Goal: Task Accomplishment & Management: Use online tool/utility

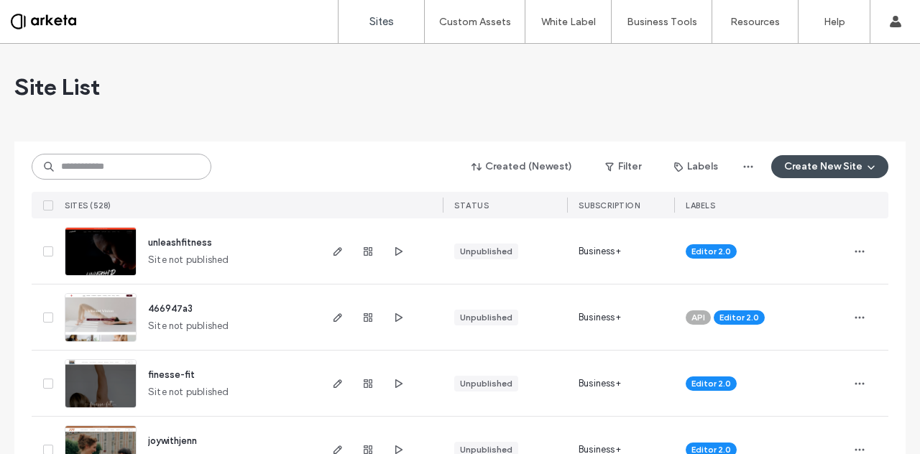
click at [124, 165] on input at bounding box center [122, 167] width 180 height 26
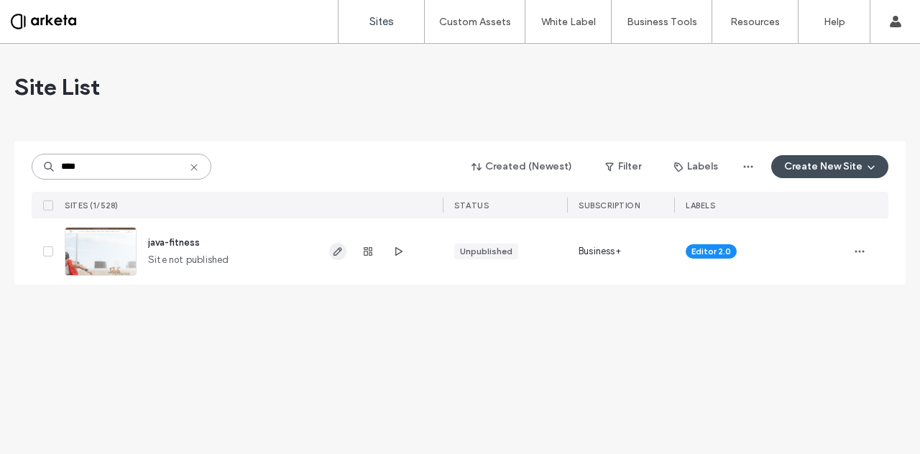
type input "****"
click at [336, 257] on span "button" at bounding box center [337, 251] width 17 height 17
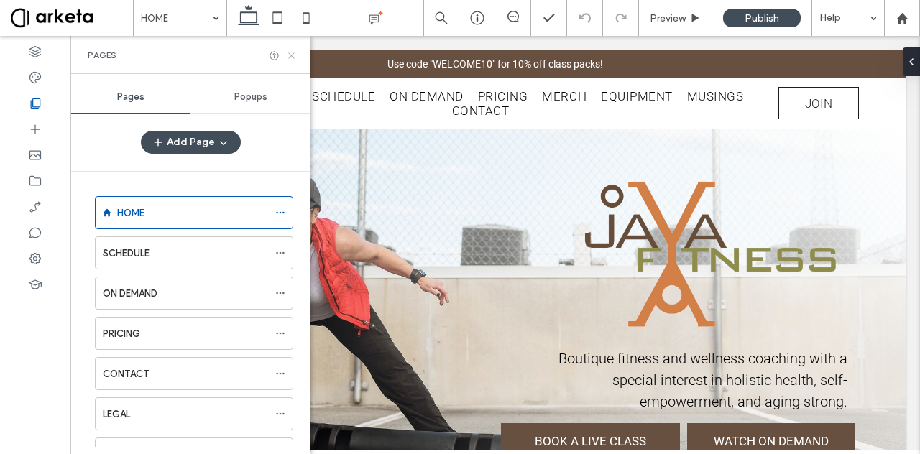
click at [292, 53] on icon at bounding box center [291, 55] width 11 height 11
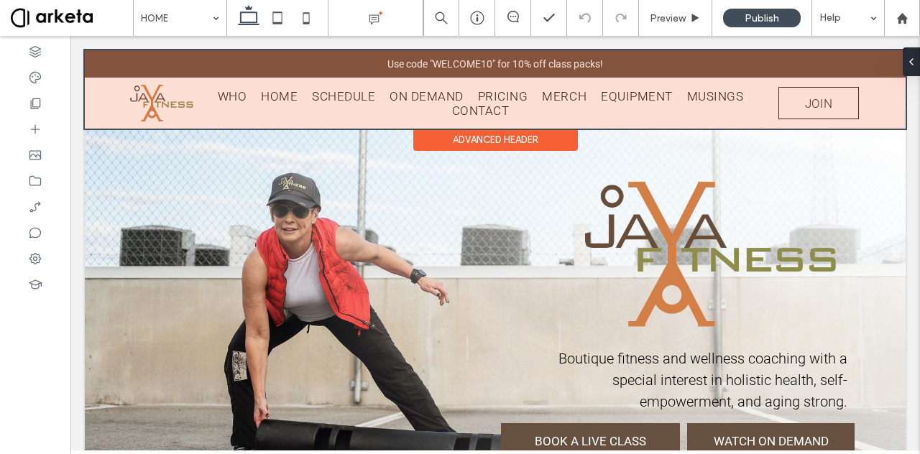
click at [341, 105] on div at bounding box center [495, 89] width 821 height 78
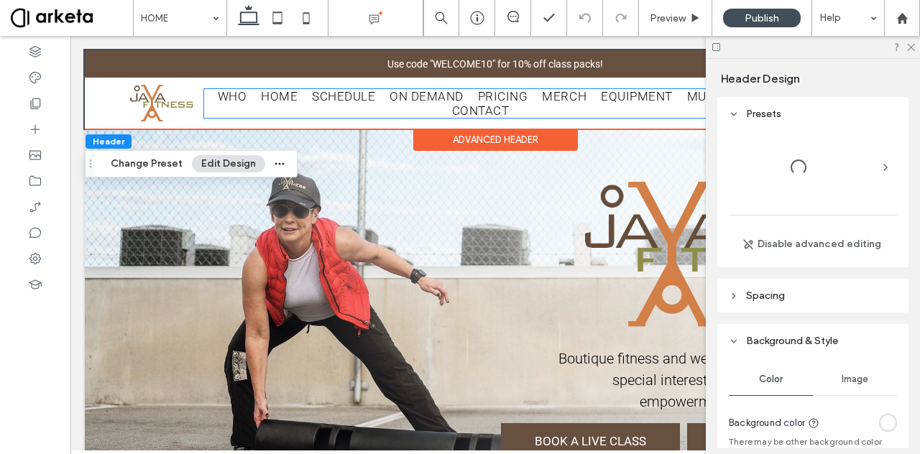
click at [341, 105] on ul "WHO HOME SCHEDULE ON DEMAND PRICING MERCH EQUIPMENT MUSINGS CONTACT" at bounding box center [480, 103] width 553 height 29
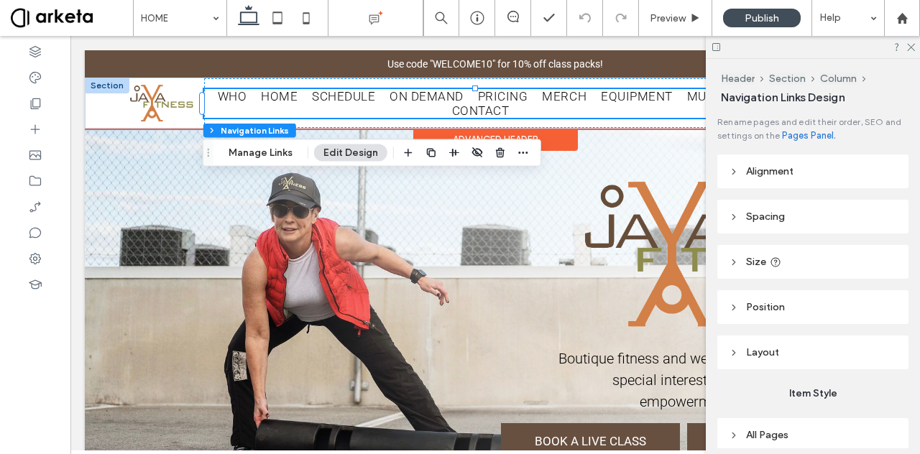
click at [269, 93] on span "HOME" at bounding box center [279, 96] width 37 height 14
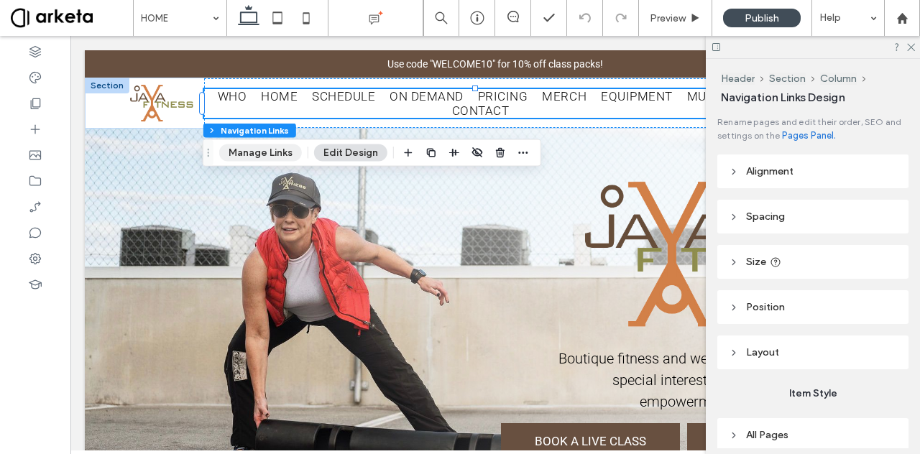
click at [261, 145] on button "Manage Links" at bounding box center [260, 153] width 83 height 17
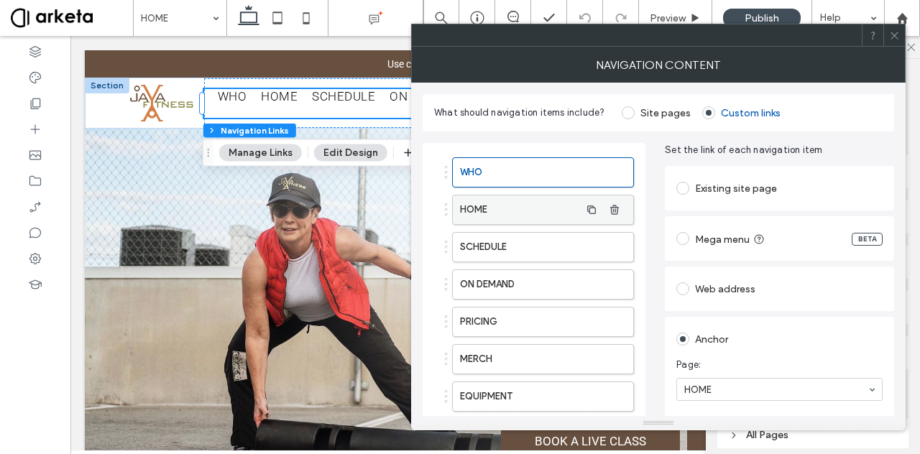
click at [490, 205] on label "HOME" at bounding box center [520, 210] width 120 height 29
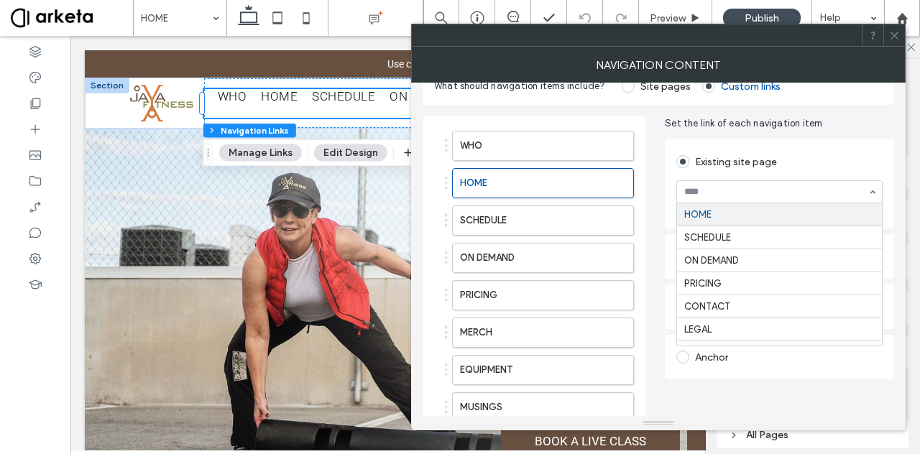
click at [692, 187] on input at bounding box center [775, 192] width 183 height 10
type input "*"
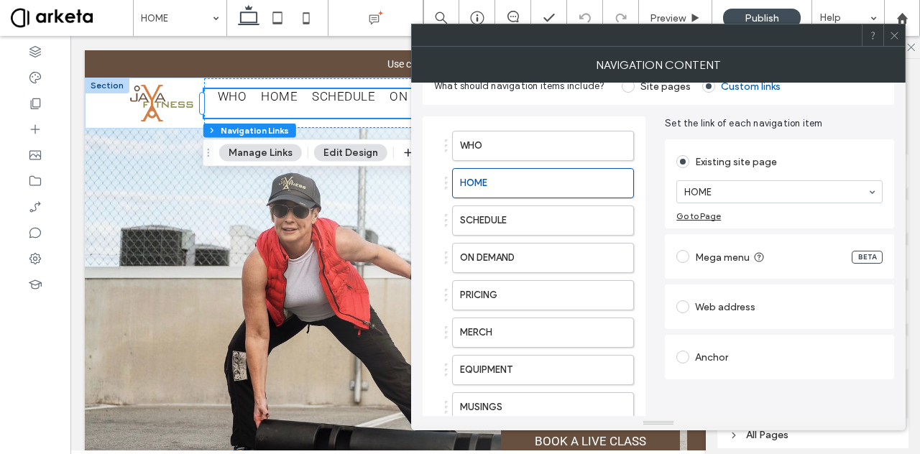
click at [824, 153] on div "Existing site page" at bounding box center [780, 161] width 206 height 23
click at [735, 346] on div "Anchor" at bounding box center [780, 357] width 206 height 23
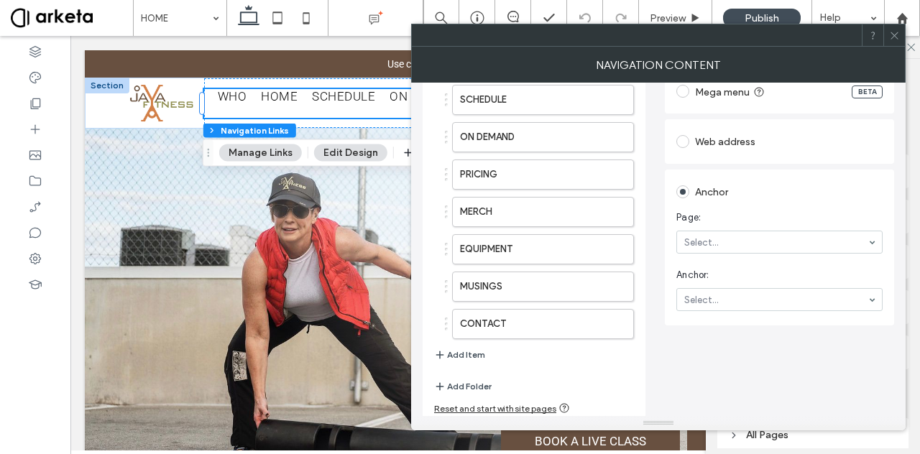
click at [745, 208] on section "Page: Select..." at bounding box center [780, 232] width 206 height 58
type input "*"
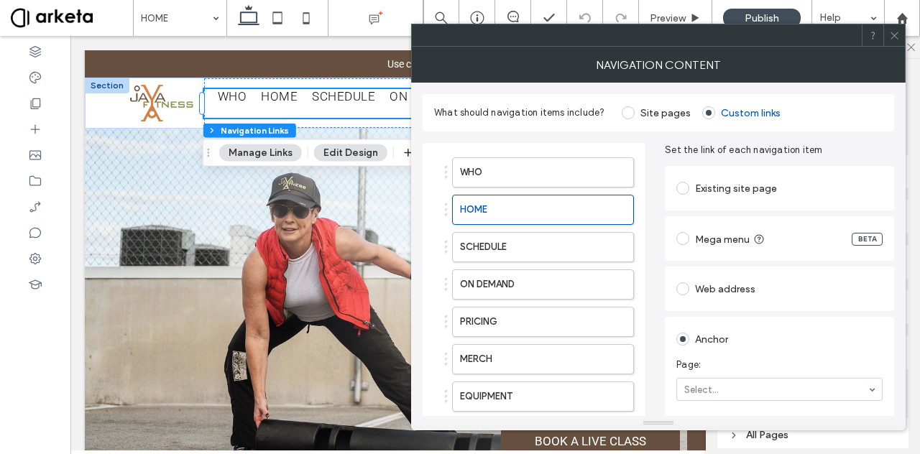
click at [446, 209] on div at bounding box center [446, 210] width 3 height 3
click at [469, 205] on label "HOME" at bounding box center [520, 210] width 120 height 29
click at [508, 238] on label "SCHEDULE" at bounding box center [520, 247] width 120 height 29
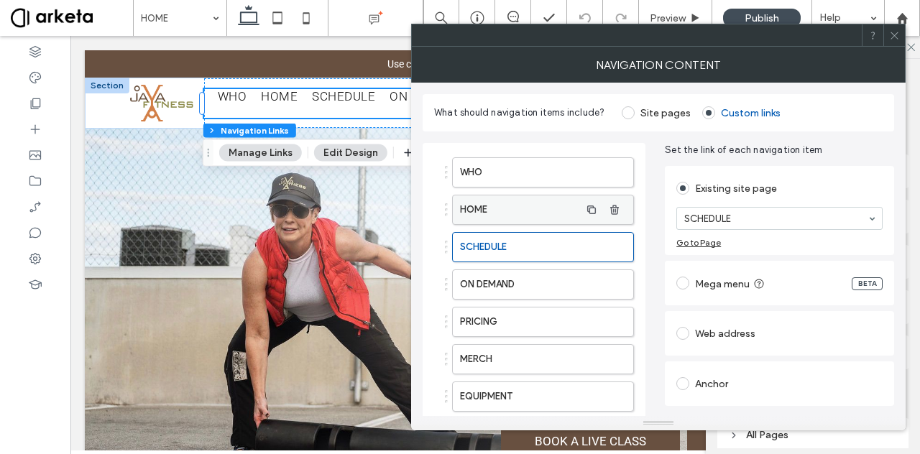
click at [501, 207] on label "HOME" at bounding box center [520, 210] width 120 height 29
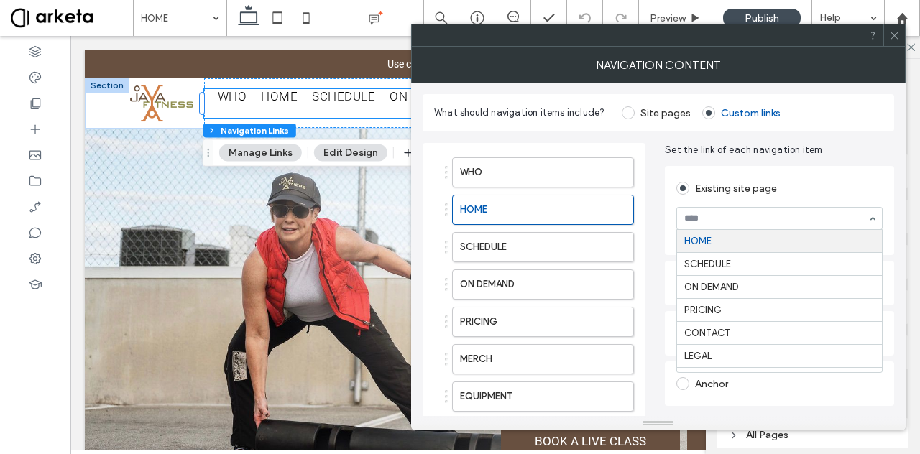
click at [897, 37] on icon at bounding box center [894, 35] width 11 height 11
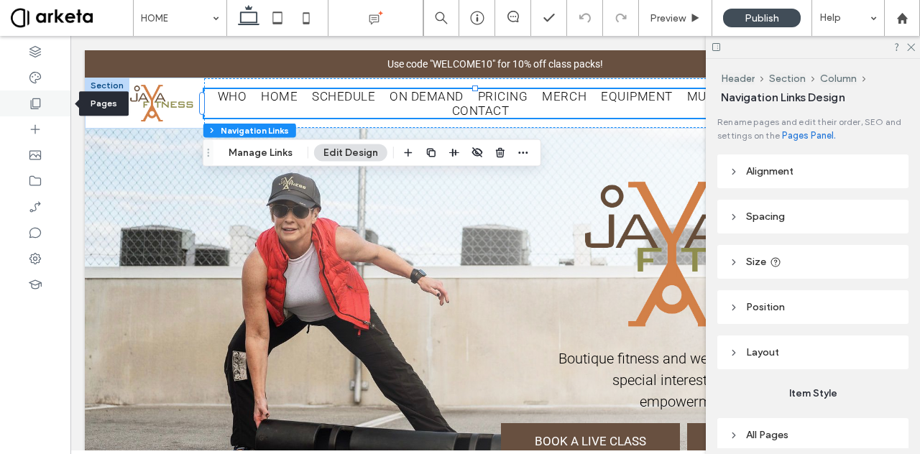
click at [36, 98] on icon at bounding box center [35, 103] width 14 height 14
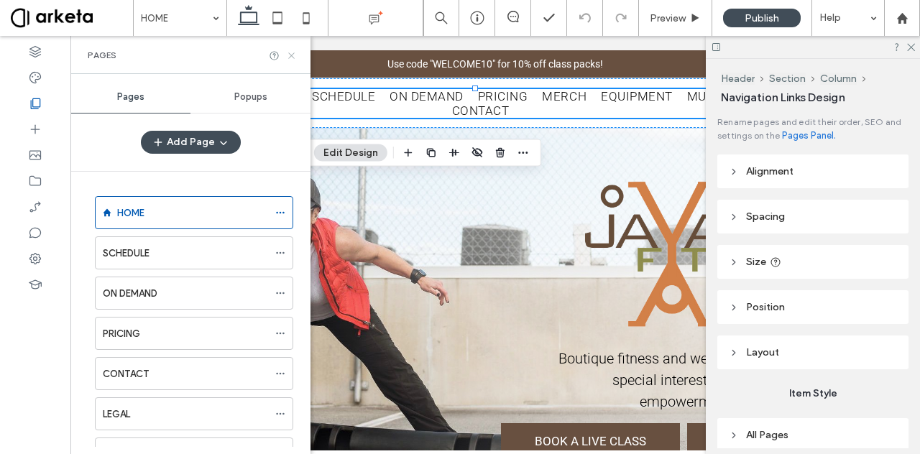
click at [286, 55] on icon at bounding box center [291, 55] width 11 height 11
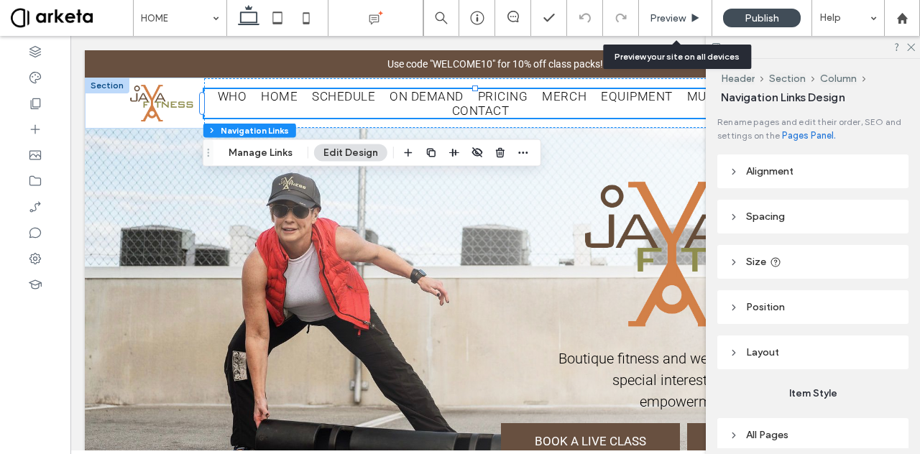
click at [679, 19] on span "Preview" at bounding box center [668, 18] width 36 height 12
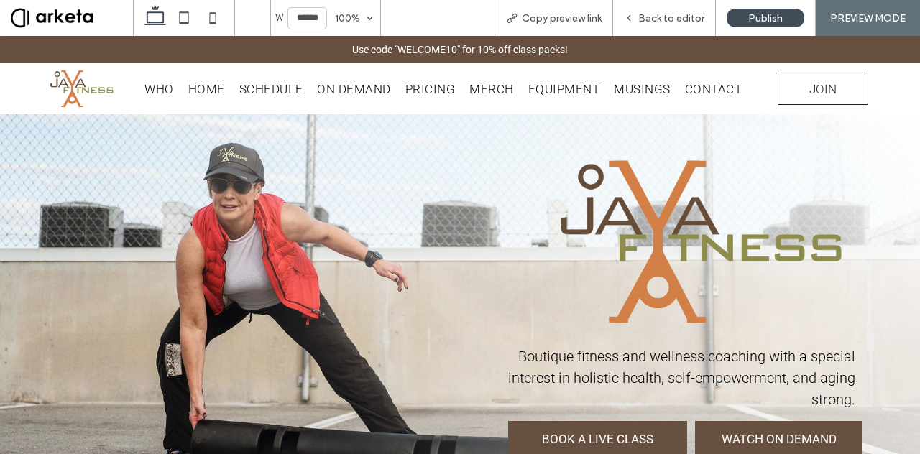
click at [255, 88] on span "SCHEDULE" at bounding box center [270, 89] width 63 height 14
click at [266, 86] on span "SCHEDULE" at bounding box center [270, 89] width 63 height 14
click at [670, 15] on span "Back to editor" at bounding box center [671, 18] width 66 height 12
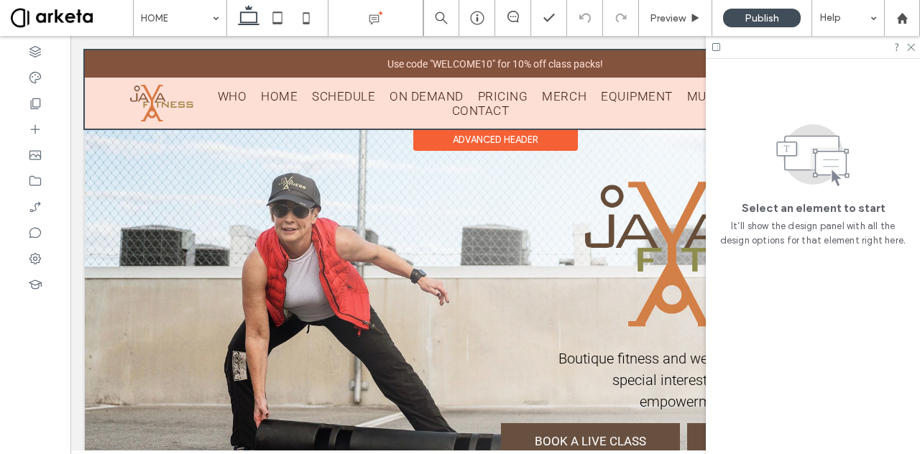
click at [258, 88] on div at bounding box center [495, 89] width 821 height 78
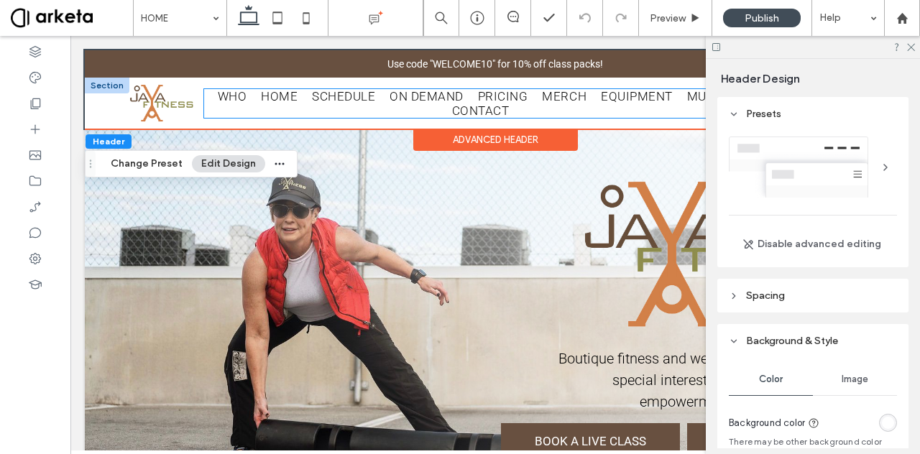
click at [273, 93] on span "HOME" at bounding box center [279, 96] width 37 height 14
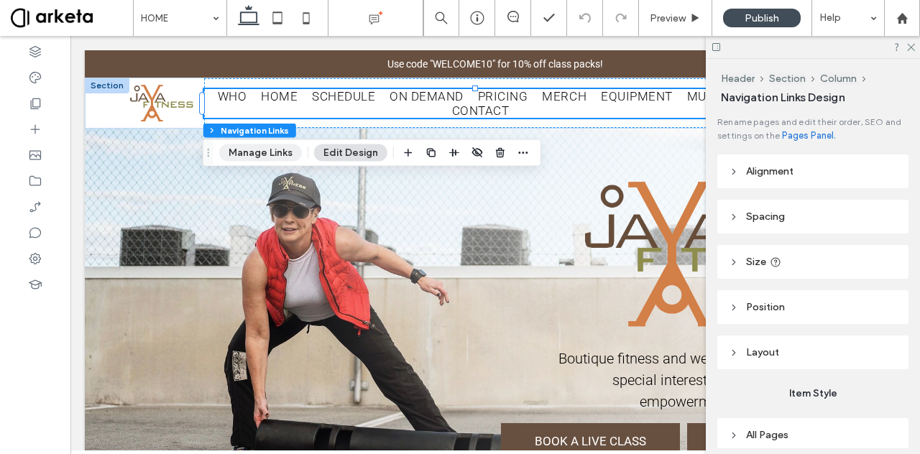
click at [276, 153] on button "Manage Links" at bounding box center [260, 153] width 83 height 17
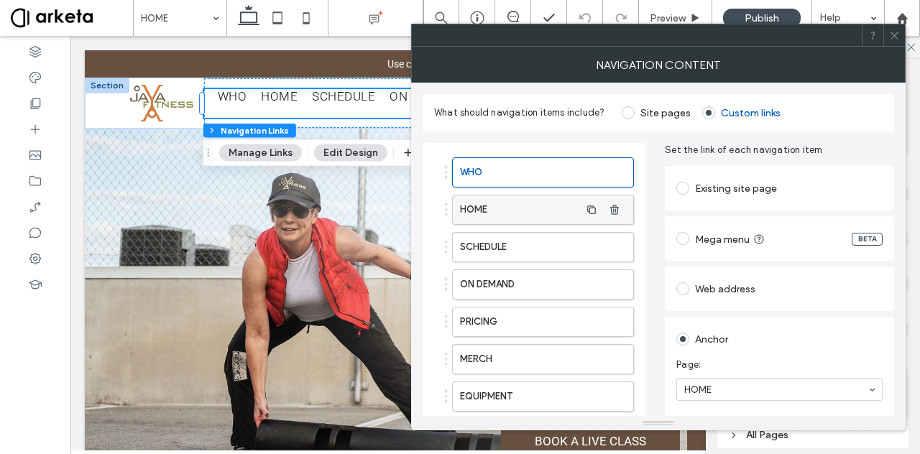
click at [518, 211] on label "HOME" at bounding box center [520, 210] width 120 height 29
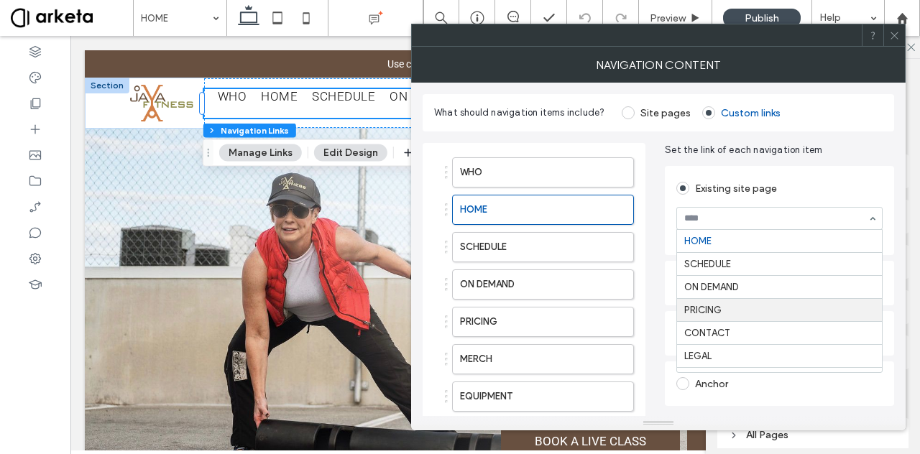
scroll to position [22, 0]
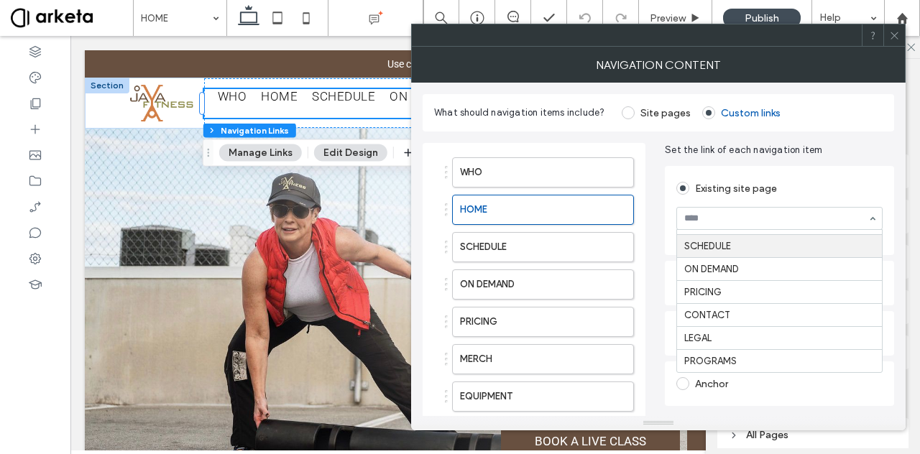
click at [838, 216] on input at bounding box center [775, 219] width 183 height 10
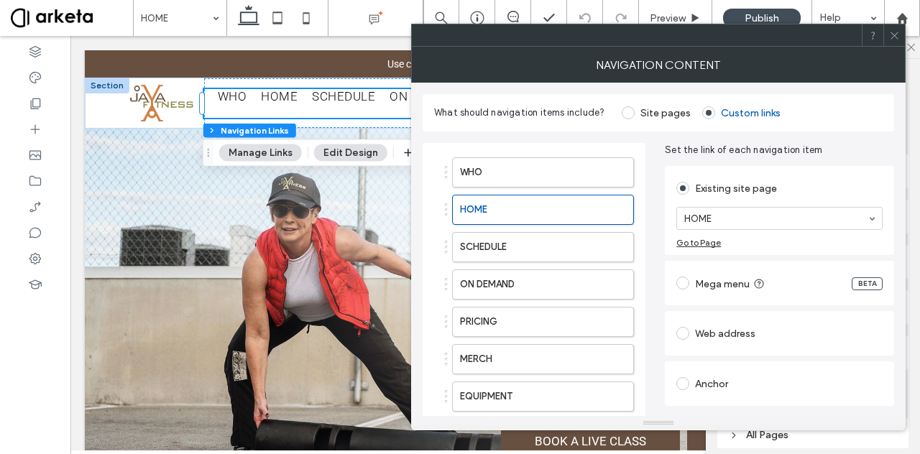
click at [871, 223] on div "HOME" at bounding box center [780, 218] width 206 height 23
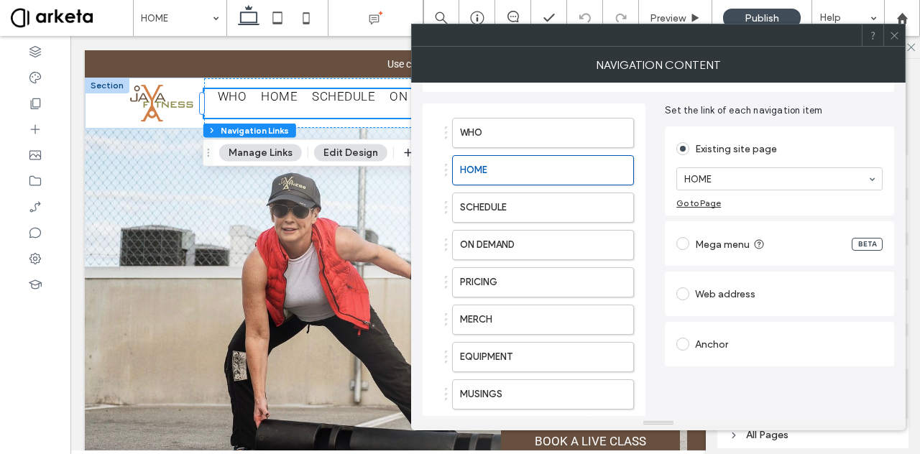
scroll to position [42, 0]
click at [781, 286] on div "Web address" at bounding box center [780, 291] width 206 height 23
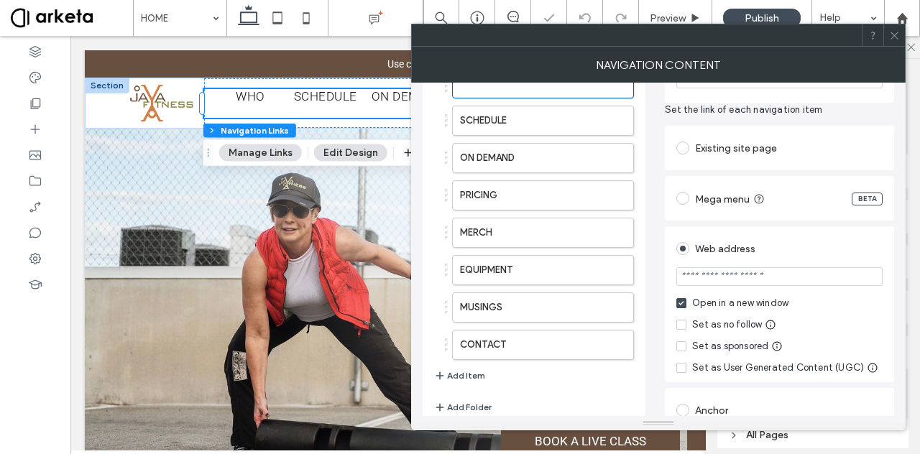
scroll to position [142, 0]
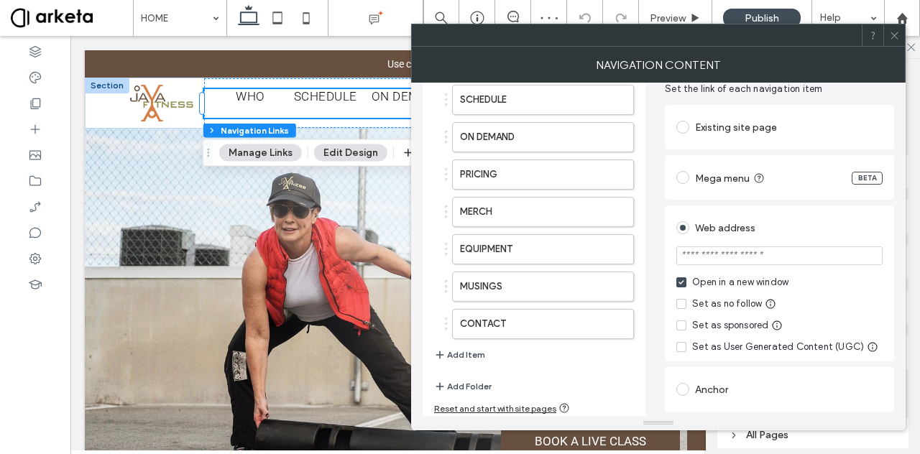
click at [706, 390] on div "Anchor" at bounding box center [780, 389] width 206 height 23
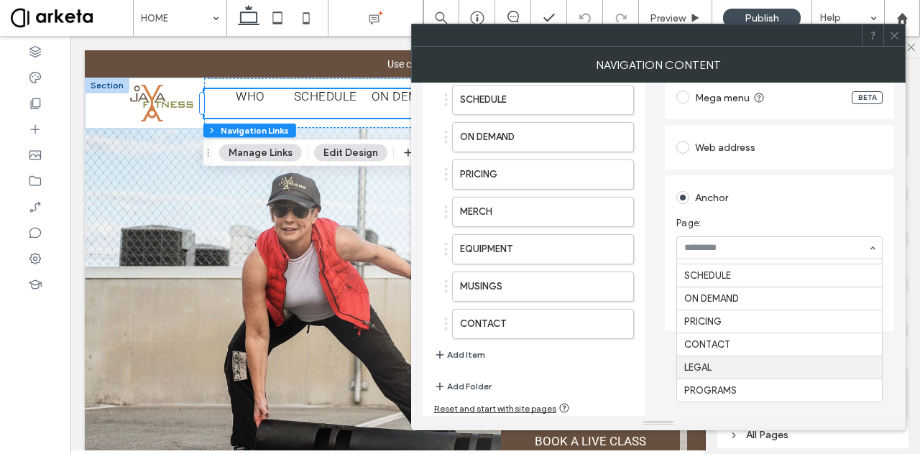
scroll to position [0, 0]
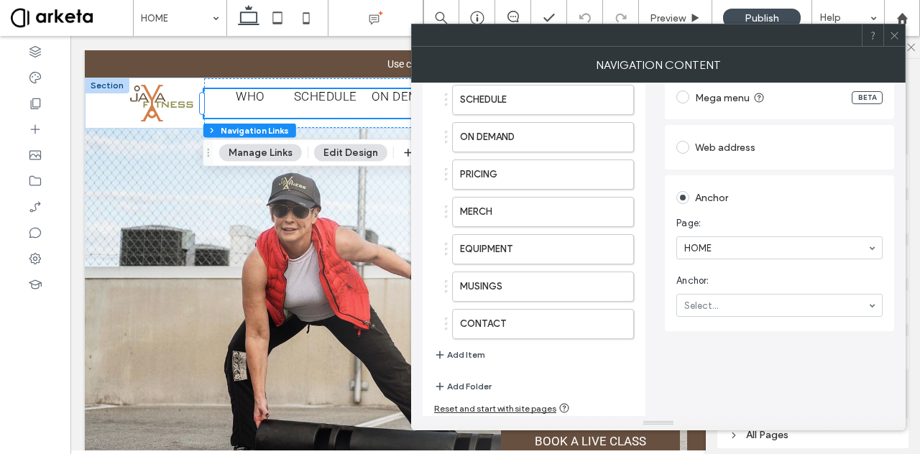
click at [749, 277] on span "Anchor:" at bounding box center [777, 281] width 201 height 14
click at [896, 38] on icon at bounding box center [894, 35] width 11 height 11
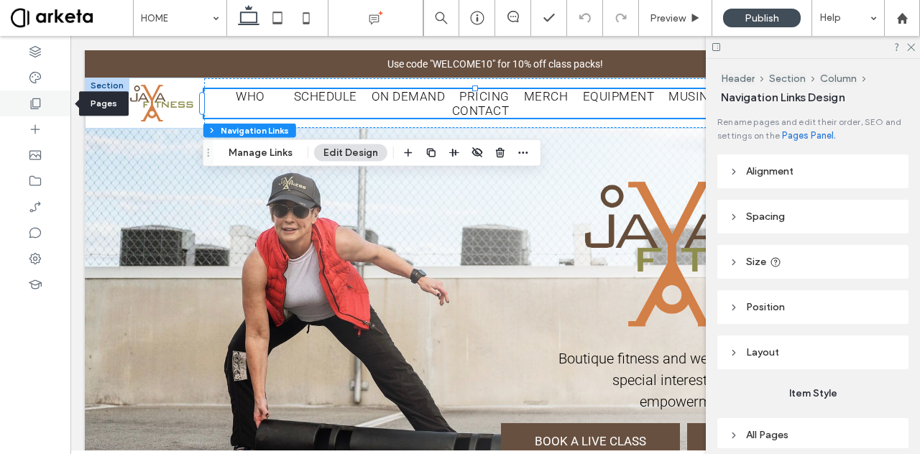
click at [44, 109] on div at bounding box center [35, 104] width 70 height 26
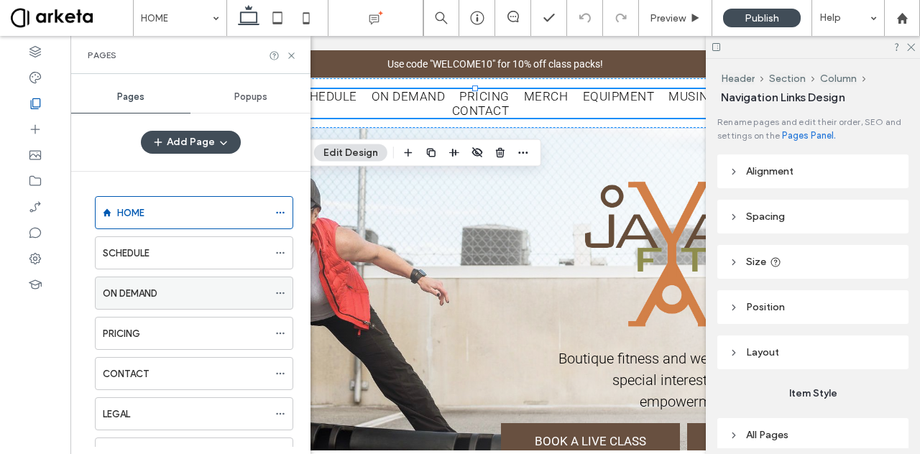
scroll to position [135, 0]
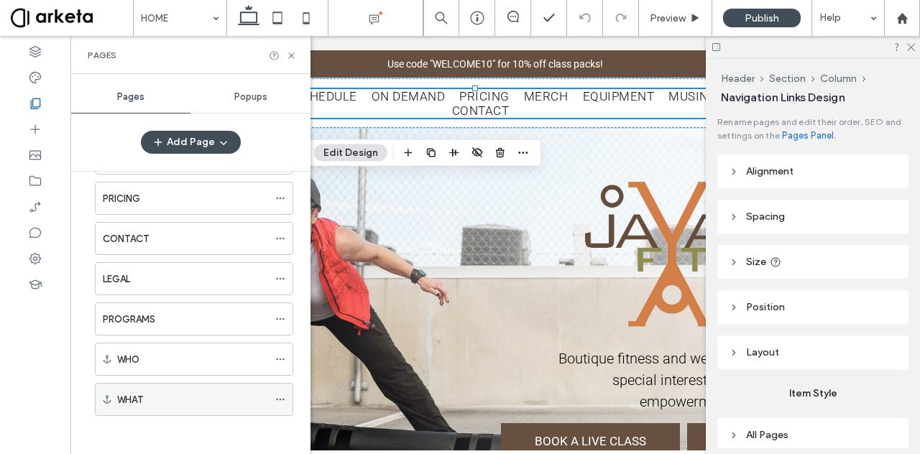
click at [287, 391] on div at bounding box center [283, 400] width 17 height 22
click at [280, 395] on icon at bounding box center [280, 400] width 10 height 10
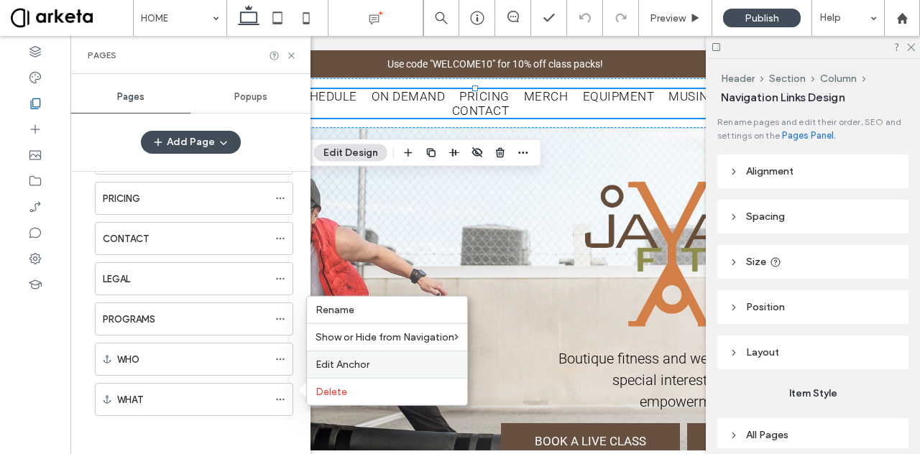
click at [344, 367] on span "Edit Anchor" at bounding box center [343, 365] width 54 height 12
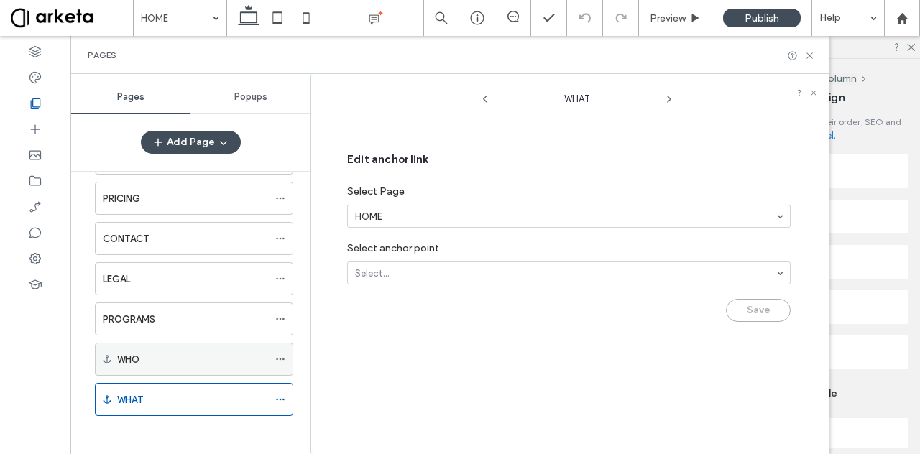
click at [282, 354] on icon at bounding box center [280, 359] width 10 height 10
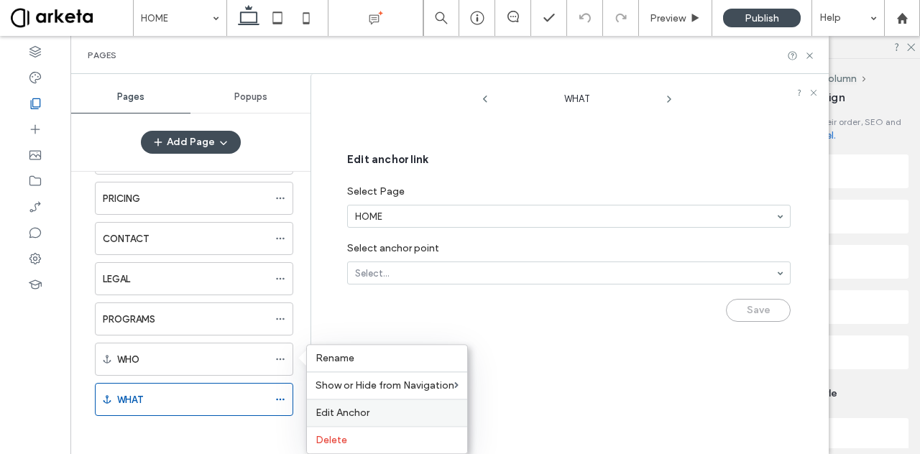
click at [329, 409] on span "Edit Anchor" at bounding box center [343, 413] width 54 height 12
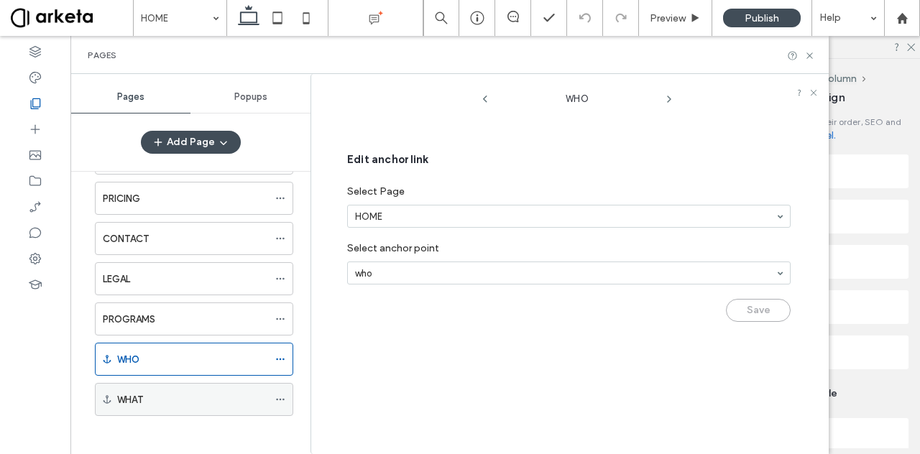
click at [283, 395] on icon at bounding box center [280, 400] width 10 height 10
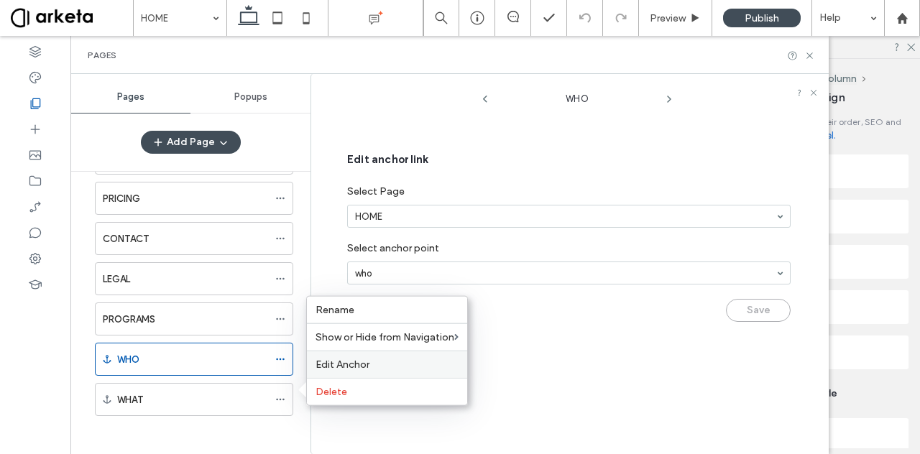
click at [336, 361] on span "Edit Anchor" at bounding box center [343, 365] width 54 height 12
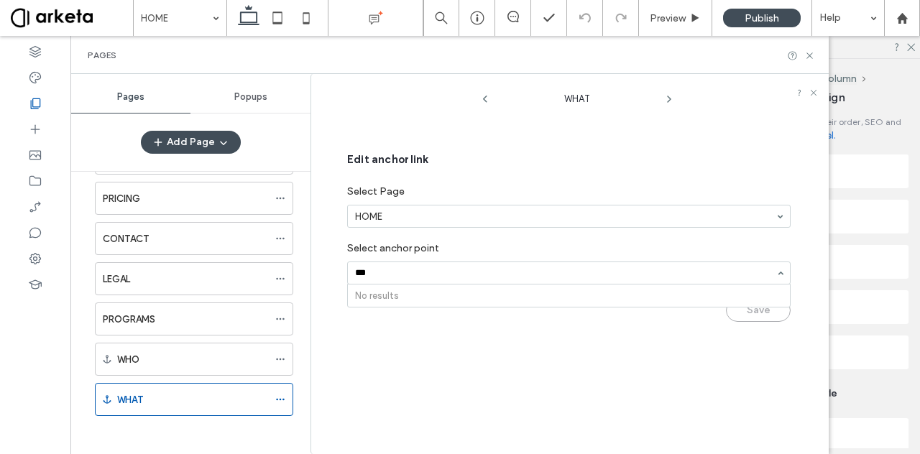
type input "****"
click at [483, 97] on icon at bounding box center [486, 99] width 12 height 12
click at [485, 101] on use at bounding box center [485, 99] width 4 height 7
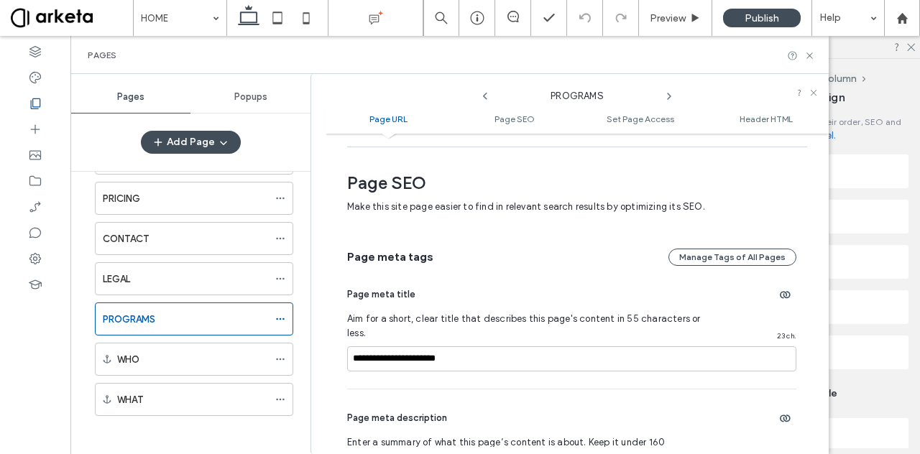
scroll to position [0, 0]
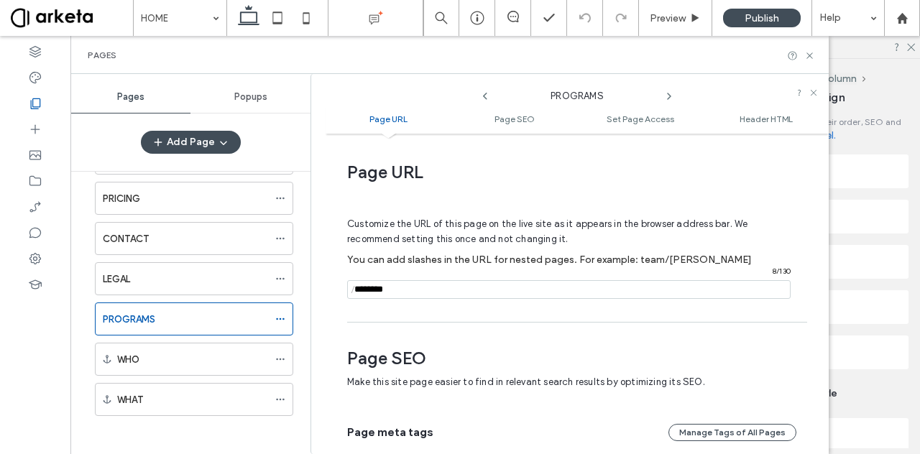
click at [670, 96] on use at bounding box center [669, 96] width 3 height 6
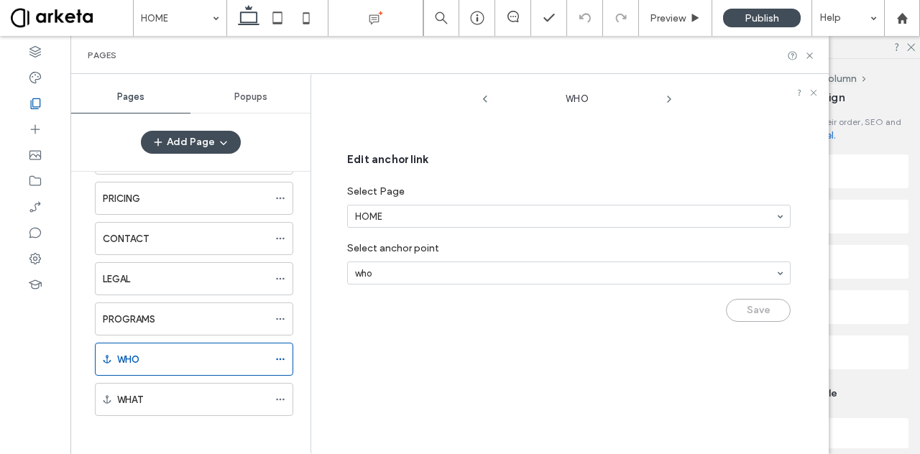
click at [670, 96] on icon at bounding box center [670, 99] width 12 height 12
click at [812, 52] on icon at bounding box center [810, 55] width 11 height 11
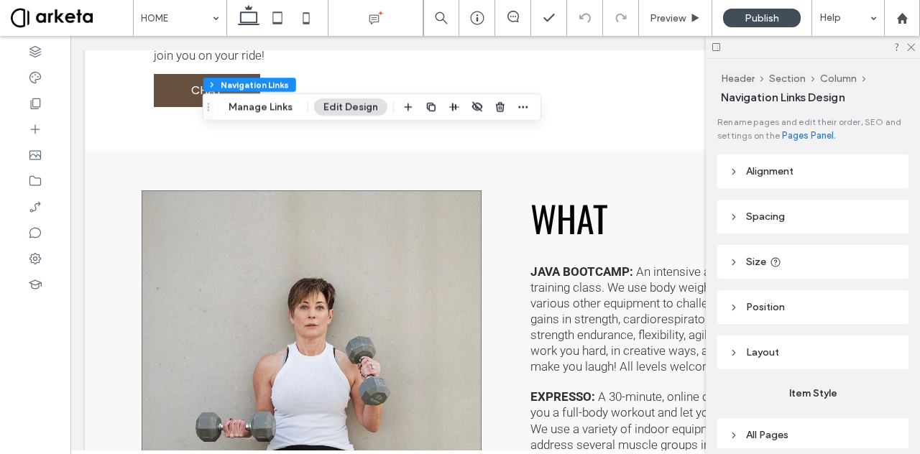
scroll to position [1852, 0]
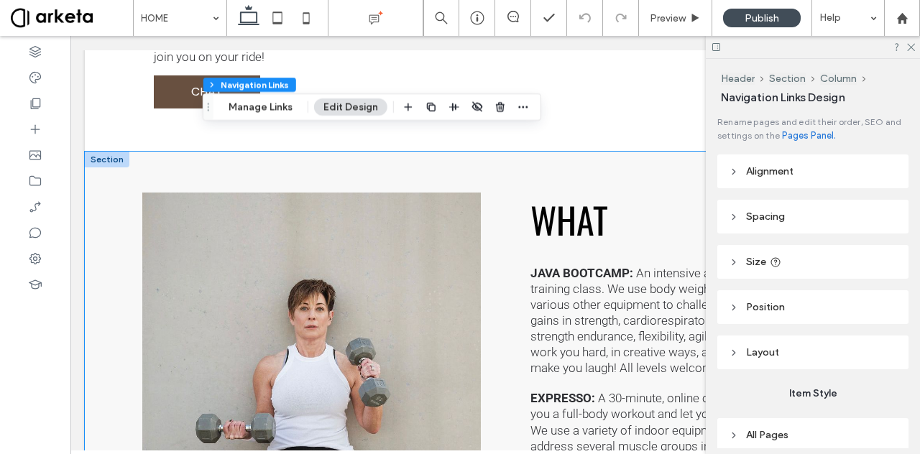
click at [107, 295] on div "WHAT JAVA BOOTCAMP: An intensive and effective interval training class. We use …" at bounding box center [495, 435] width 821 height 567
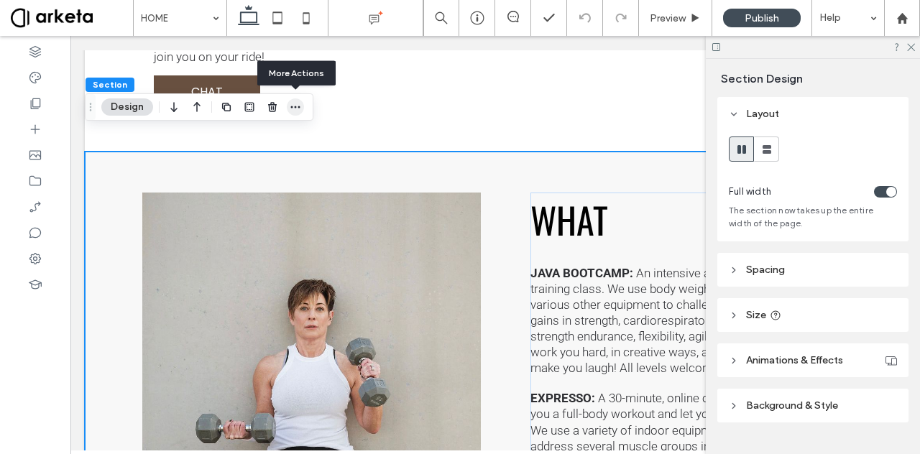
click at [300, 99] on span "button" at bounding box center [295, 107] width 17 height 17
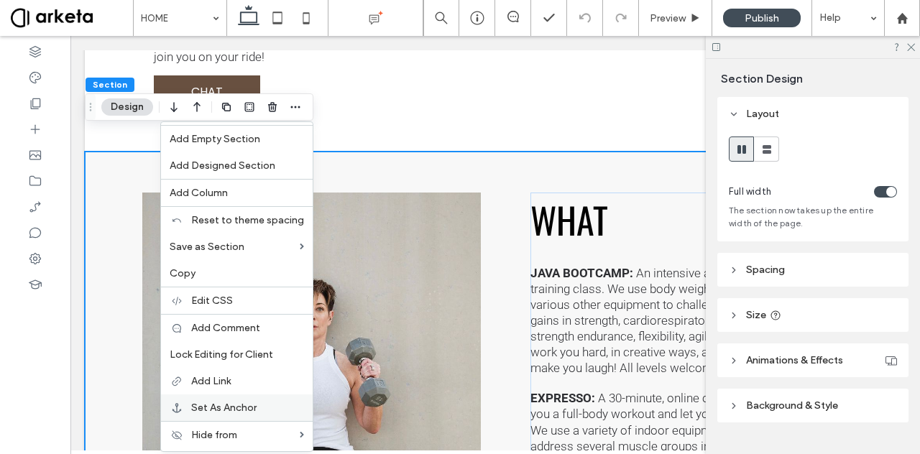
click at [247, 402] on span "Set As Anchor" at bounding box center [223, 408] width 65 height 12
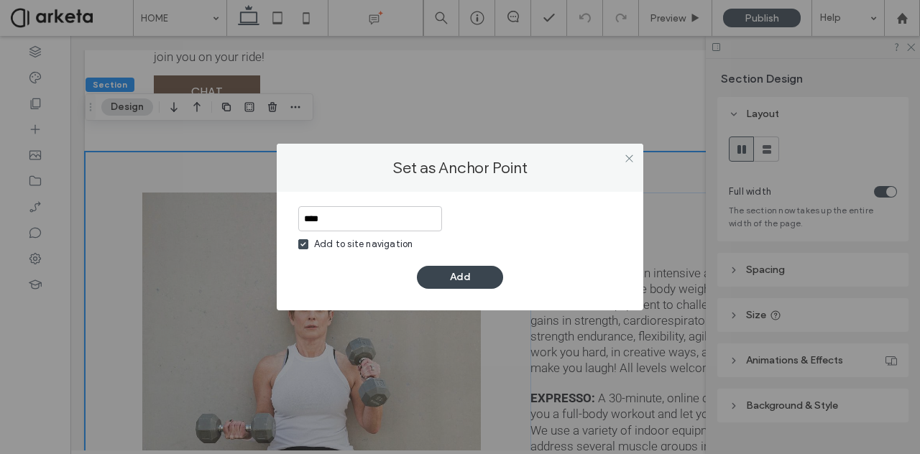
type input "****"
click at [456, 275] on button "Add" at bounding box center [460, 277] width 86 height 23
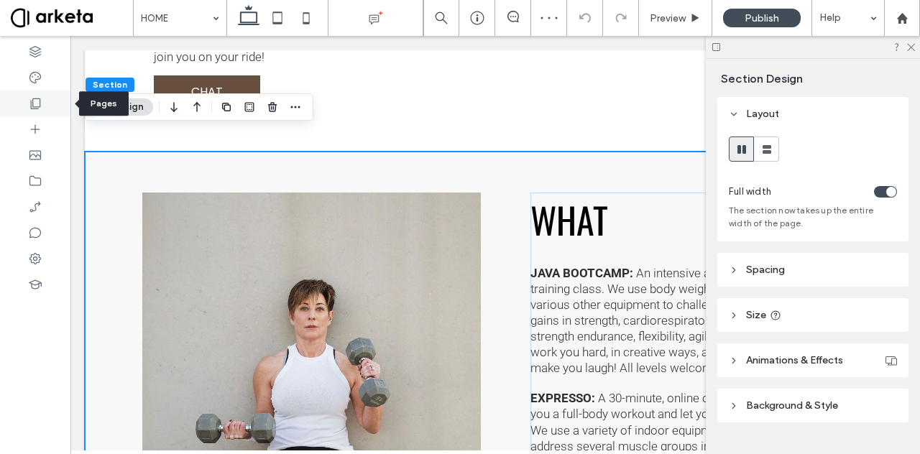
click at [40, 111] on div at bounding box center [35, 104] width 70 height 26
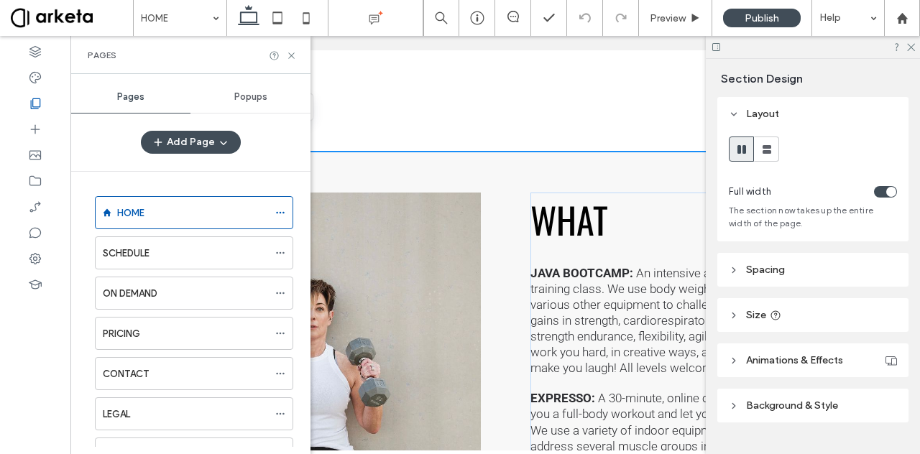
scroll to position [175, 0]
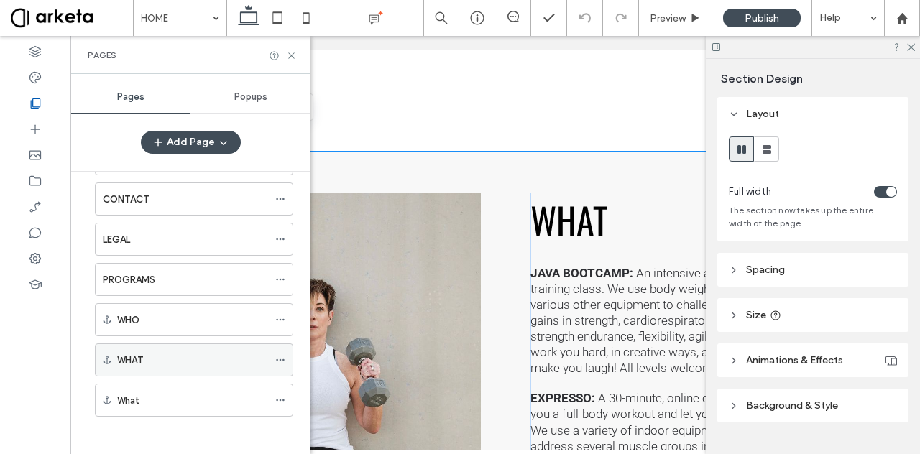
click at [280, 359] on use at bounding box center [280, 360] width 8 height 2
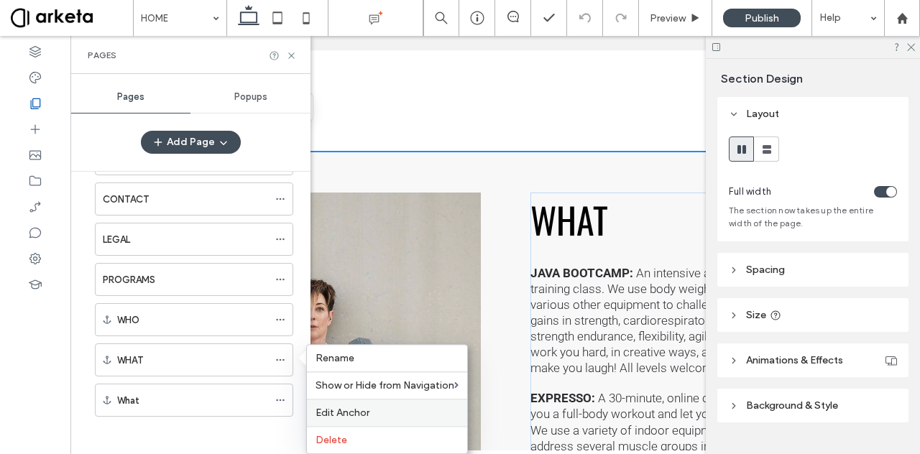
click at [328, 403] on div "Edit Anchor" at bounding box center [387, 412] width 160 height 27
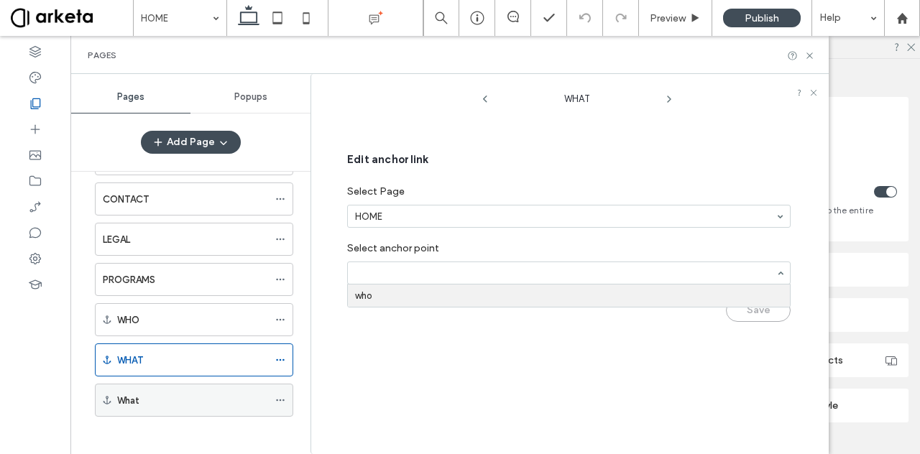
click at [282, 395] on icon at bounding box center [280, 400] width 10 height 10
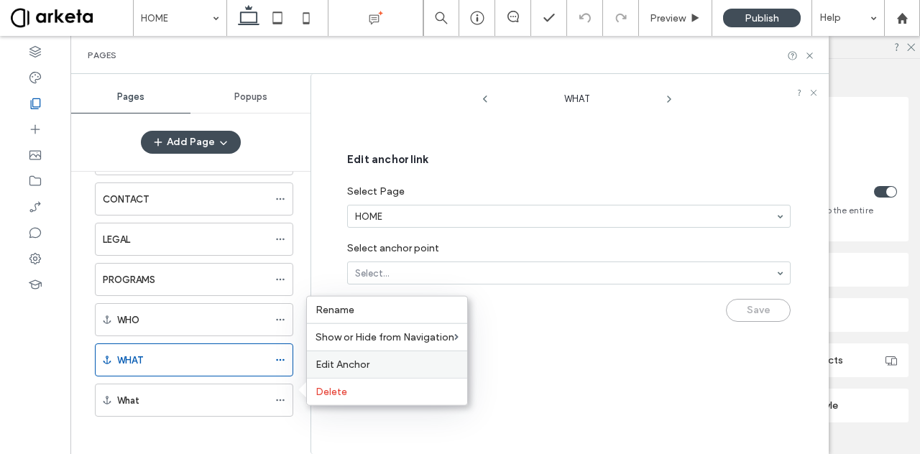
click at [341, 365] on span "Edit Anchor" at bounding box center [343, 365] width 54 height 12
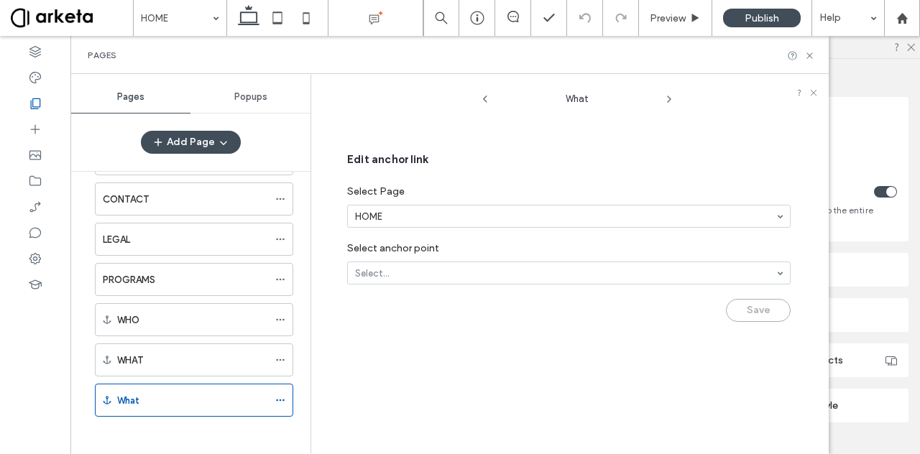
click at [436, 359] on div "What Edit anchor link Select Page HOME Select anchor point Select... Save" at bounding box center [577, 267] width 503 height 373
click at [282, 355] on icon at bounding box center [280, 360] width 10 height 10
click at [392, 296] on div "Save" at bounding box center [569, 307] width 444 height 30
click at [283, 400] on use at bounding box center [280, 401] width 8 height 2
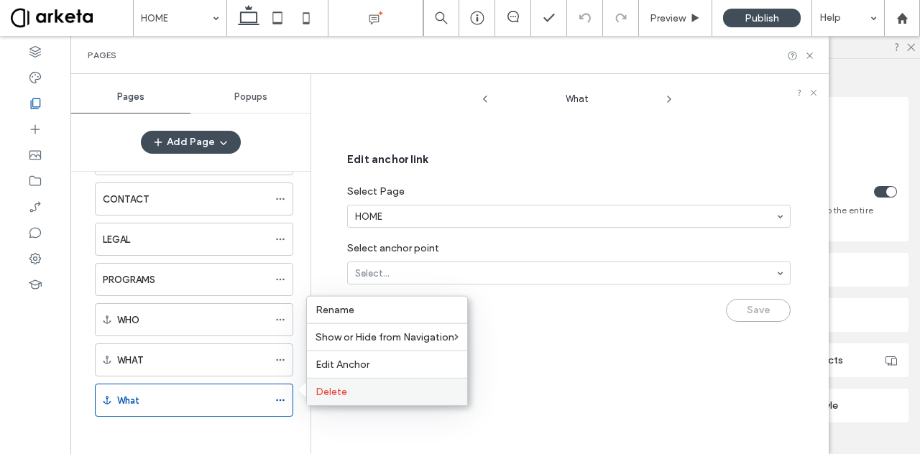
click at [344, 393] on span "Delete" at bounding box center [332, 392] width 32 height 12
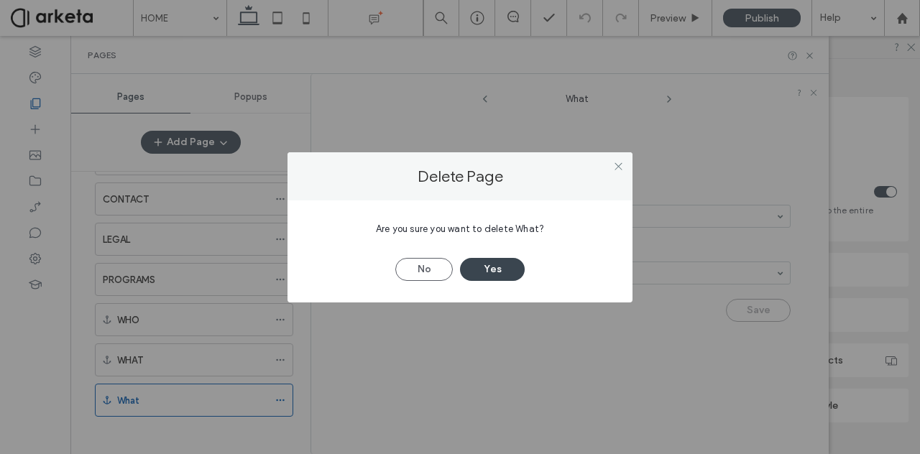
click at [489, 270] on button "Yes" at bounding box center [492, 269] width 65 height 23
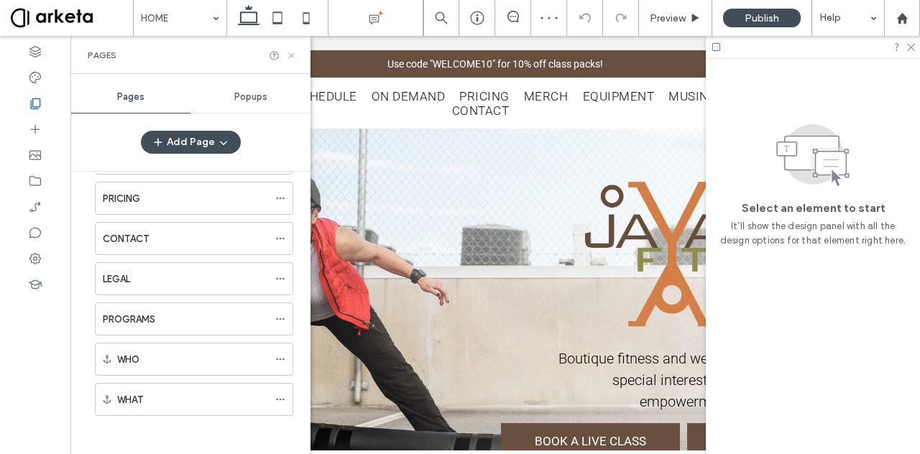
scroll to position [0, 0]
click at [292, 55] on use at bounding box center [291, 55] width 6 height 6
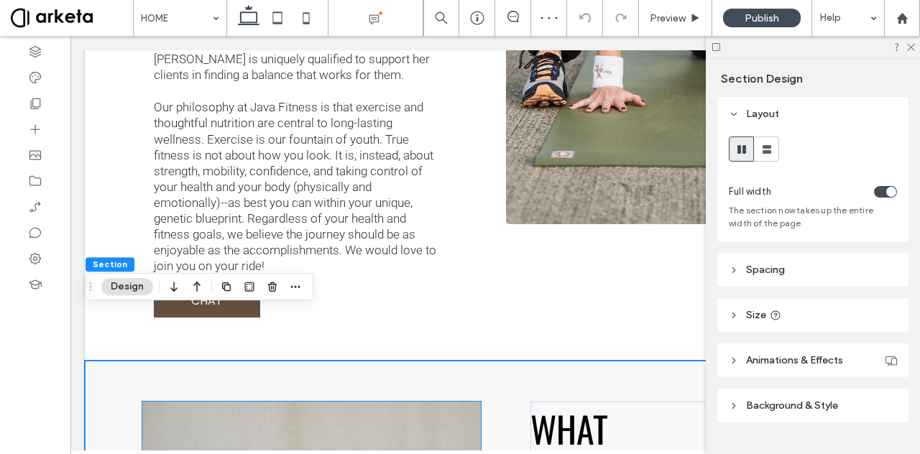
scroll to position [1642, 0]
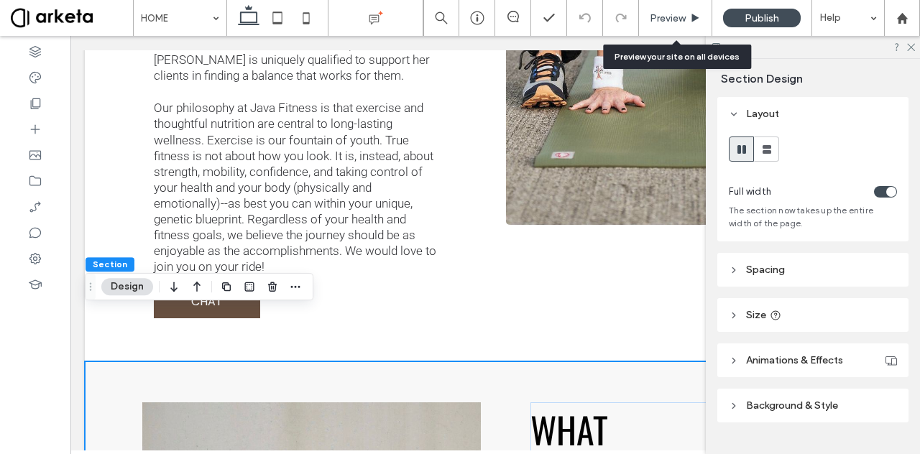
click at [656, 18] on span "Preview" at bounding box center [668, 18] width 36 height 12
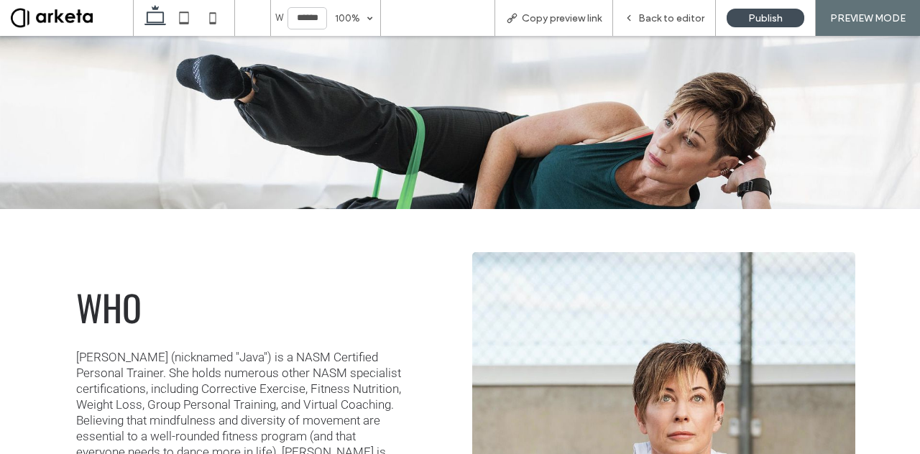
scroll to position [953, 0]
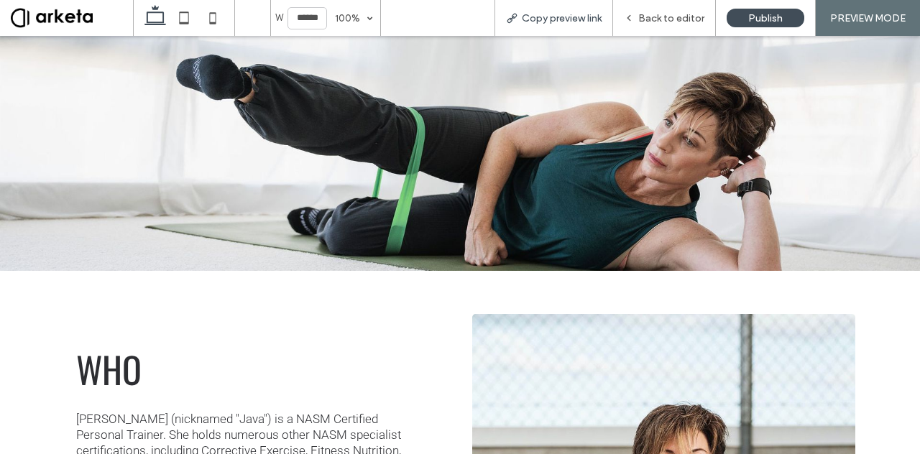
click at [549, 9] on div "Copy preview link" at bounding box center [554, 18] width 119 height 36
click at [542, 21] on span "Copy preview link" at bounding box center [562, 18] width 80 height 12
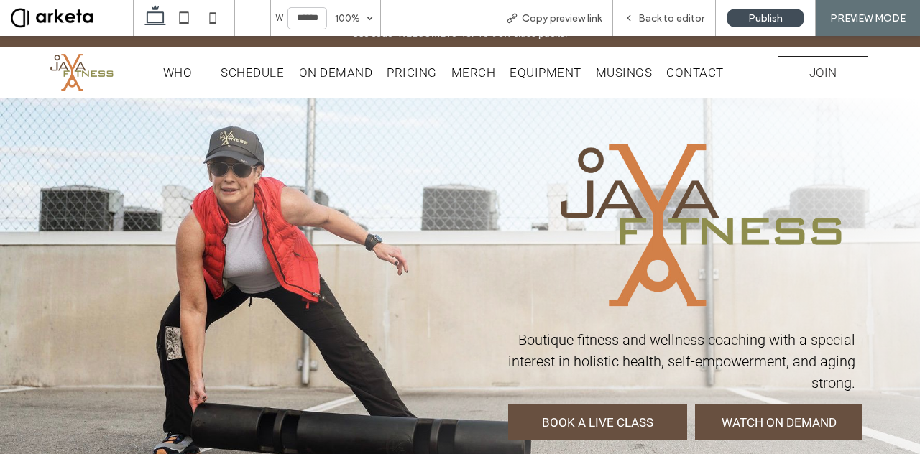
scroll to position [0, 0]
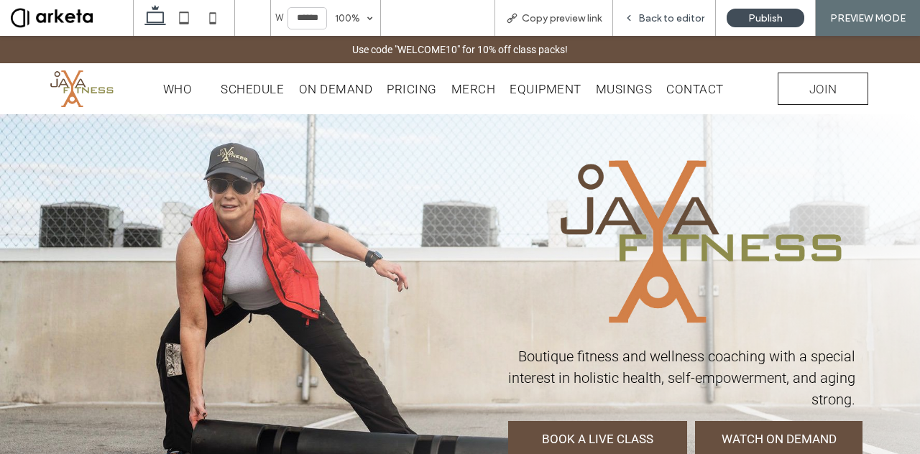
click at [638, 17] on div "Back to editor" at bounding box center [664, 18] width 102 height 12
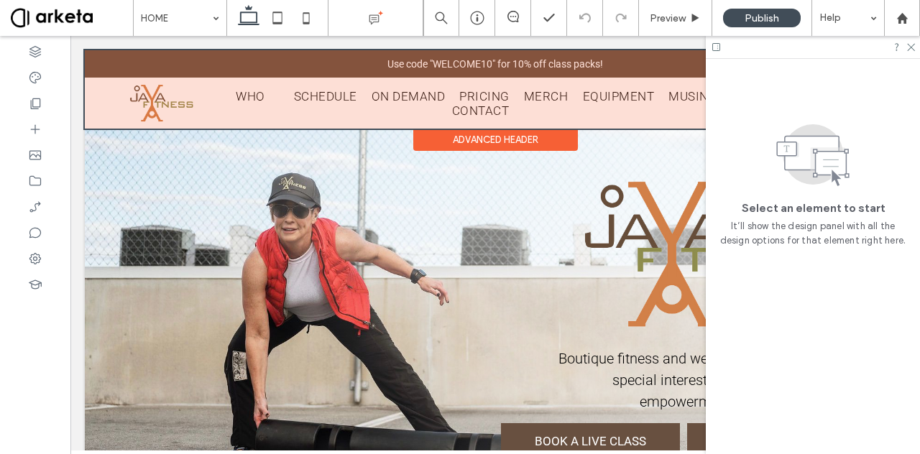
click at [282, 98] on div at bounding box center [495, 89] width 821 height 78
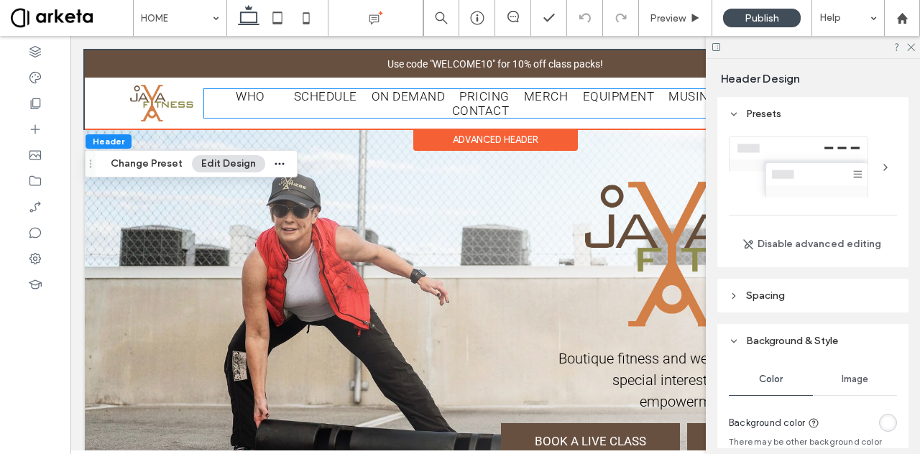
click at [282, 98] on link at bounding box center [279, 96] width 14 height 14
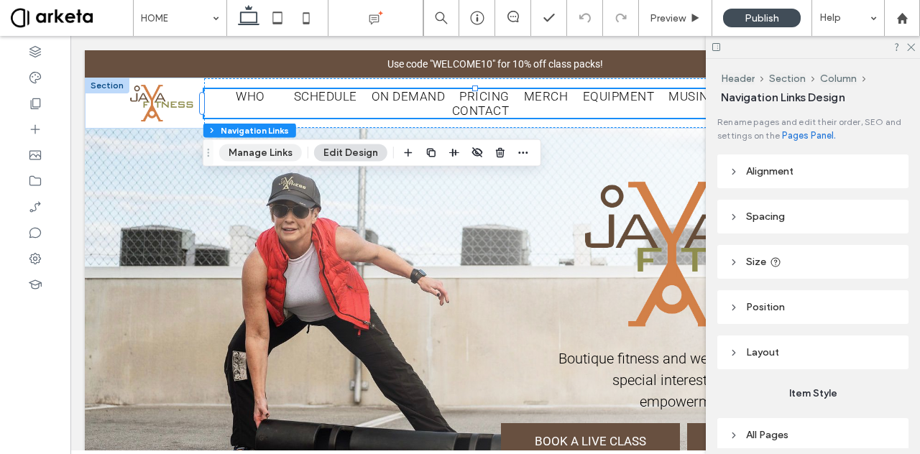
click at [266, 146] on button "Manage Links" at bounding box center [260, 153] width 83 height 17
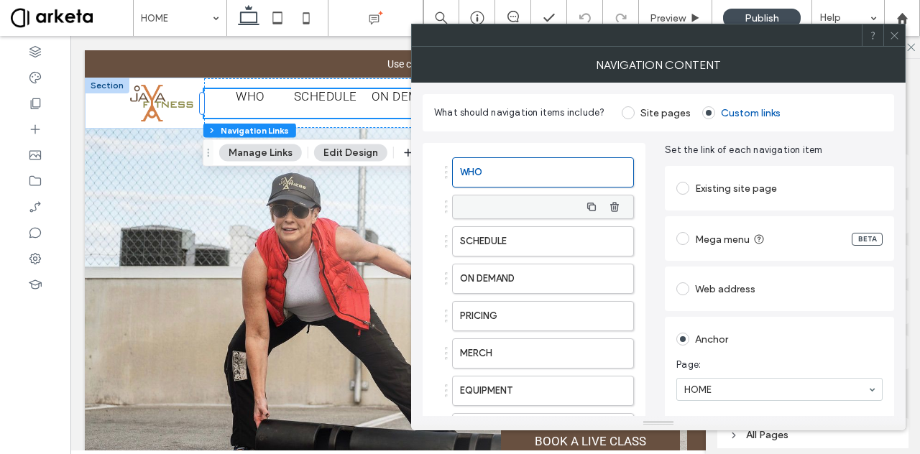
click at [531, 211] on label at bounding box center [520, 207] width 120 height 14
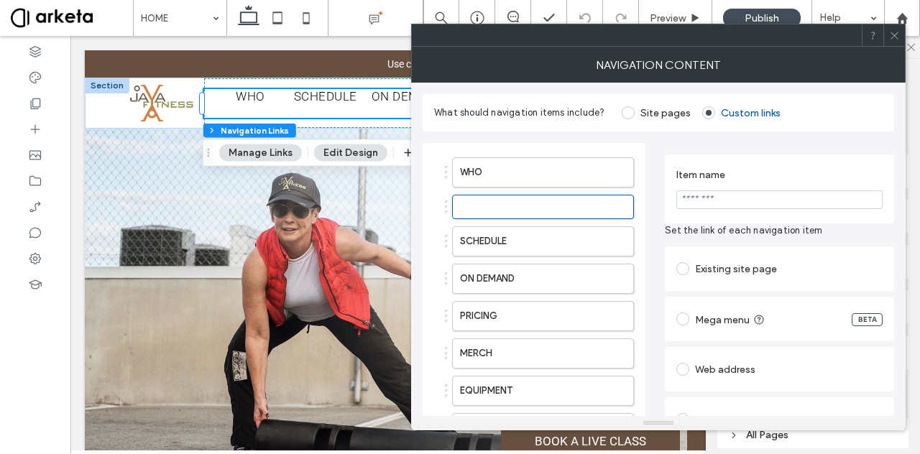
click at [708, 207] on input "Item name" at bounding box center [780, 200] width 206 height 19
type input "*"
type input "****"
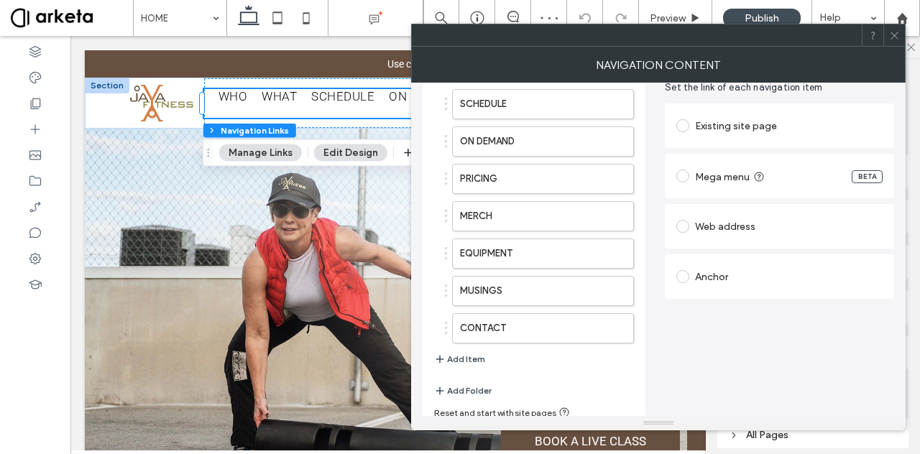
scroll to position [147, 0]
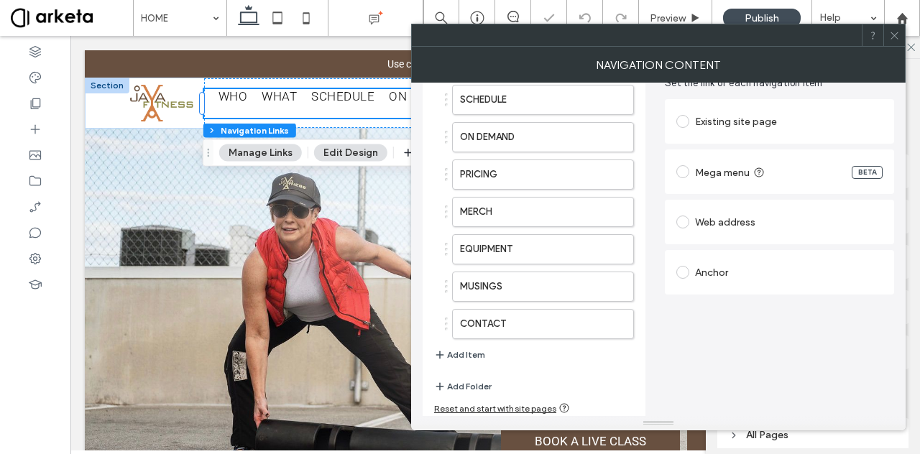
click at [693, 264] on div at bounding box center [686, 272] width 19 height 23
click at [689, 272] on span at bounding box center [683, 272] width 13 height 13
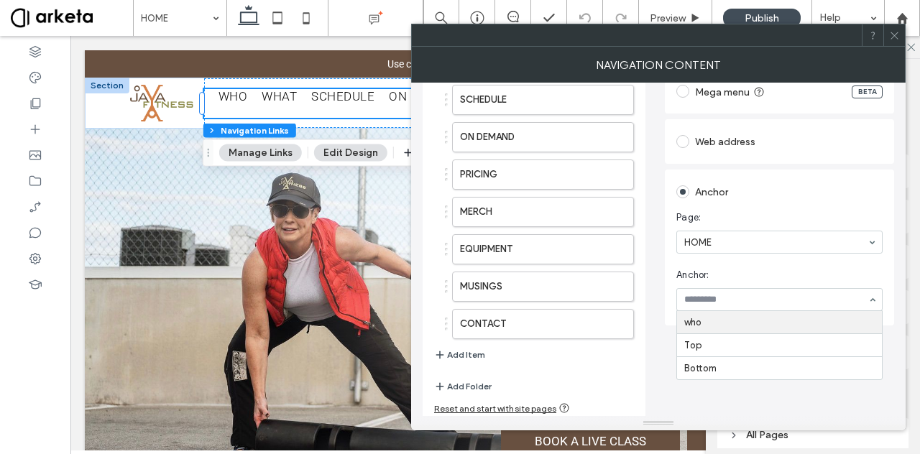
click at [668, 288] on div "Anchor Page: HOME Anchor: who Top Bottom" at bounding box center [779, 248] width 229 height 156
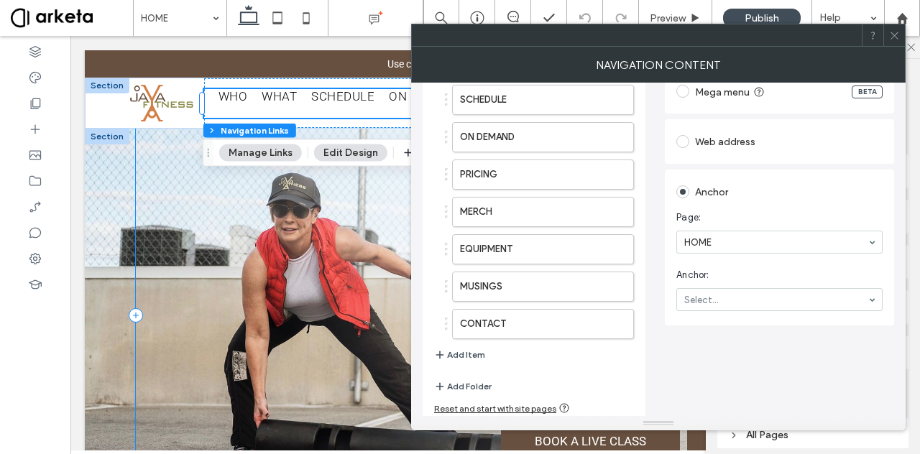
click at [296, 223] on div "Boutique fitness and wellness coaching with a special interest in holistic heal…" at bounding box center [495, 315] width 719 height 373
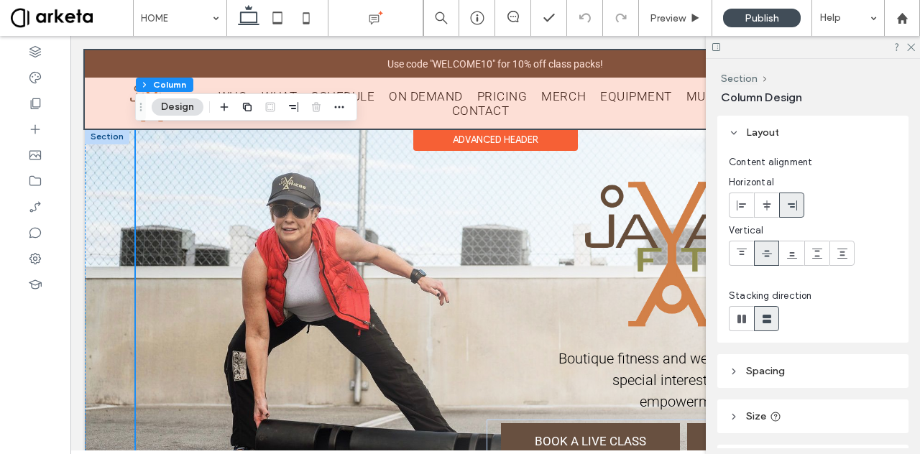
click at [502, 92] on div at bounding box center [495, 89] width 821 height 78
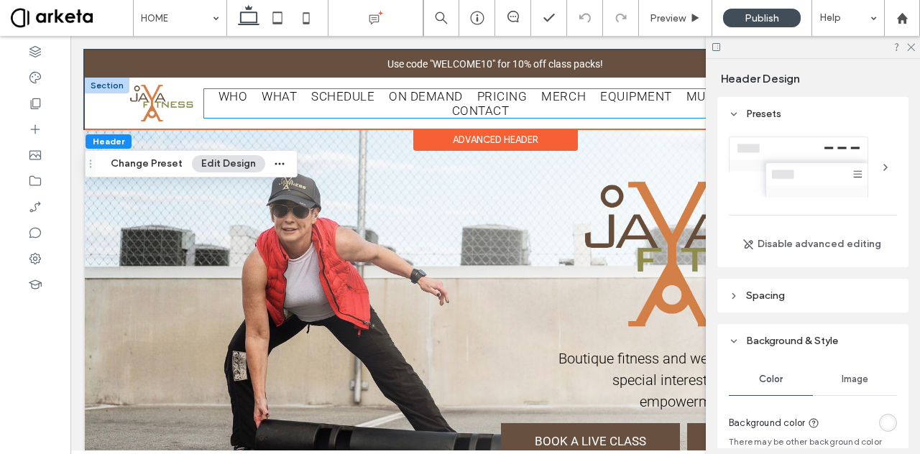
click at [334, 101] on span "SCHEDULE" at bounding box center [342, 96] width 63 height 14
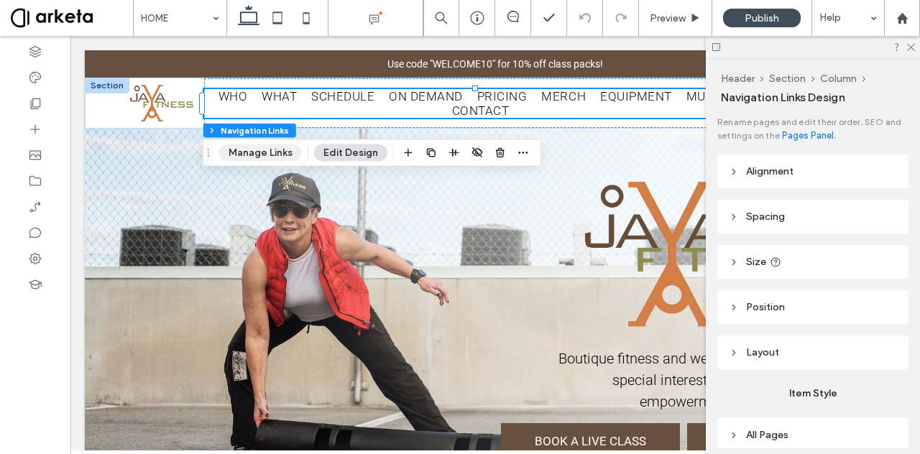
click at [262, 154] on button "Manage Links" at bounding box center [260, 153] width 83 height 17
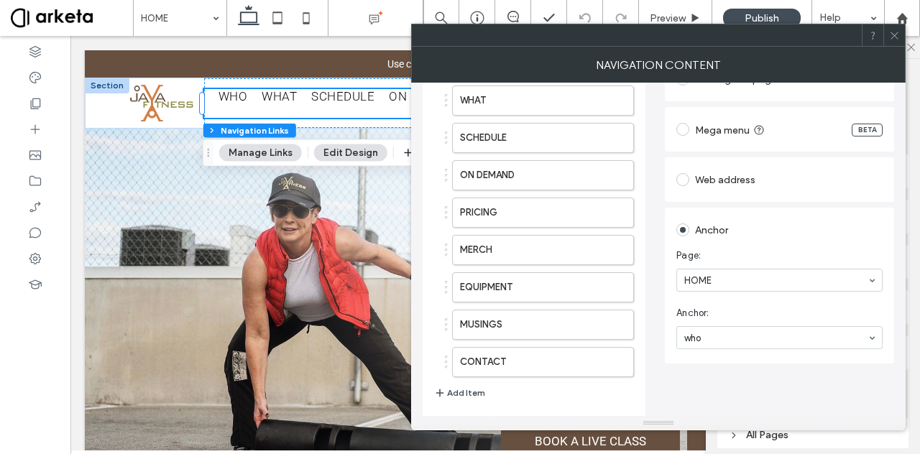
scroll to position [0, 0]
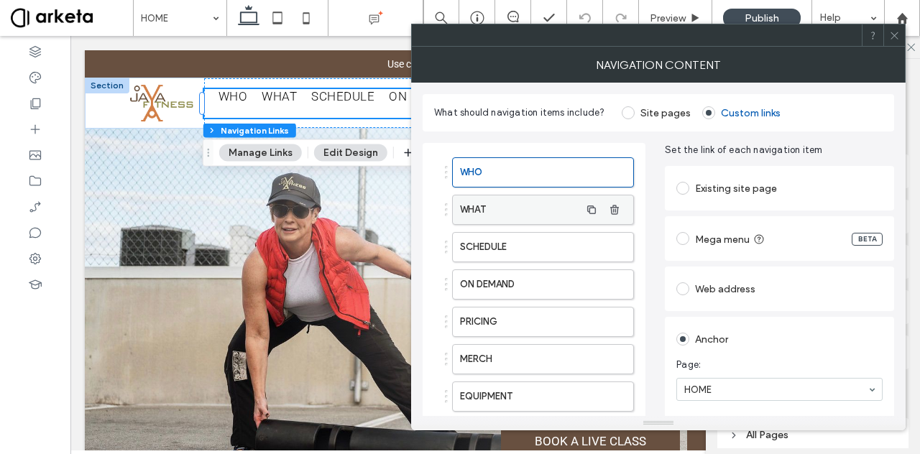
click at [527, 202] on label "WHAT" at bounding box center [520, 210] width 120 height 29
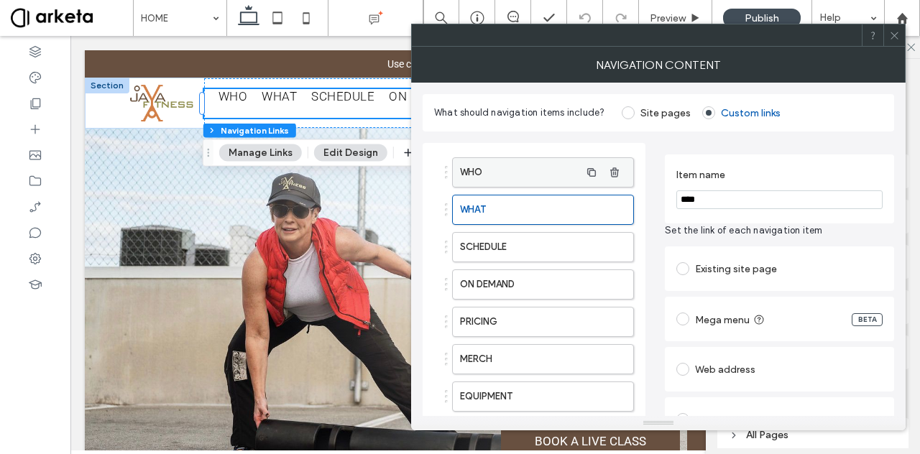
click at [540, 181] on label "WHO" at bounding box center [520, 172] width 120 height 29
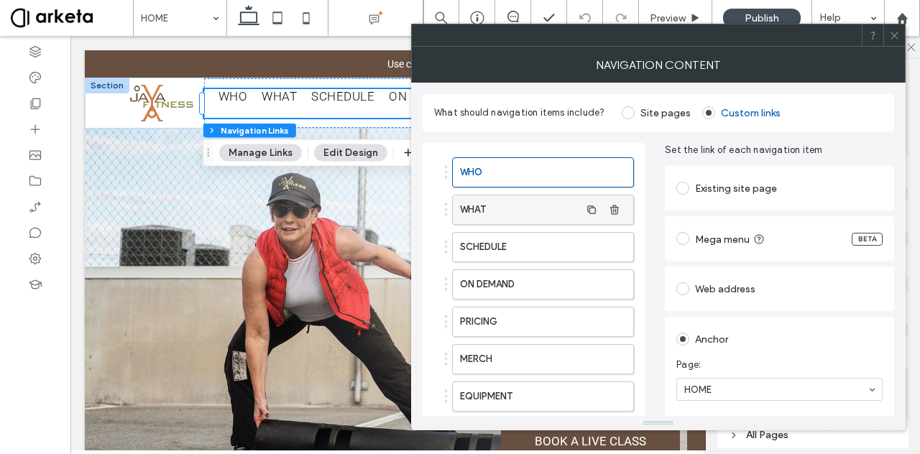
click at [522, 205] on label "WHAT" at bounding box center [520, 210] width 120 height 29
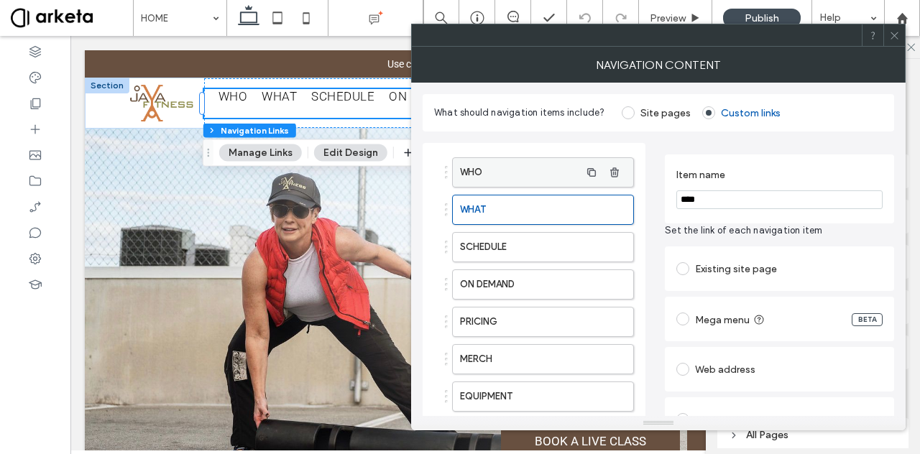
click at [536, 174] on label "WHO" at bounding box center [520, 172] width 120 height 29
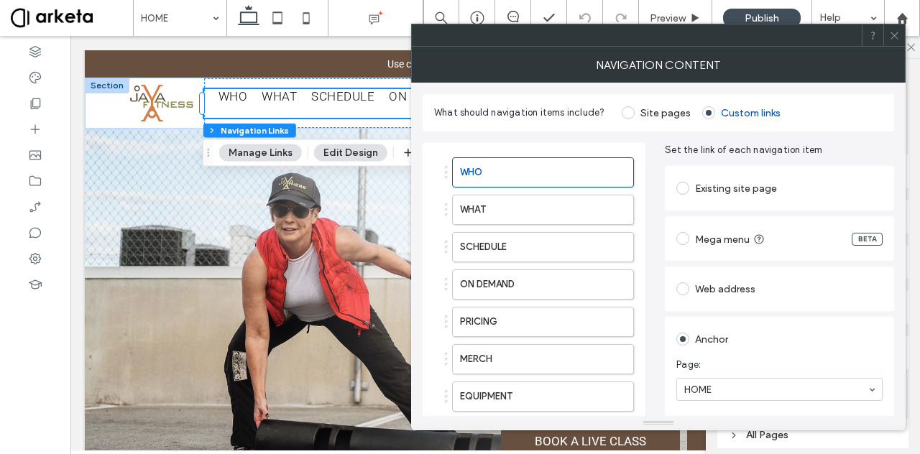
scroll to position [1, 0]
click at [556, 209] on label "WHAT" at bounding box center [520, 209] width 120 height 29
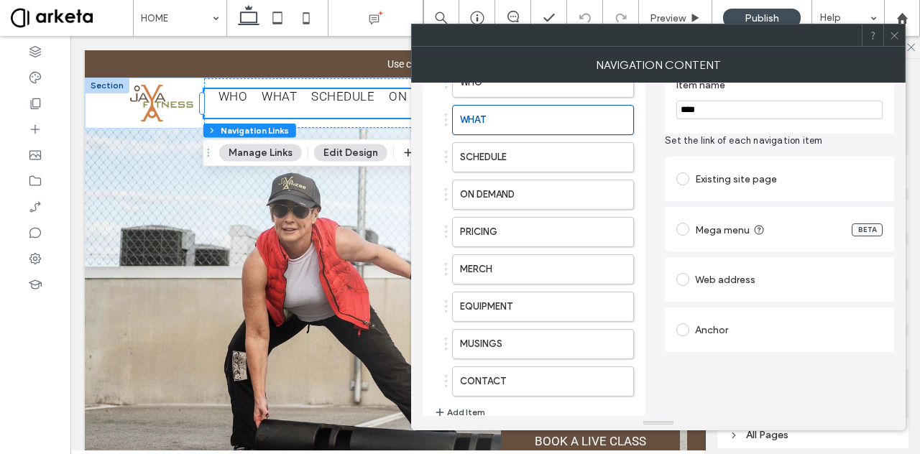
scroll to position [81, 0]
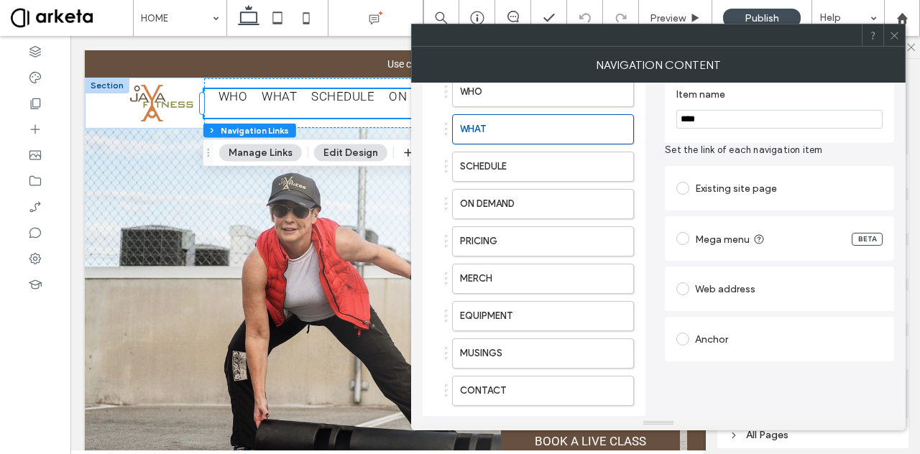
click at [713, 327] on div "Anchor" at bounding box center [780, 339] width 206 height 30
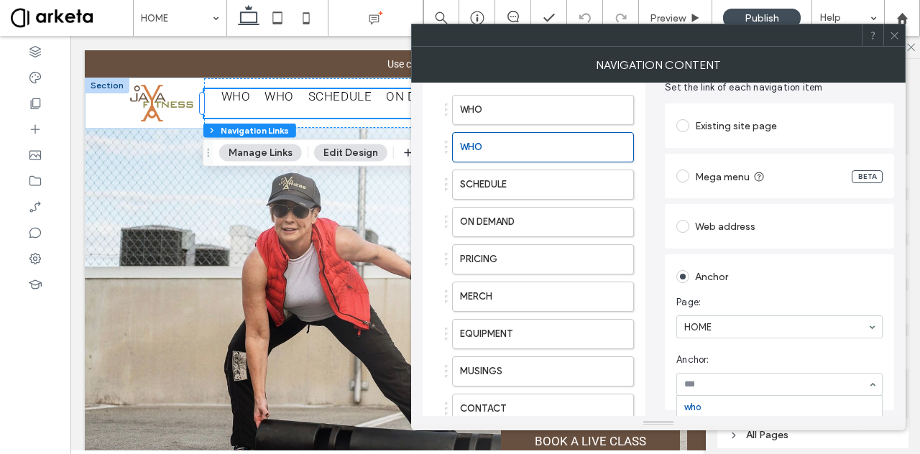
scroll to position [0, 0]
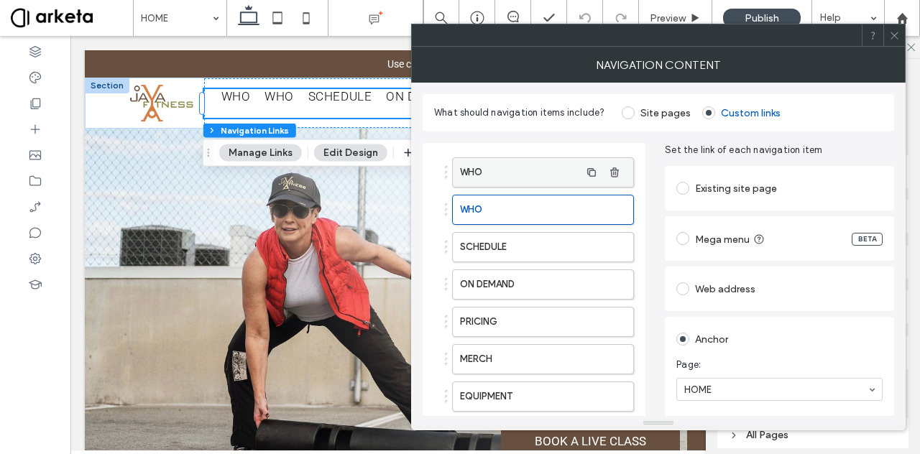
click at [531, 173] on label "WHO" at bounding box center [520, 172] width 120 height 29
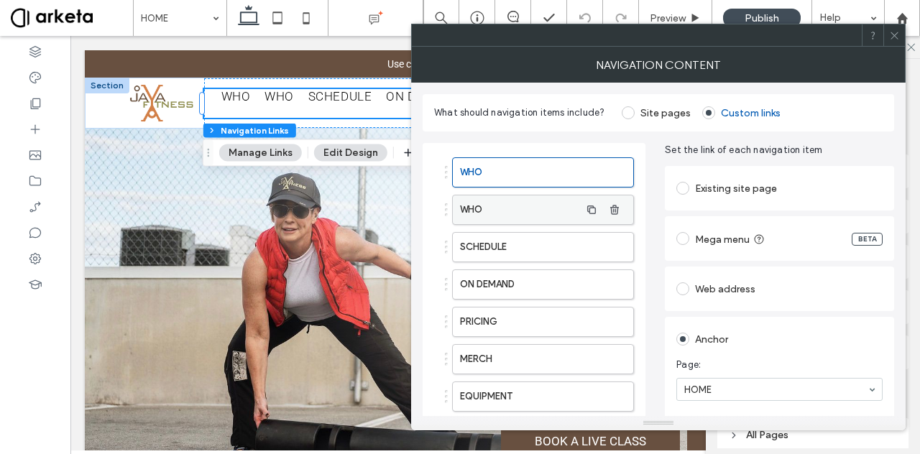
click at [556, 206] on label "WHO" at bounding box center [520, 210] width 120 height 29
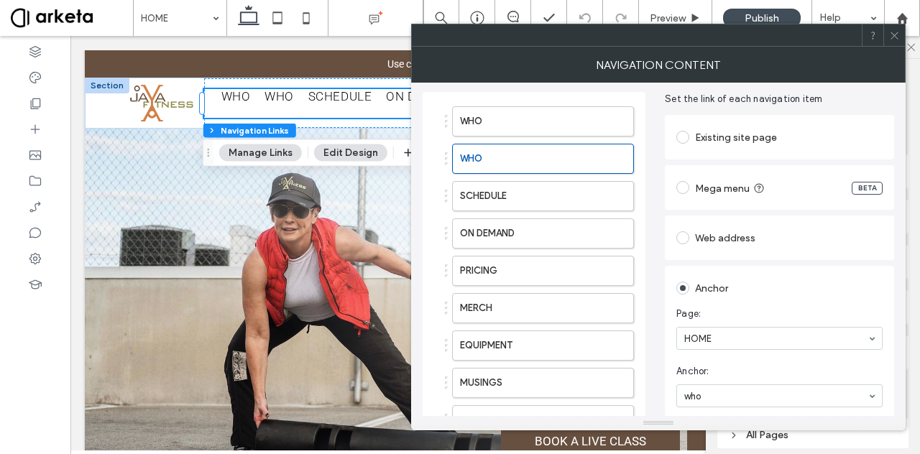
scroll to position [58, 0]
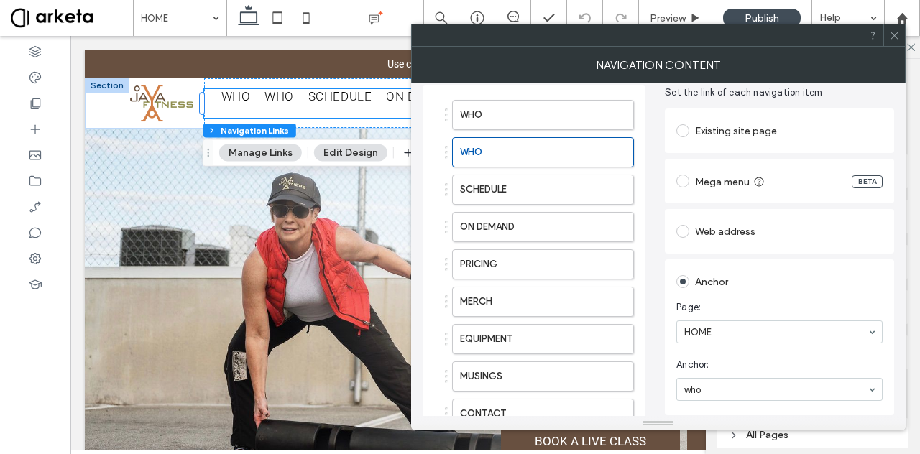
click at [446, 151] on div at bounding box center [446, 152] width 3 height 3
click at [480, 150] on label "WHO" at bounding box center [520, 152] width 120 height 29
click at [24, 91] on div at bounding box center [35, 104] width 70 height 26
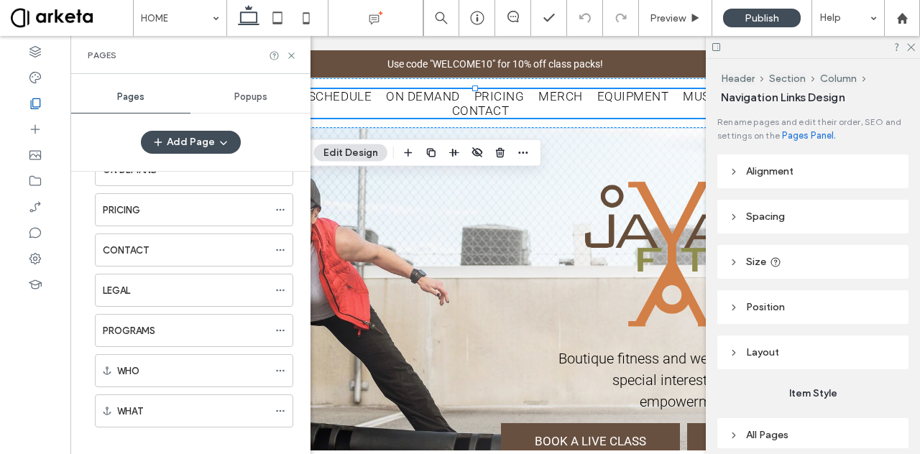
scroll to position [135, 0]
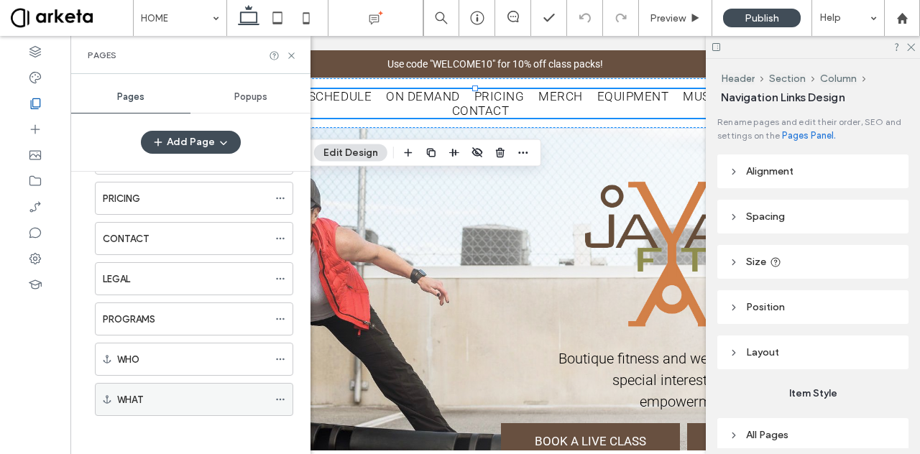
click at [159, 393] on div "WHAT" at bounding box center [192, 400] width 151 height 15
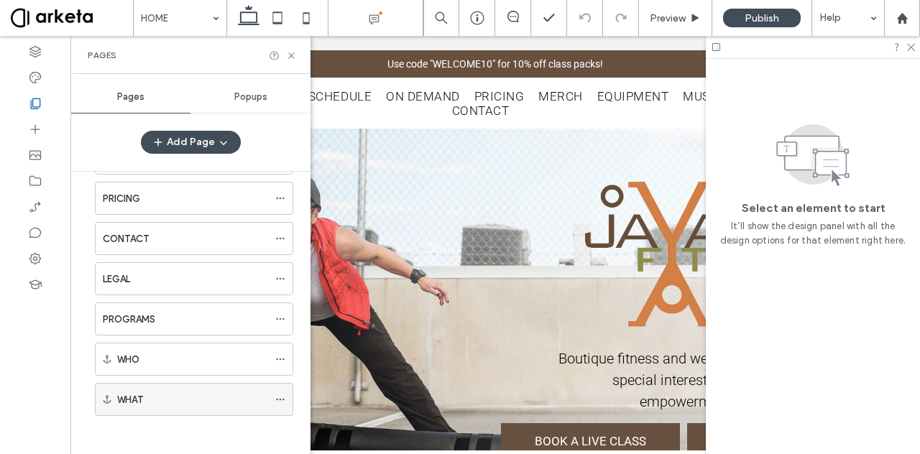
click at [284, 399] on use at bounding box center [280, 400] width 8 height 2
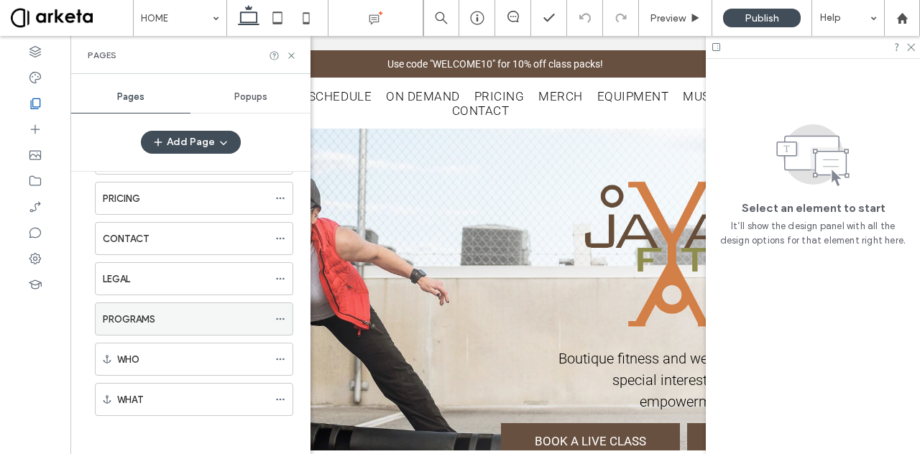
click at [280, 319] on use at bounding box center [280, 320] width 8 height 2
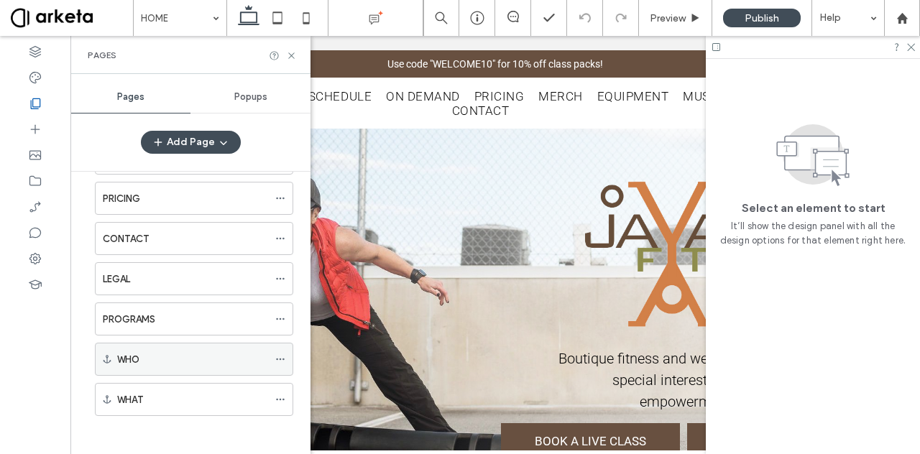
click at [284, 359] on use at bounding box center [280, 360] width 8 height 2
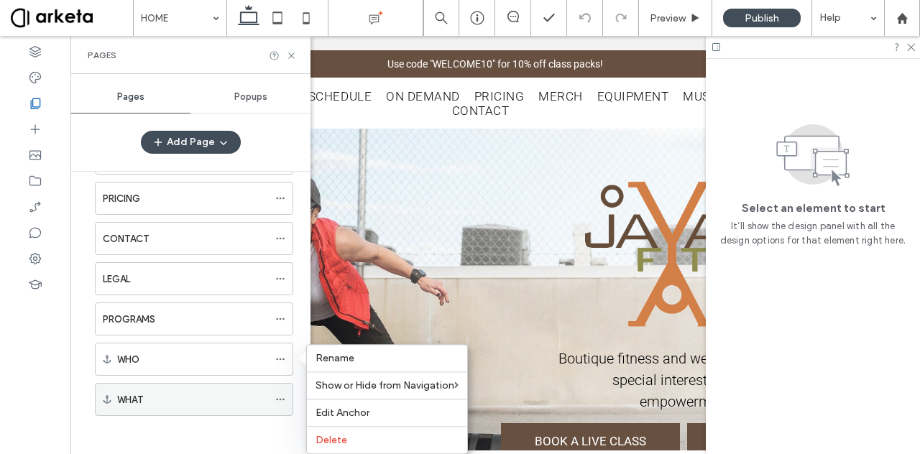
click at [286, 395] on div at bounding box center [283, 400] width 17 height 22
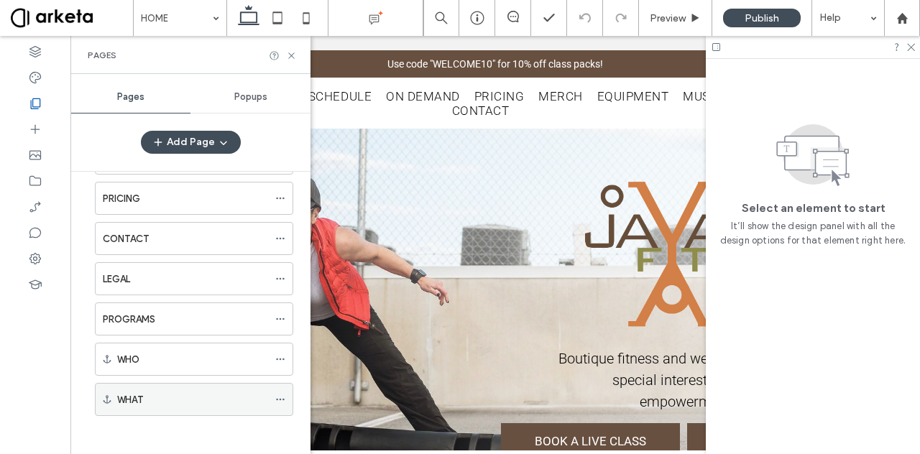
click at [286, 395] on div at bounding box center [283, 400] width 17 height 22
click at [281, 399] on use at bounding box center [280, 400] width 8 height 2
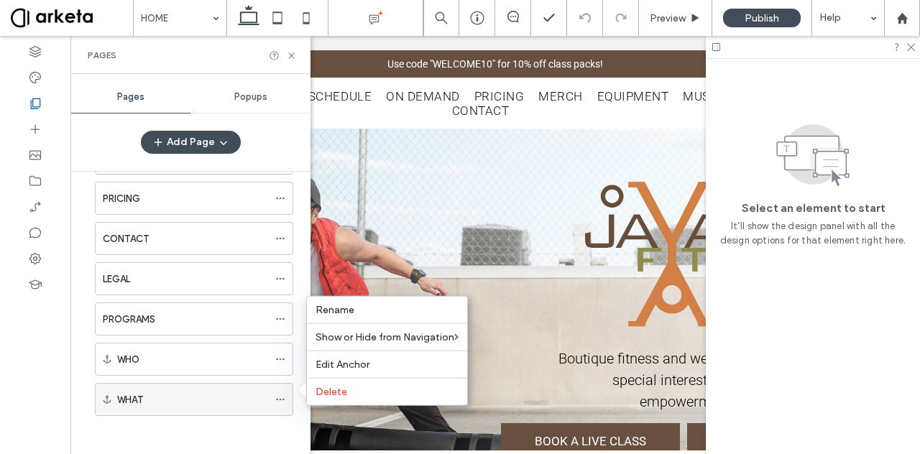
click at [281, 395] on icon at bounding box center [280, 400] width 10 height 10
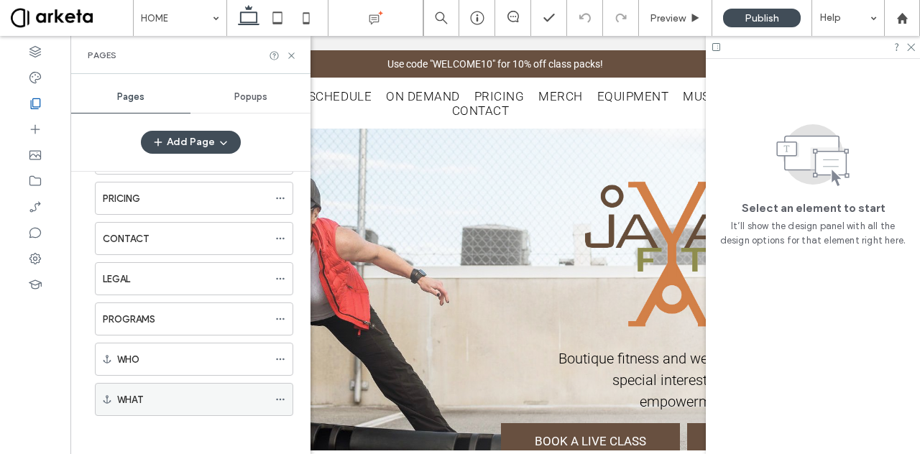
click at [281, 395] on icon at bounding box center [280, 400] width 10 height 10
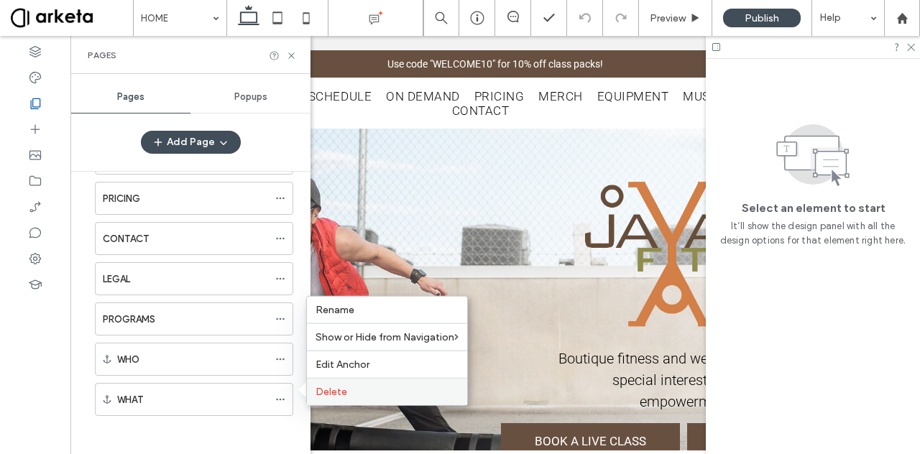
click at [316, 392] on span "Delete" at bounding box center [332, 392] width 32 height 12
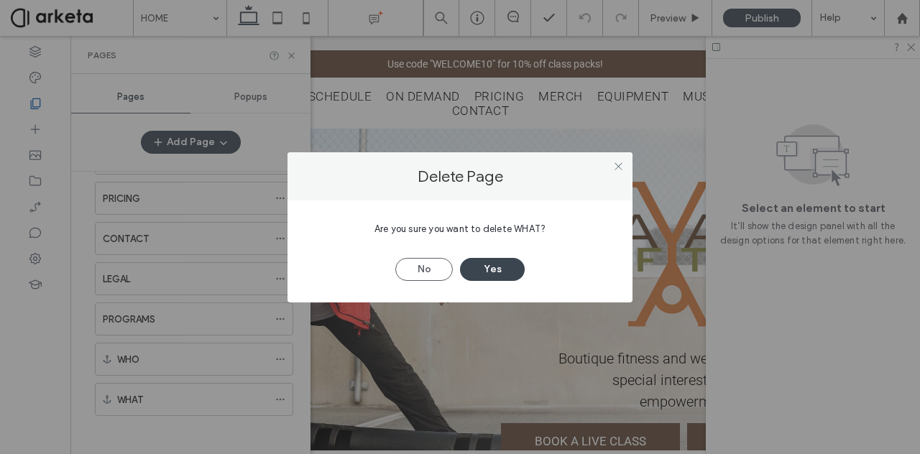
click at [485, 267] on button "Yes" at bounding box center [492, 269] width 65 height 23
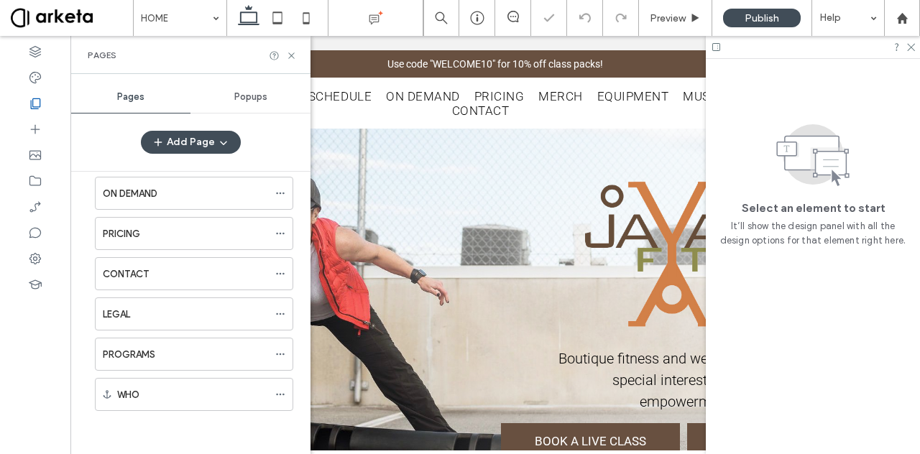
scroll to position [95, 0]
click at [294, 57] on icon at bounding box center [291, 55] width 11 height 11
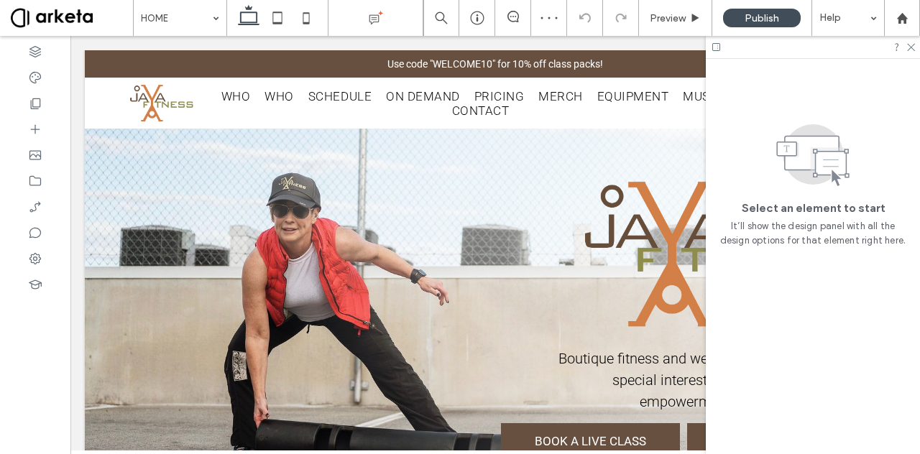
scroll to position [0, 0]
click at [40, 104] on icon at bounding box center [35, 103] width 14 height 14
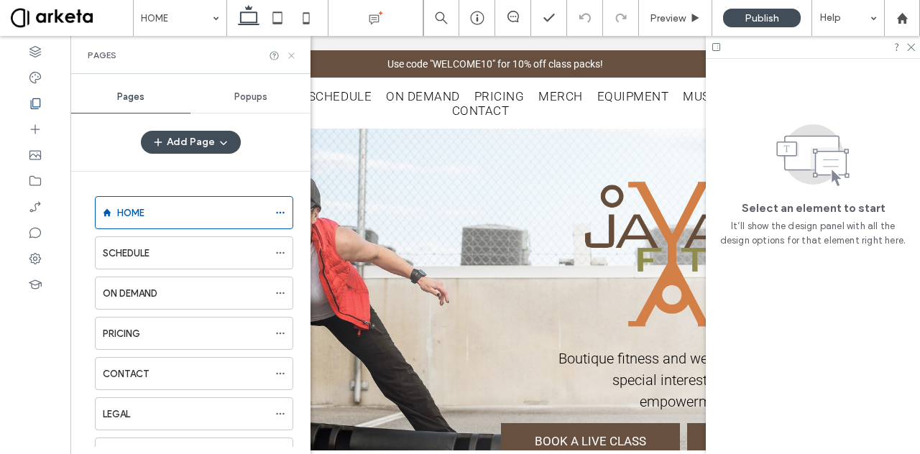
click at [290, 60] on icon at bounding box center [291, 55] width 11 height 11
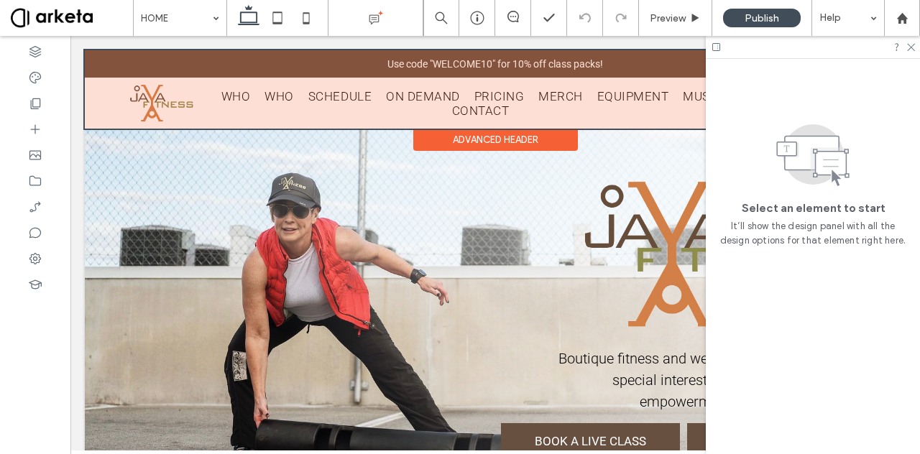
click at [288, 106] on div at bounding box center [495, 89] width 821 height 78
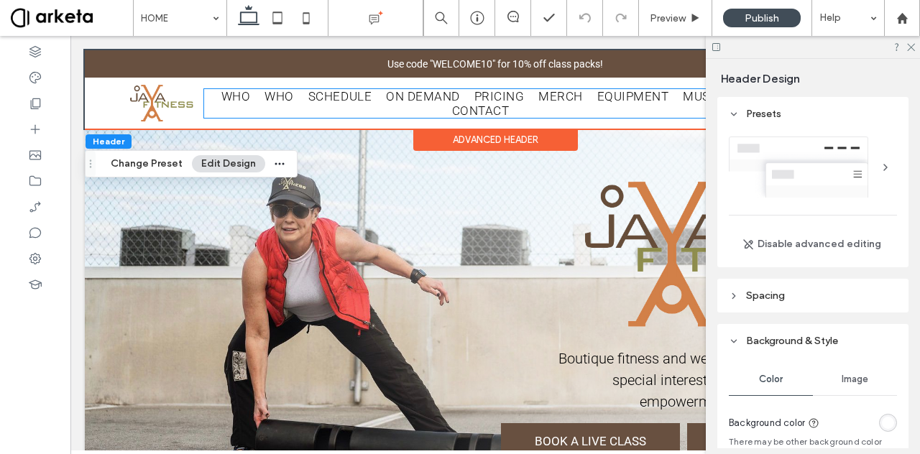
click at [288, 106] on ul "WHO WHO SCHEDULE ON DEMAND PRICING MERCH EQUIPMENT MUSINGS CONTACT" at bounding box center [480, 103] width 553 height 29
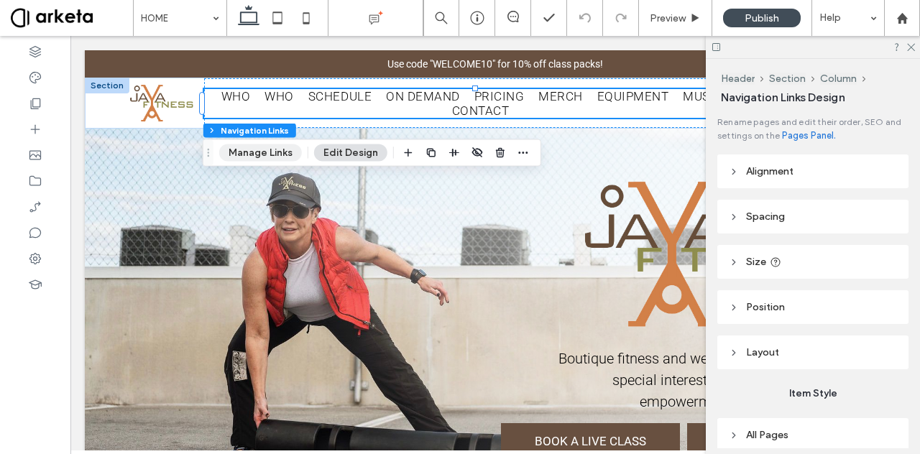
click at [266, 157] on button "Manage Links" at bounding box center [260, 153] width 83 height 17
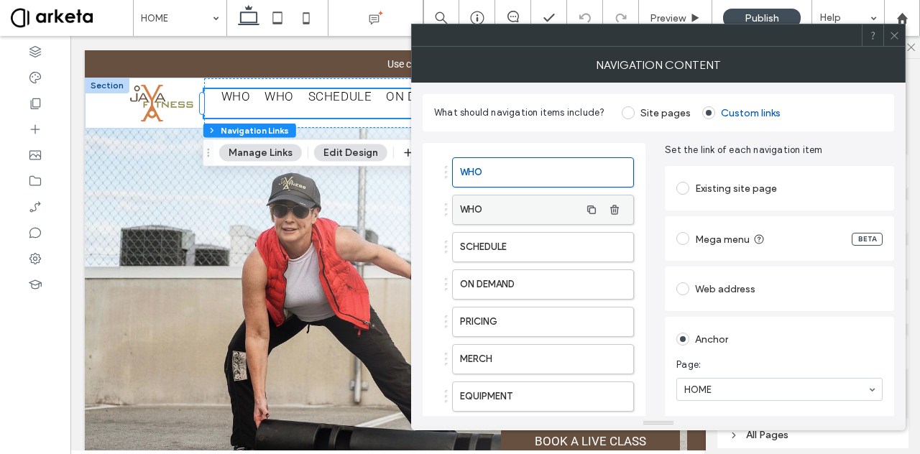
click at [524, 211] on label "WHO" at bounding box center [520, 210] width 120 height 29
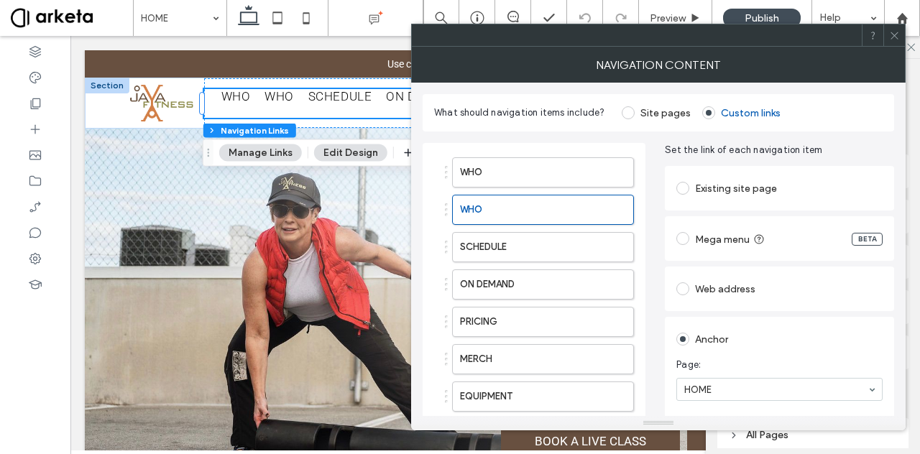
click at [446, 209] on div at bounding box center [446, 210] width 3 height 3
click at [554, 212] on label "WHO" at bounding box center [520, 210] width 120 height 29
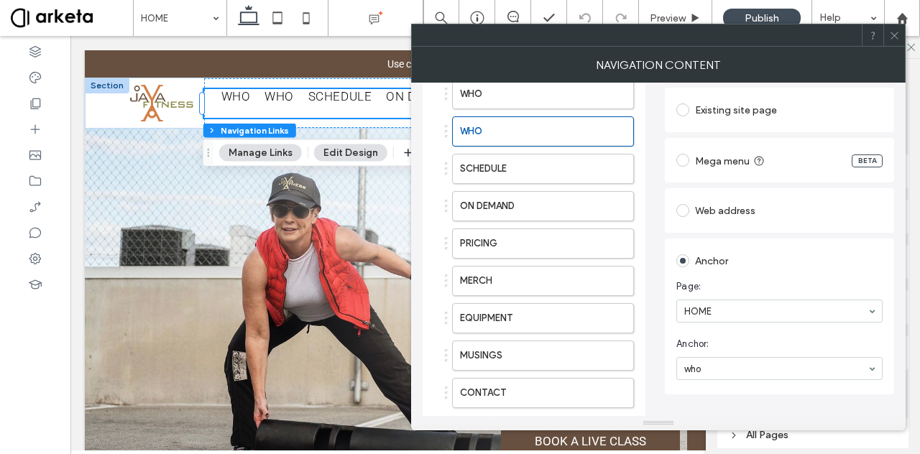
scroll to position [80, 0]
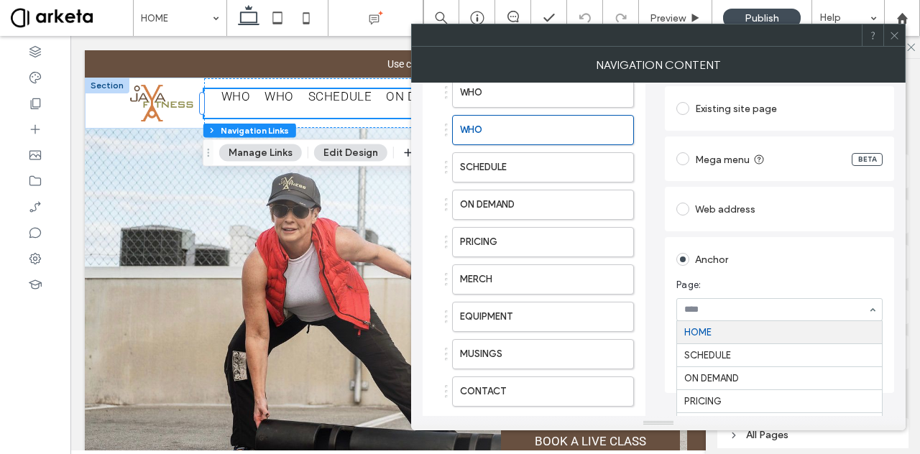
click at [746, 310] on input at bounding box center [775, 310] width 183 height 10
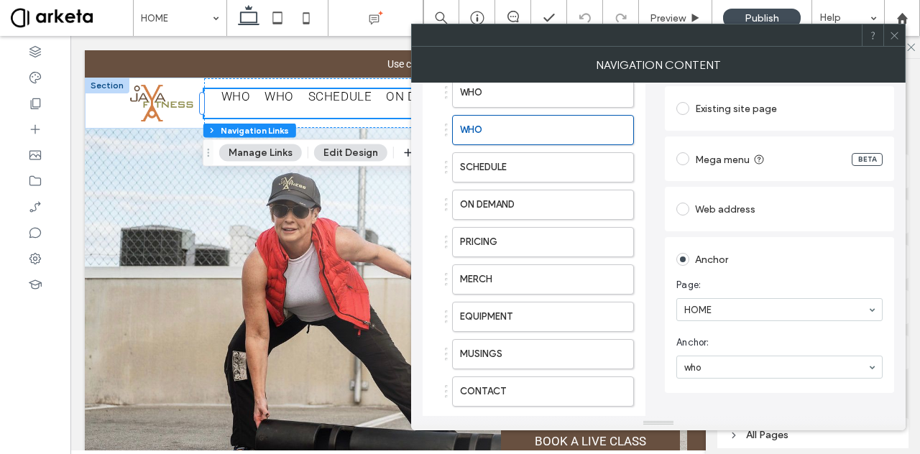
click at [795, 272] on section "Page: HOME" at bounding box center [780, 300] width 206 height 58
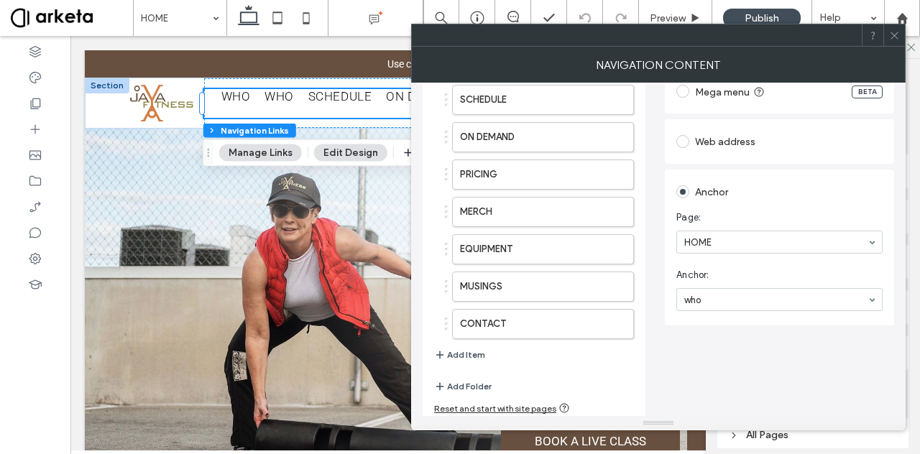
click at [892, 34] on icon at bounding box center [894, 35] width 11 height 11
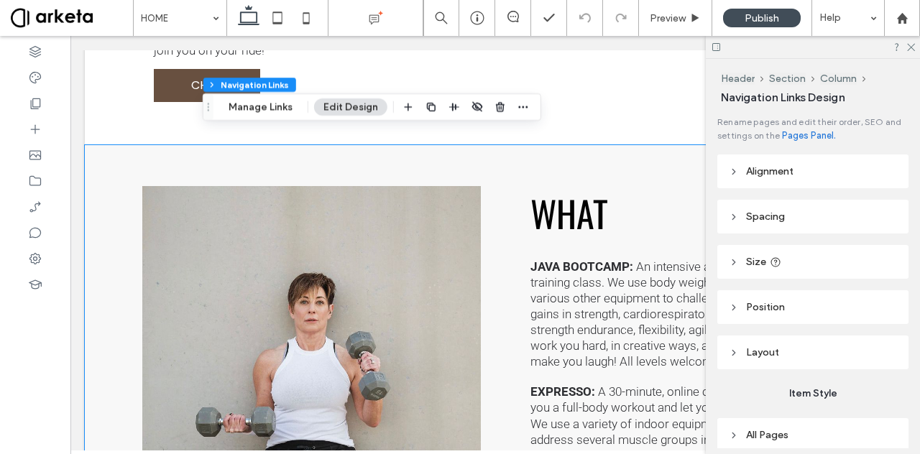
scroll to position [1859, 0]
click at [497, 209] on div "WHAT JAVA BOOTCAMP: An intensive and effective interval training class. We use …" at bounding box center [495, 428] width 821 height 567
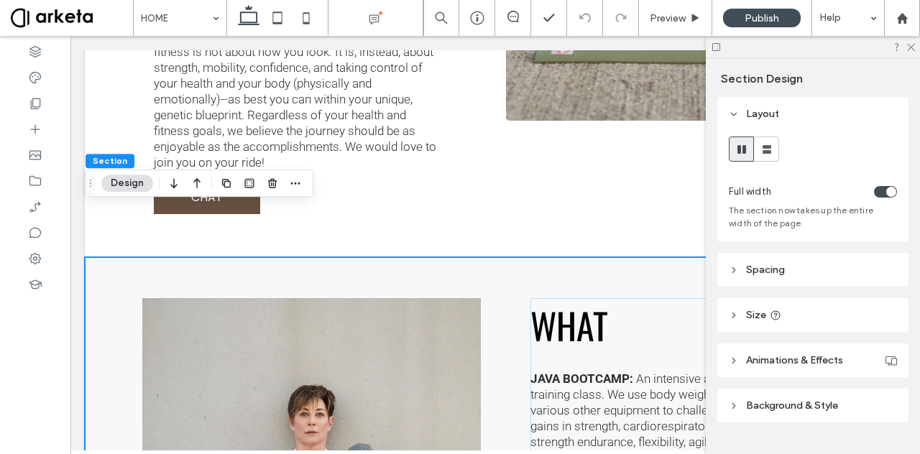
scroll to position [1746, 0]
click at [301, 186] on span "button" at bounding box center [295, 183] width 17 height 17
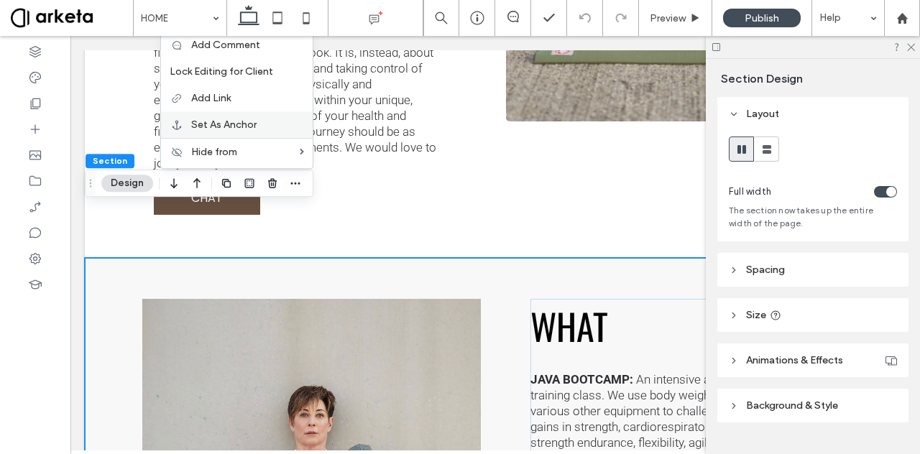
click at [252, 121] on span "Set As Anchor" at bounding box center [223, 125] width 65 height 12
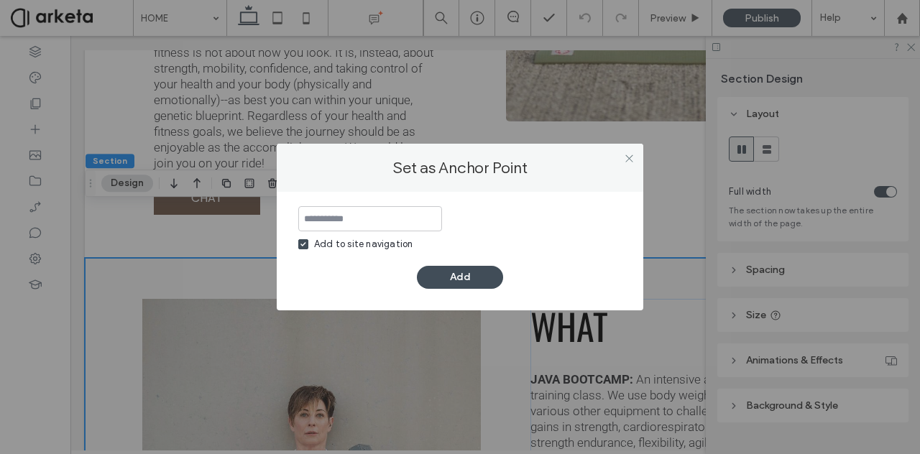
click at [335, 219] on input at bounding box center [370, 218] width 144 height 25
type input "*"
type input "****"
click at [460, 277] on button "Add" at bounding box center [460, 277] width 86 height 23
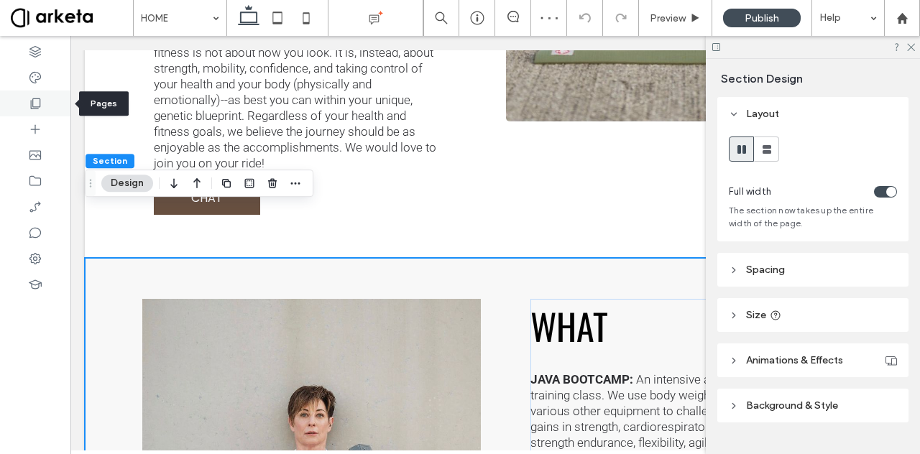
click at [34, 101] on icon at bounding box center [35, 103] width 14 height 14
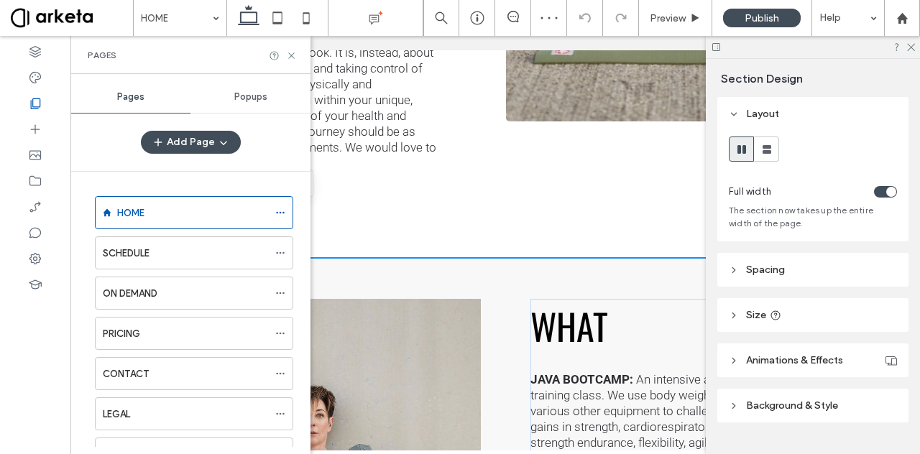
scroll to position [135, 0]
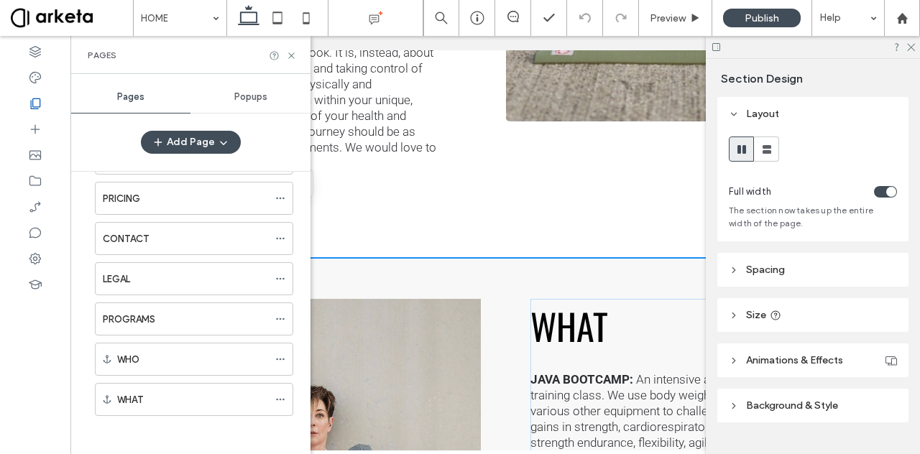
click at [290, 47] on div "Pages" at bounding box center [190, 55] width 240 height 38
click at [288, 52] on icon at bounding box center [291, 55] width 11 height 11
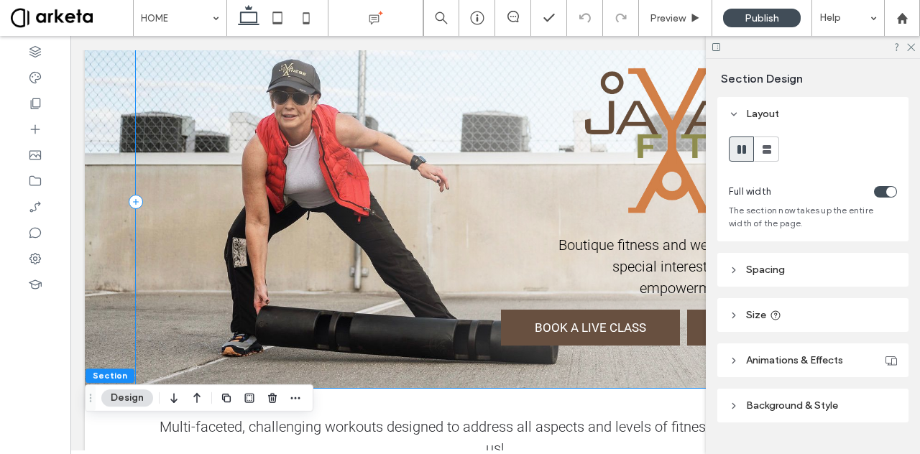
scroll to position [0, 0]
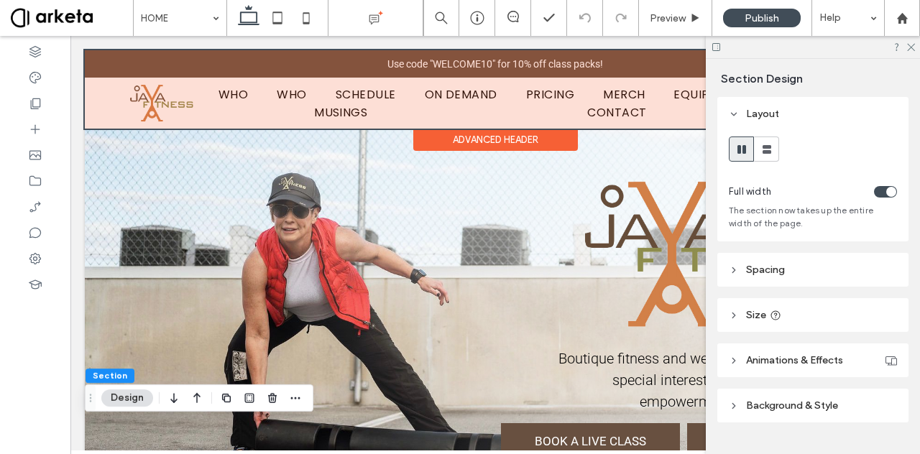
click at [322, 106] on div at bounding box center [495, 89] width 821 height 78
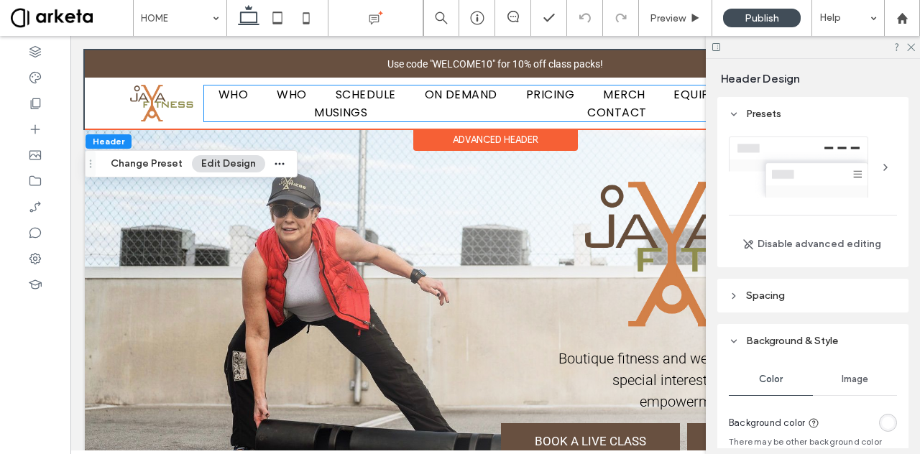
click at [322, 106] on span "MUSINGS" at bounding box center [340, 113] width 53 height 18
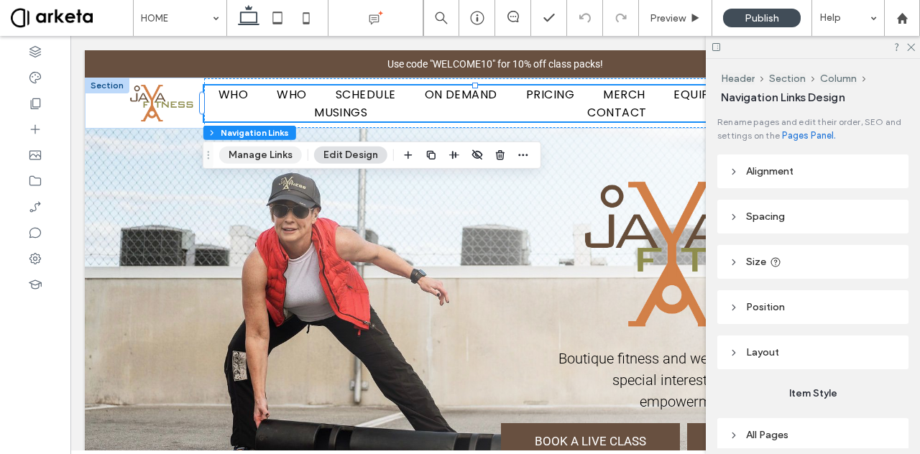
click at [259, 155] on button "Manage Links" at bounding box center [260, 155] width 83 height 17
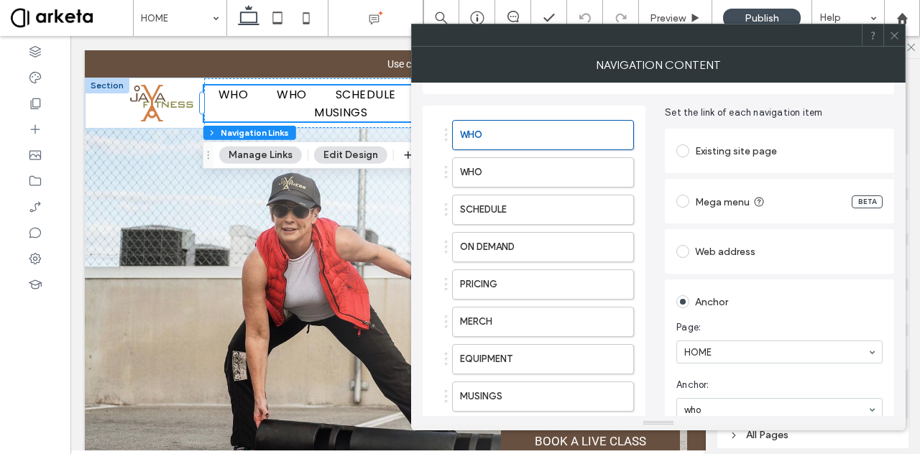
scroll to position [41, 0]
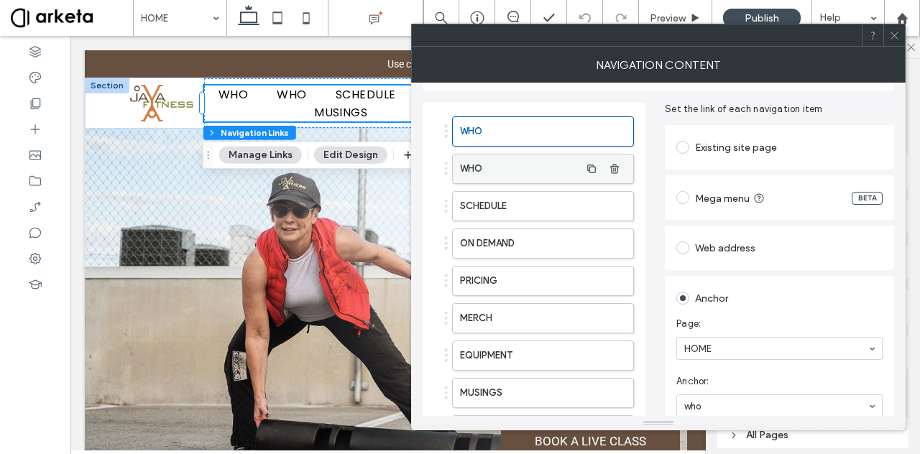
click at [578, 178] on label "WHO" at bounding box center [520, 169] width 120 height 29
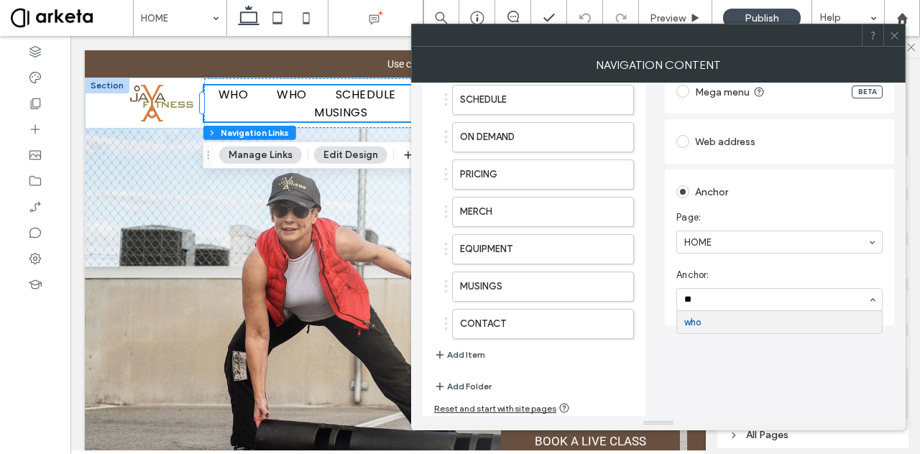
type input "*"
click at [893, 37] on use at bounding box center [894, 35] width 7 height 7
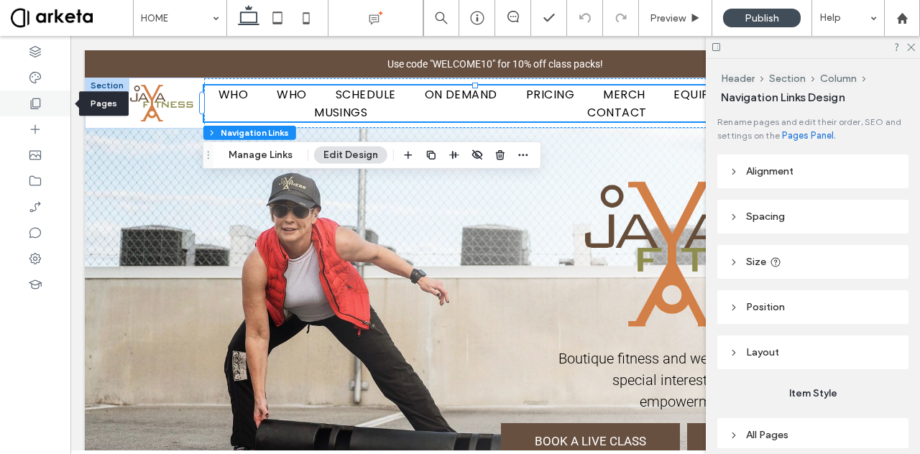
click at [40, 106] on use at bounding box center [36, 104] width 10 height 11
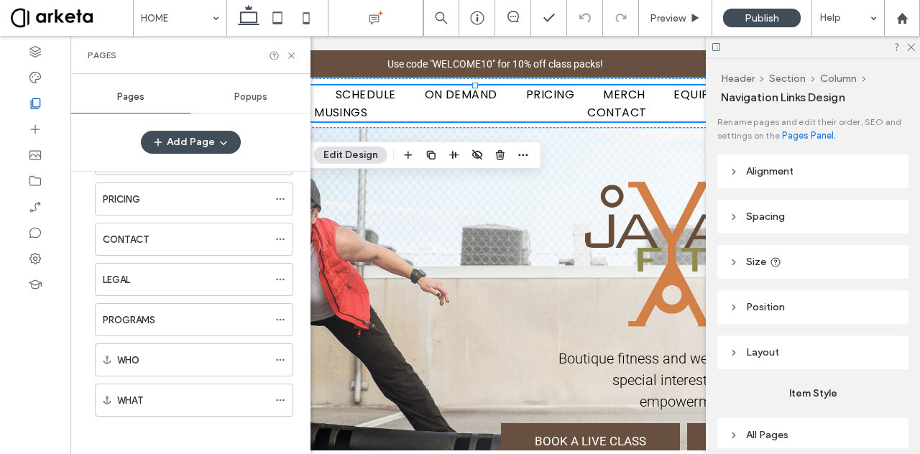
scroll to position [135, 0]
click at [282, 395] on icon at bounding box center [280, 400] width 10 height 10
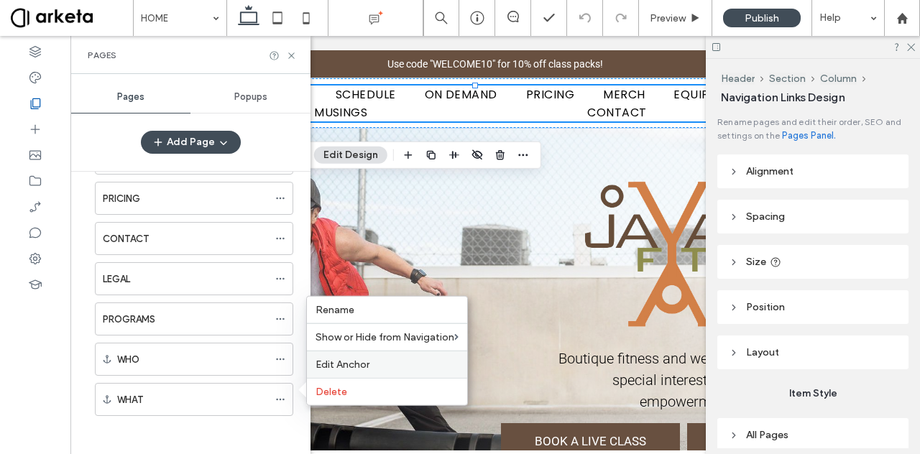
click at [331, 361] on span "Edit Anchor" at bounding box center [343, 365] width 54 height 12
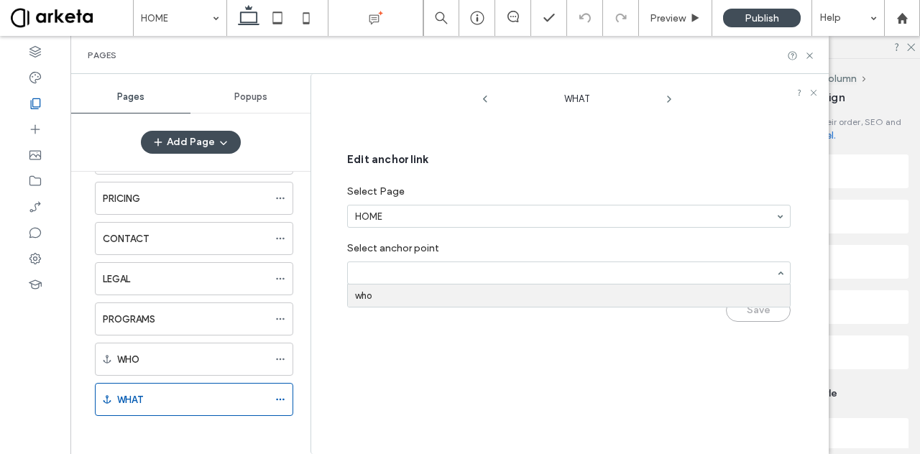
click at [537, 265] on div at bounding box center [569, 273] width 442 height 22
click at [418, 275] on input at bounding box center [565, 273] width 421 height 10
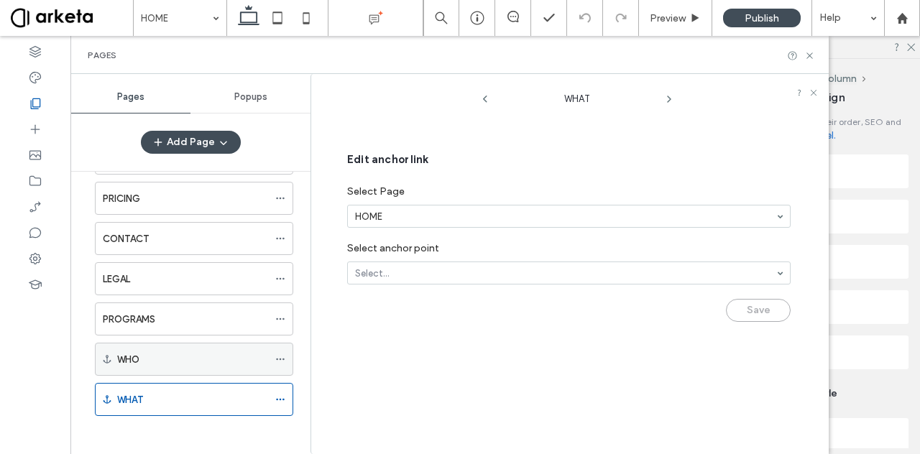
click at [284, 357] on icon at bounding box center [280, 359] width 10 height 10
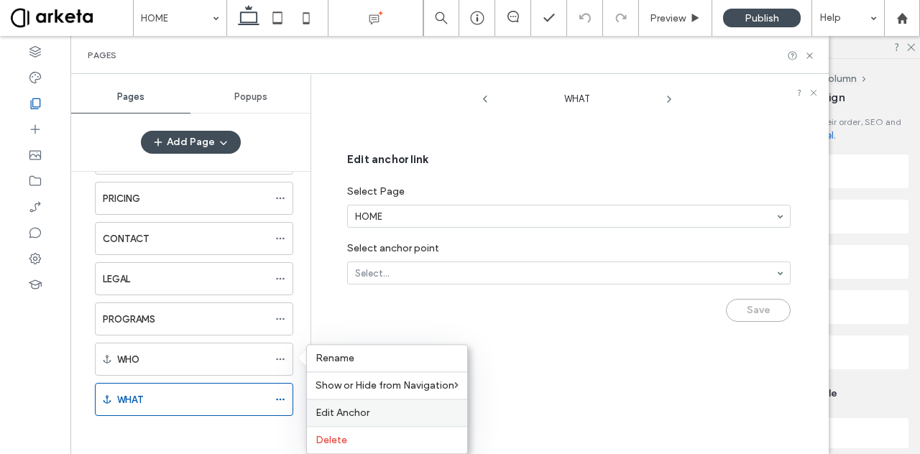
click at [345, 409] on span "Edit Anchor" at bounding box center [343, 413] width 54 height 12
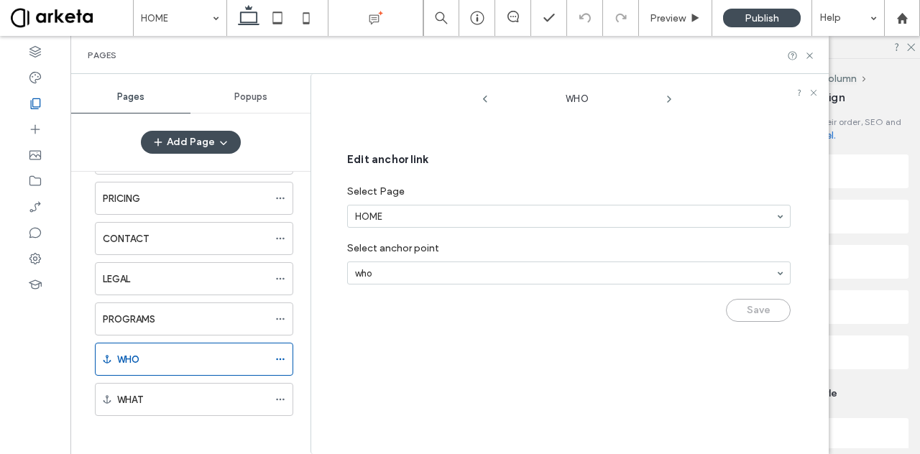
click at [482, 377] on div "WHO Edit anchor link Select Page HOME Select anchor point who Save" at bounding box center [577, 267] width 503 height 373
click at [282, 395] on icon at bounding box center [280, 400] width 10 height 10
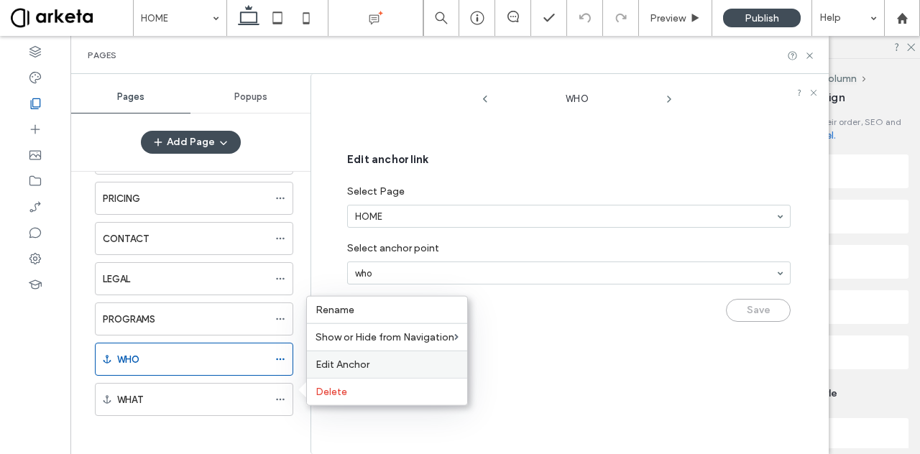
click at [367, 360] on span "Edit Anchor" at bounding box center [343, 365] width 54 height 12
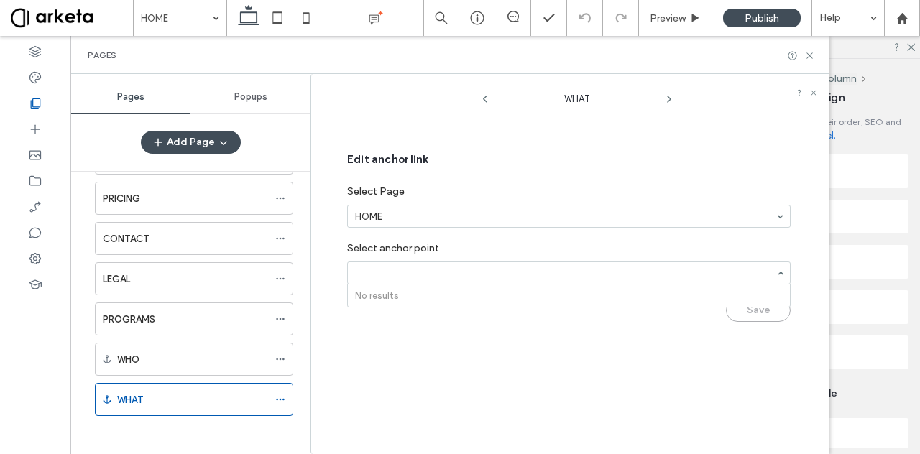
click at [384, 268] on input at bounding box center [565, 273] width 421 height 10
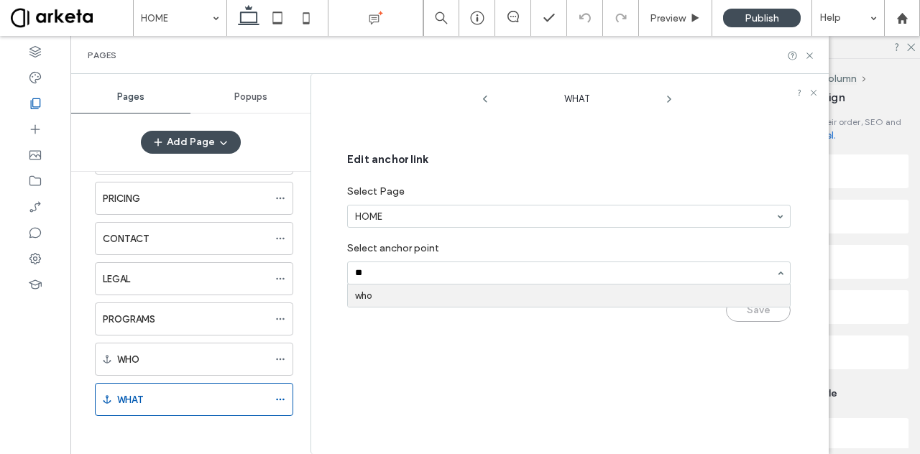
type input "*"
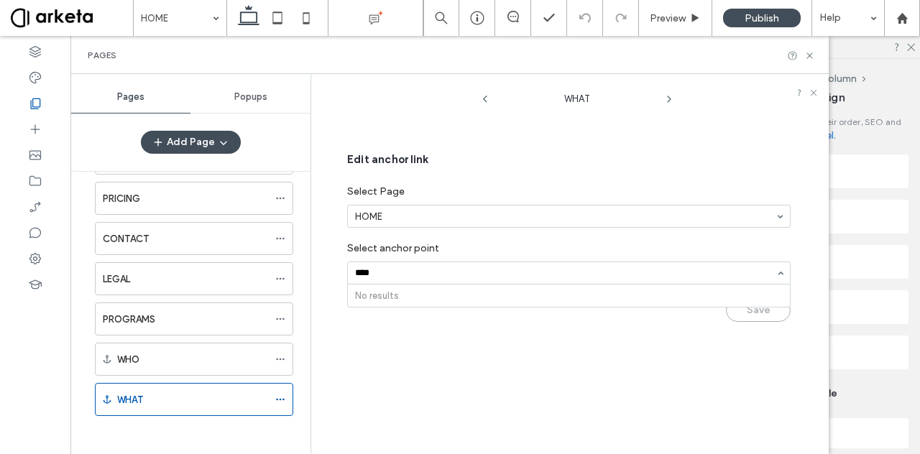
type input "****"
click at [672, 342] on div "WHAT Edit anchor link Select Page HOME Select anchor point Select... Save" at bounding box center [577, 267] width 503 height 373
click at [807, 53] on icon at bounding box center [810, 55] width 11 height 11
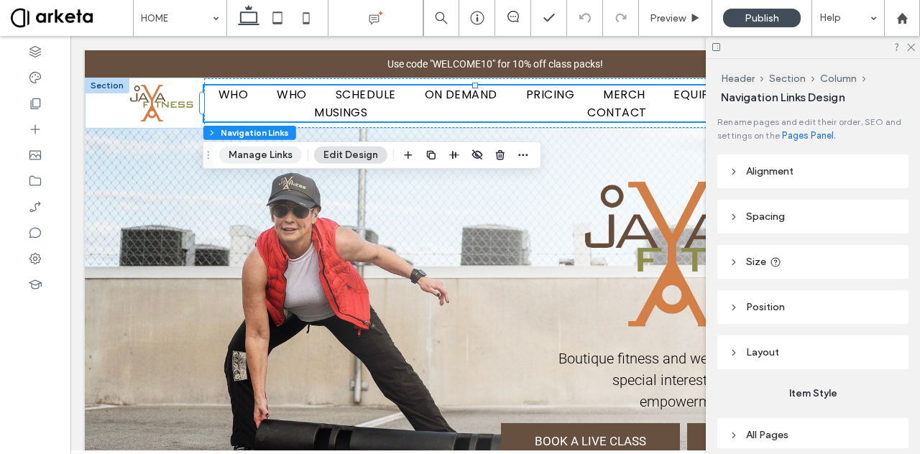
click at [259, 156] on button "Manage Links" at bounding box center [260, 155] width 83 height 17
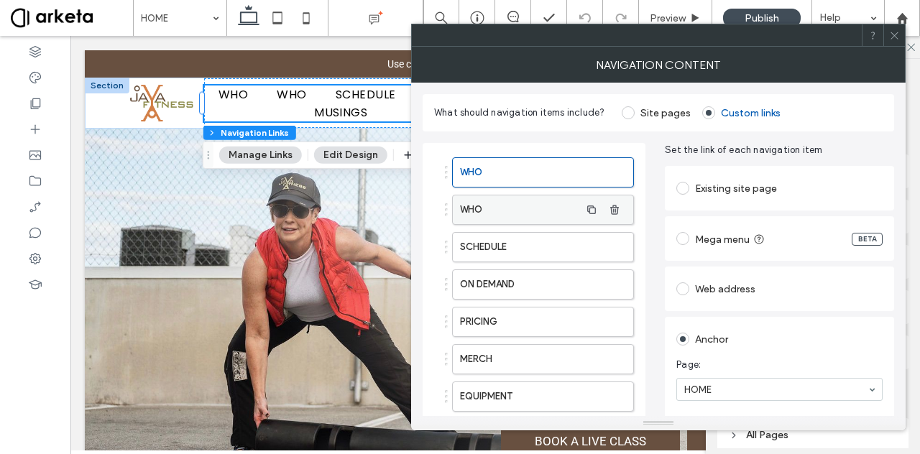
click at [579, 211] on label "WHO" at bounding box center [520, 210] width 120 height 29
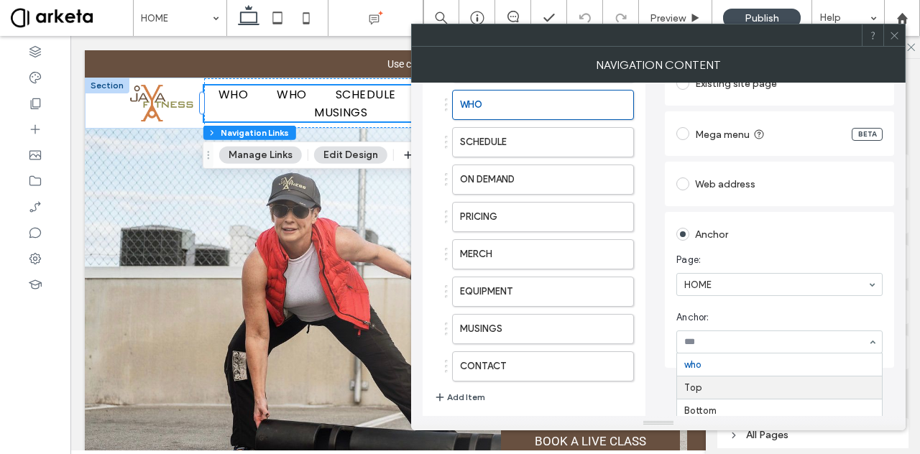
scroll to position [104, 0]
click at [733, 324] on span "Anchor:" at bounding box center [777, 319] width 201 height 14
click at [726, 349] on div at bounding box center [779, 344] width 205 height 22
click at [720, 346] on input at bounding box center [775, 344] width 183 height 10
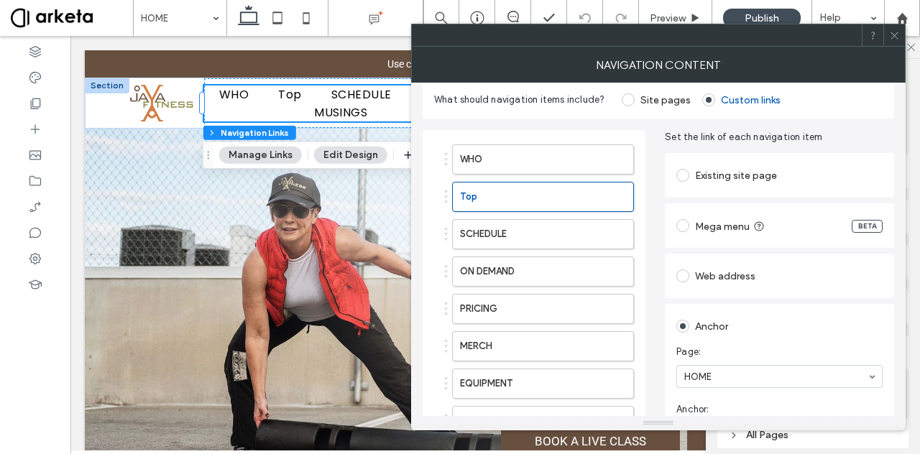
scroll to position [0, 0]
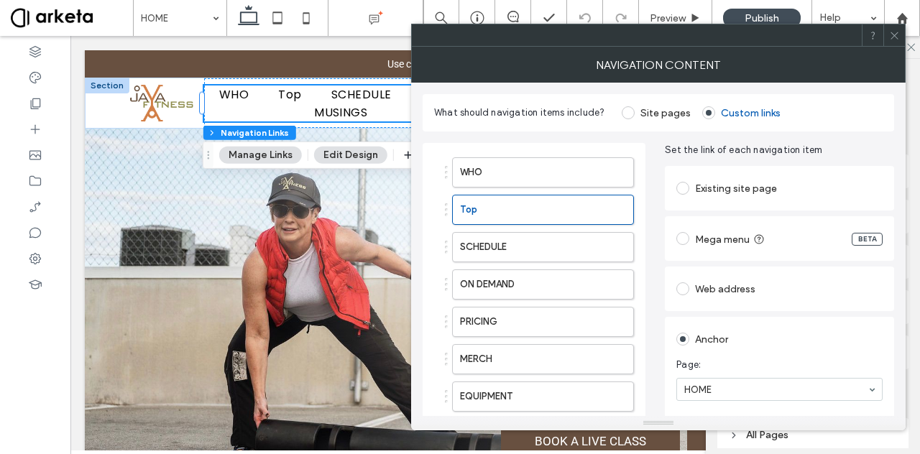
click at [695, 188] on div "Existing site page" at bounding box center [780, 188] width 206 height 23
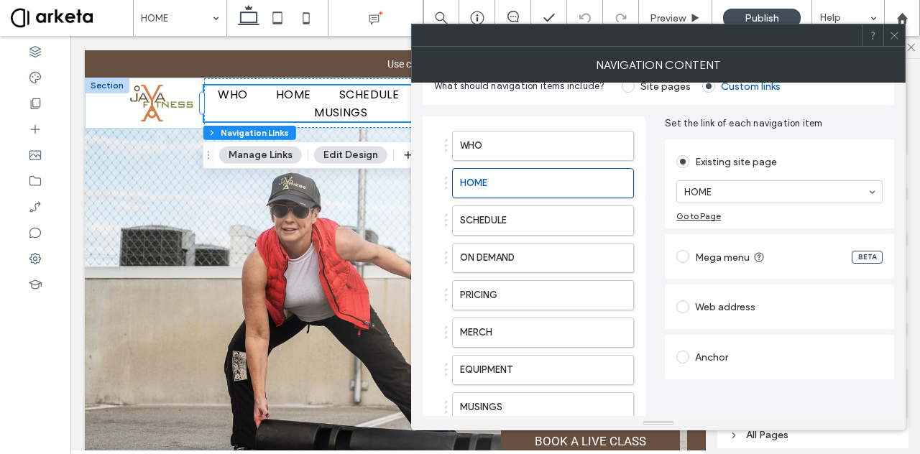
click at [828, 144] on div "Existing site page HOME Go to Page" at bounding box center [779, 183] width 229 height 89
click at [694, 259] on label at bounding box center [686, 256] width 19 height 13
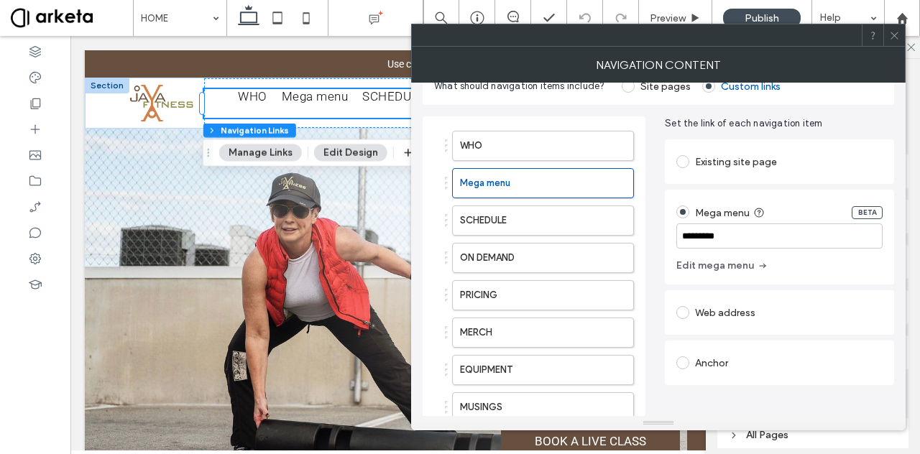
click at [739, 165] on div "Existing site page" at bounding box center [780, 161] width 206 height 23
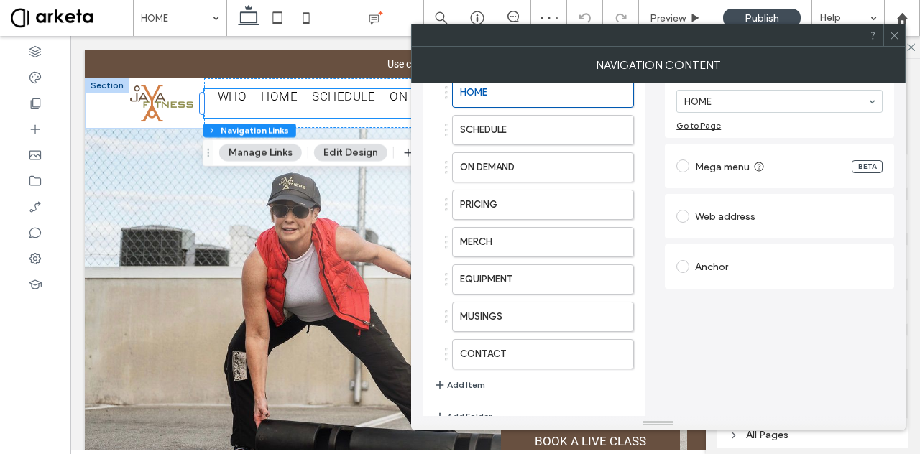
scroll to position [143, 0]
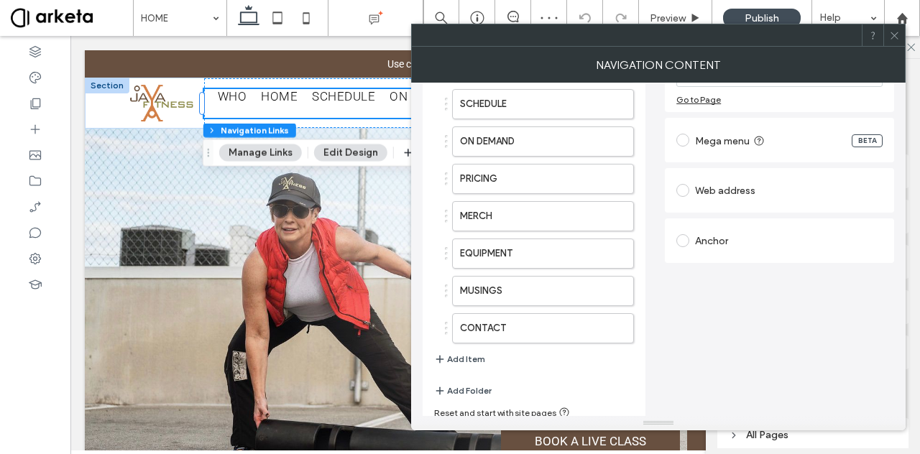
click at [752, 240] on div "Anchor" at bounding box center [780, 240] width 206 height 23
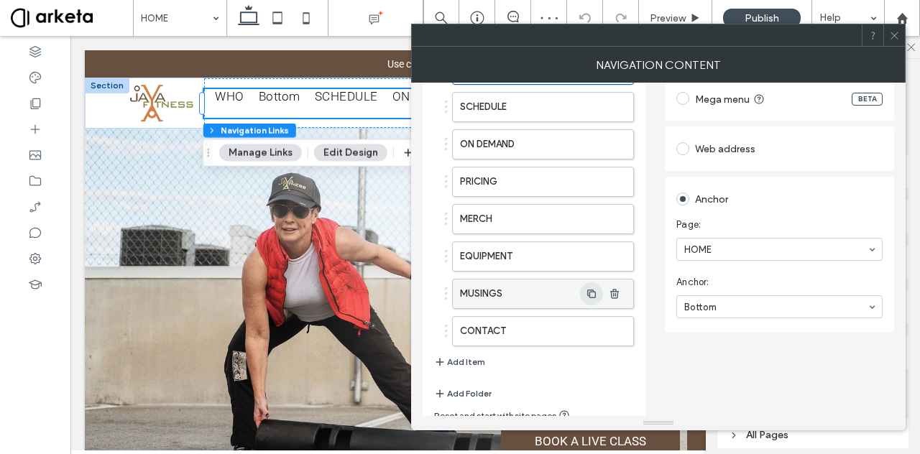
scroll to position [147, 0]
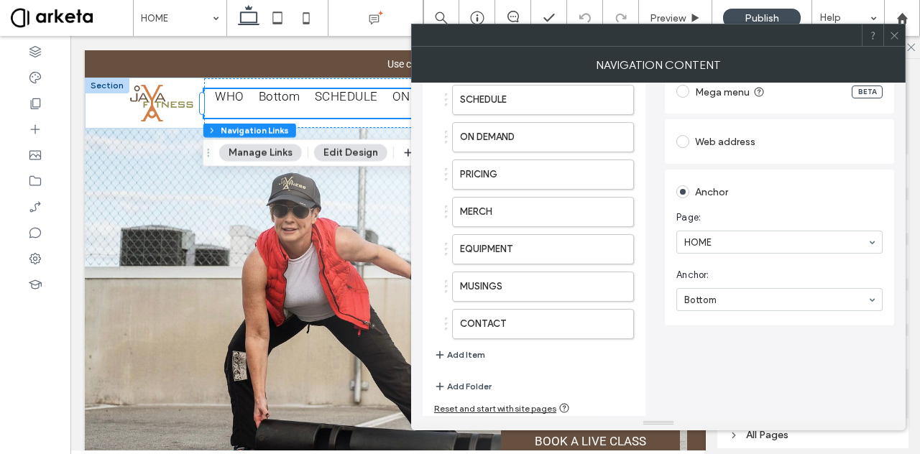
click at [463, 348] on button "Add Item" at bounding box center [459, 355] width 51 height 17
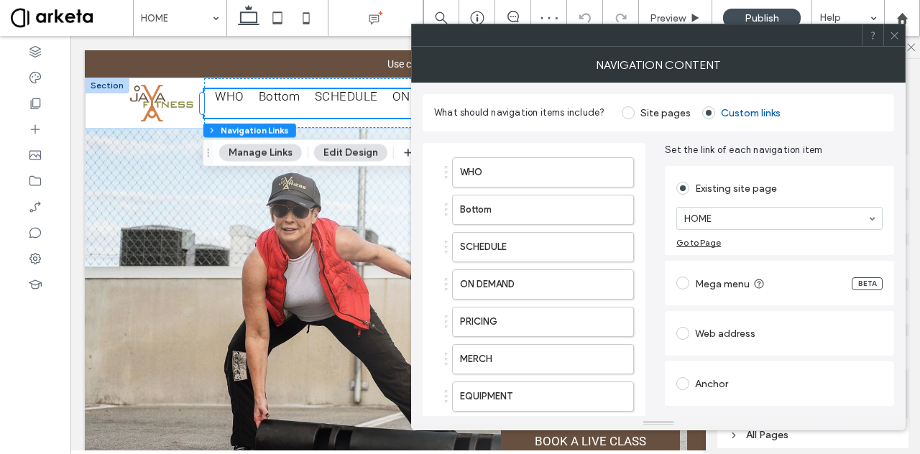
scroll to position [184, 0]
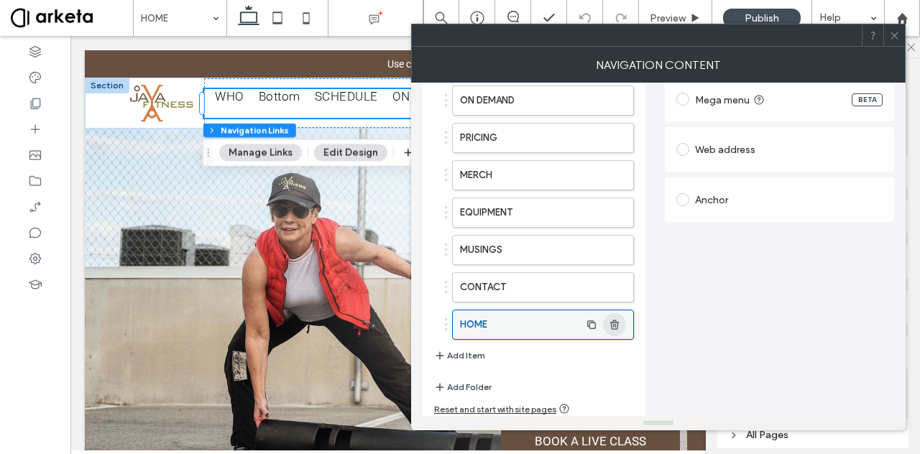
click at [616, 323] on icon "button" at bounding box center [615, 325] width 12 height 12
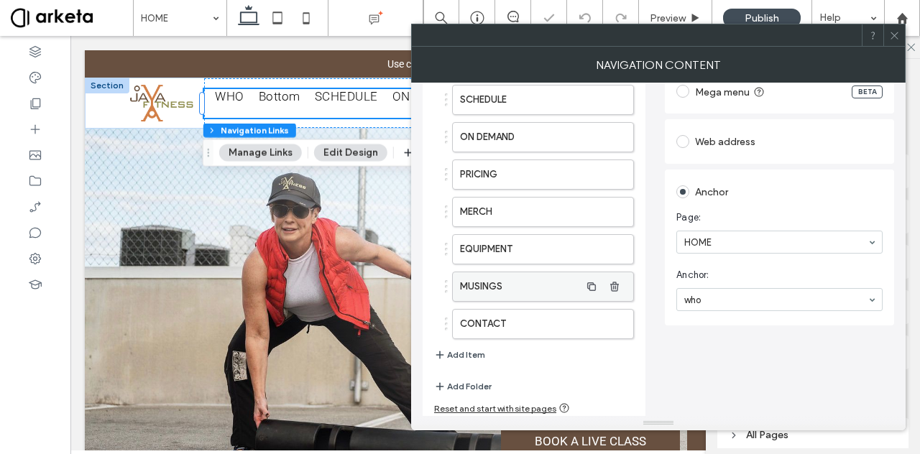
scroll to position [0, 0]
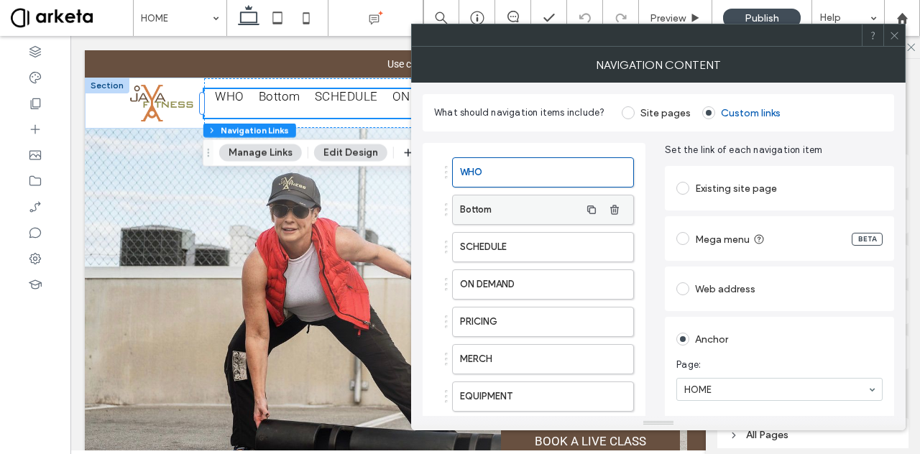
click at [471, 209] on label "Bottom" at bounding box center [520, 210] width 120 height 29
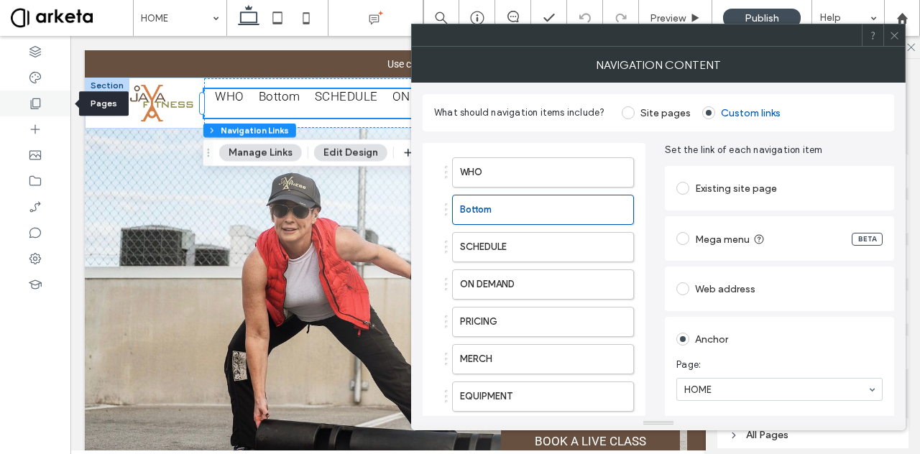
click at [38, 97] on icon at bounding box center [35, 103] width 14 height 14
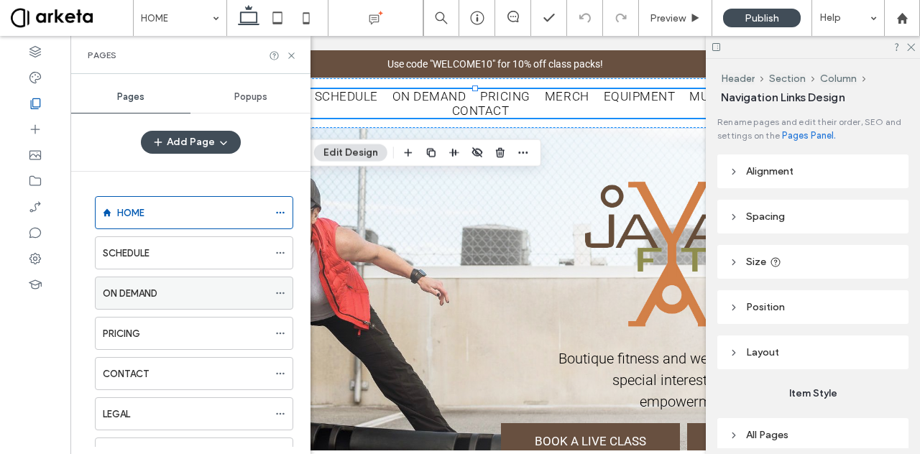
scroll to position [135, 0]
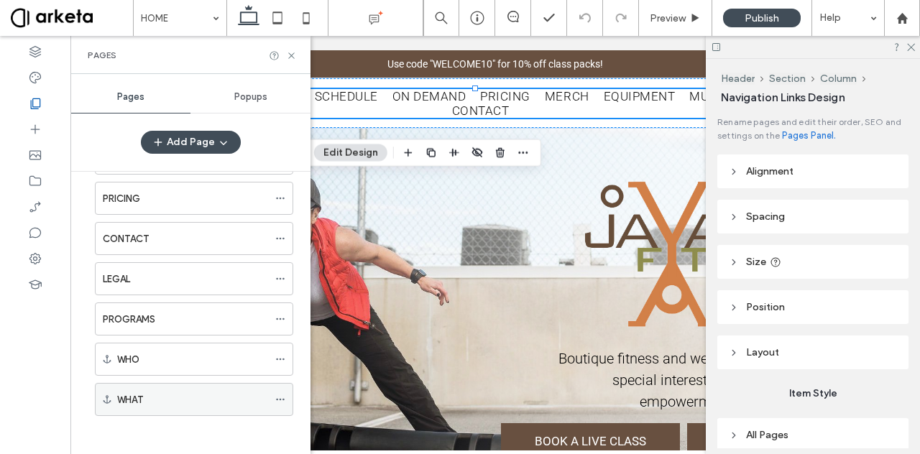
click at [283, 395] on icon at bounding box center [280, 400] width 10 height 10
click at [290, 52] on icon at bounding box center [291, 55] width 11 height 11
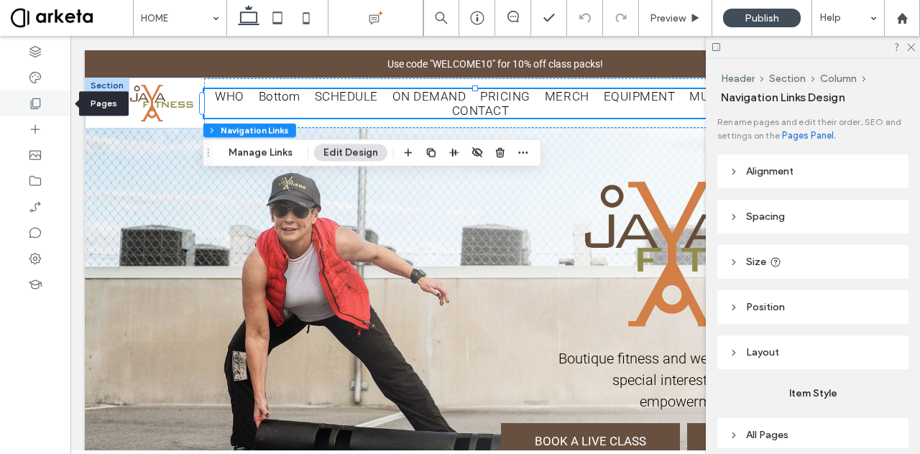
click at [37, 103] on icon at bounding box center [35, 103] width 14 height 14
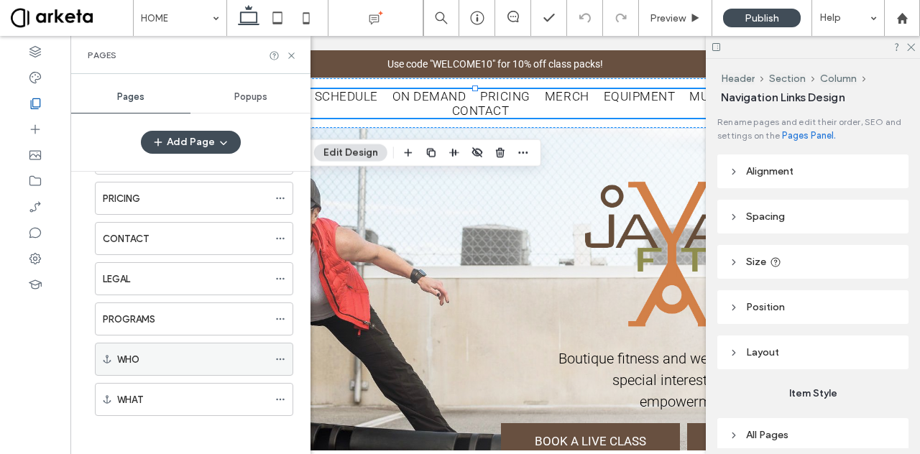
click at [283, 357] on icon at bounding box center [280, 359] width 10 height 10
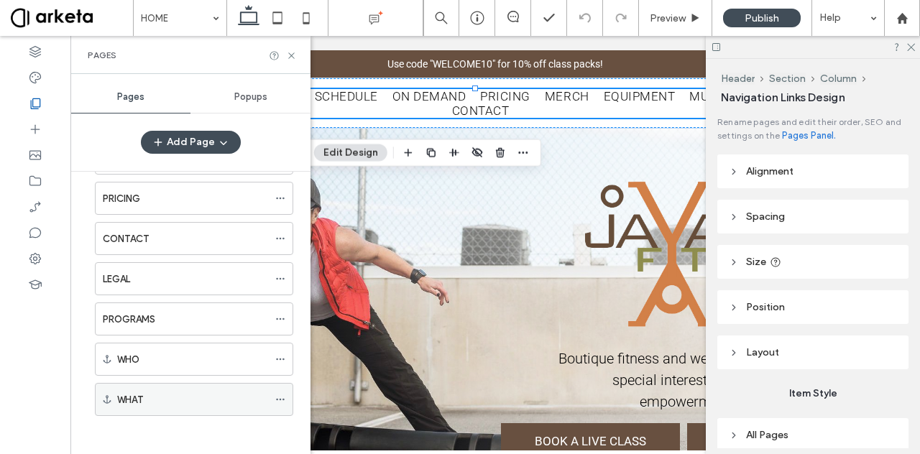
click at [280, 395] on icon at bounding box center [280, 400] width 10 height 10
click at [290, 57] on use at bounding box center [291, 55] width 6 height 6
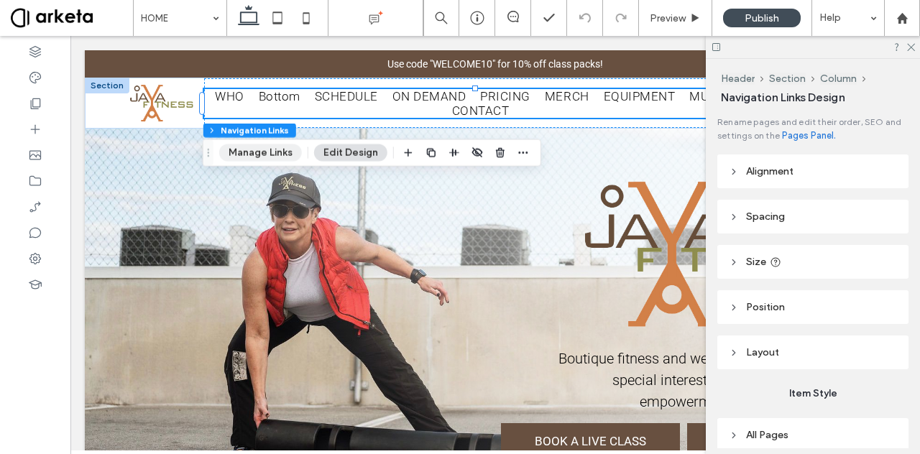
click at [281, 145] on button "Manage Links" at bounding box center [260, 153] width 83 height 17
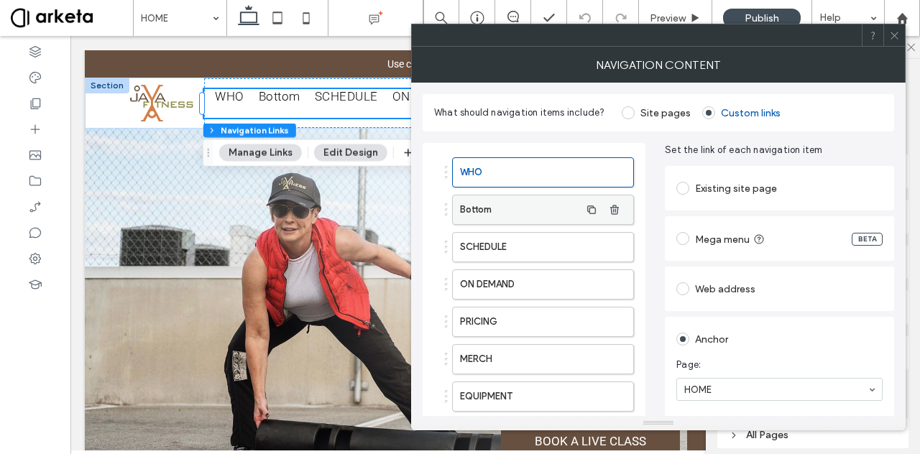
click at [505, 214] on label "Bottom" at bounding box center [520, 210] width 120 height 29
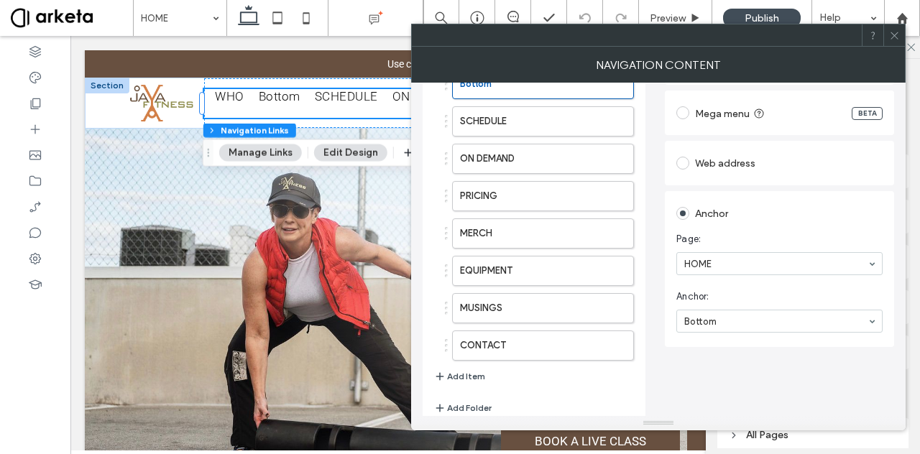
scroll to position [147, 0]
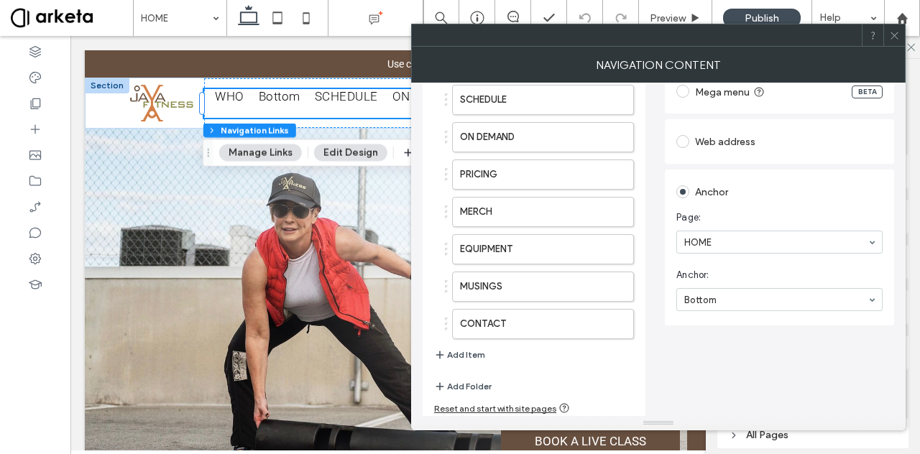
click at [893, 34] on icon at bounding box center [894, 35] width 11 height 11
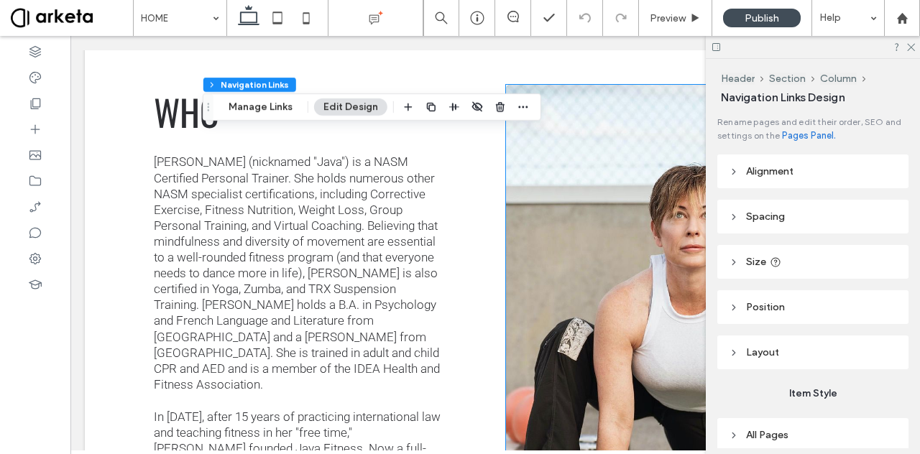
scroll to position [1127, 0]
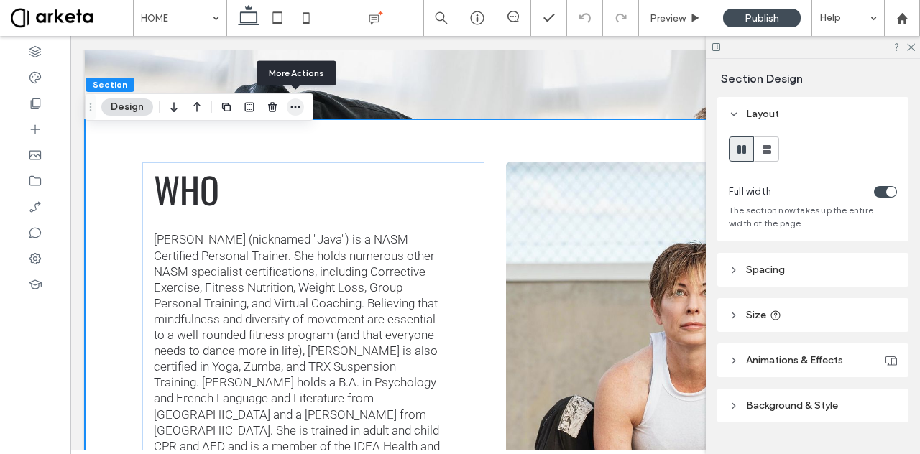
click at [297, 105] on icon "button" at bounding box center [296, 107] width 12 height 12
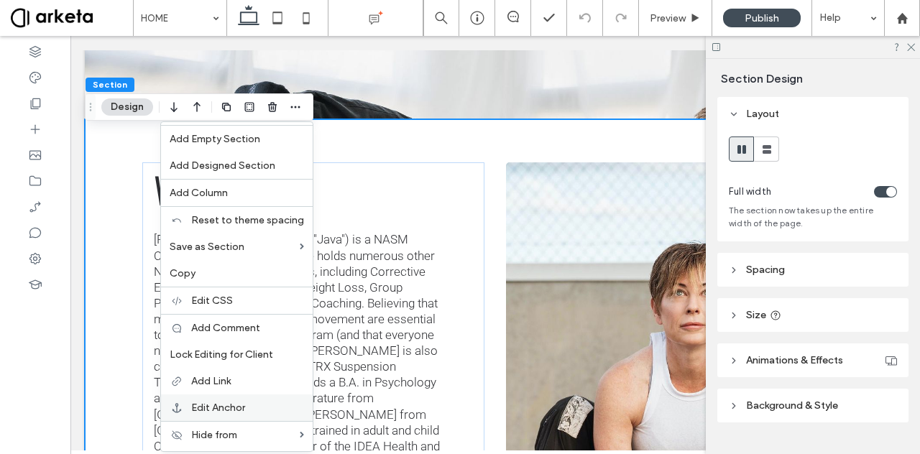
click at [188, 398] on div "Edit Anchor" at bounding box center [237, 408] width 152 height 27
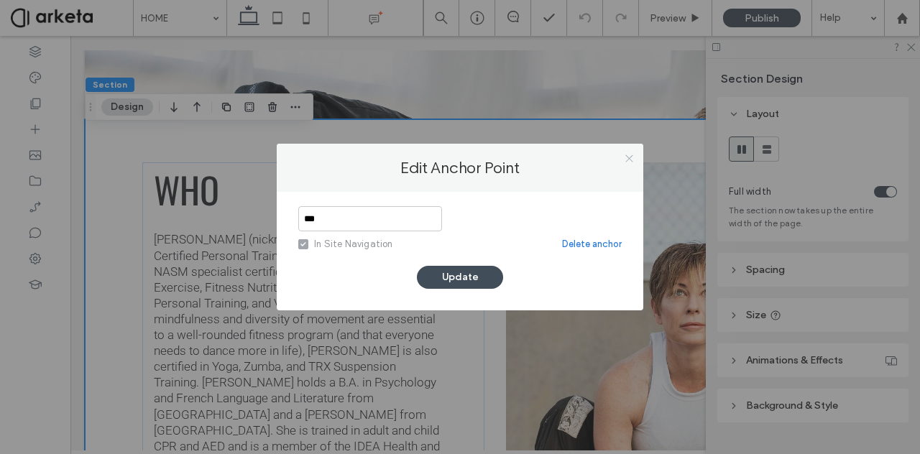
click at [628, 153] on icon at bounding box center [629, 158] width 11 height 11
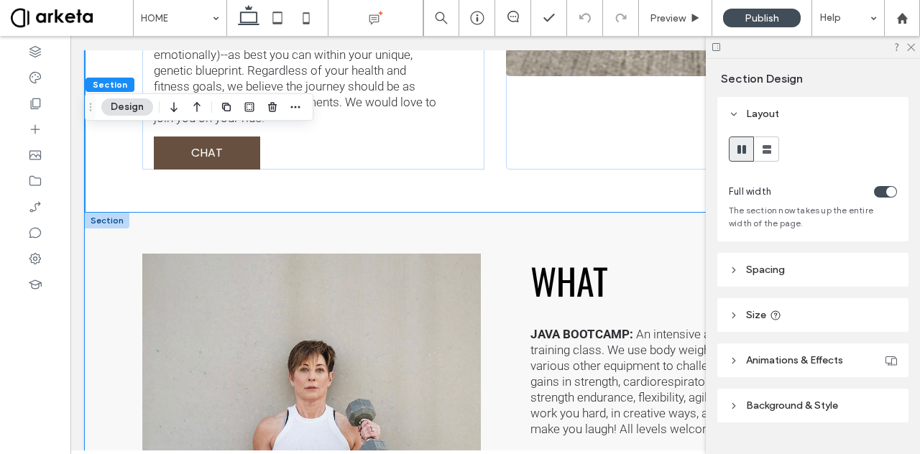
scroll to position [1792, 0]
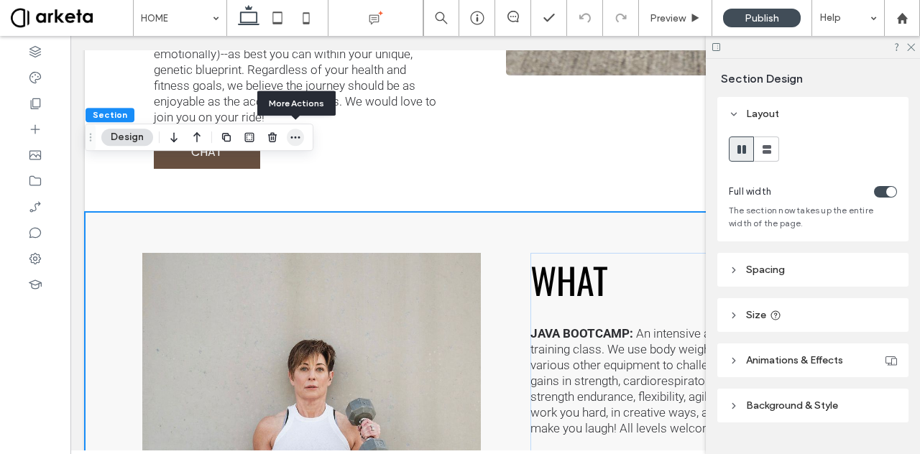
click at [289, 139] on span "button" at bounding box center [295, 137] width 17 height 17
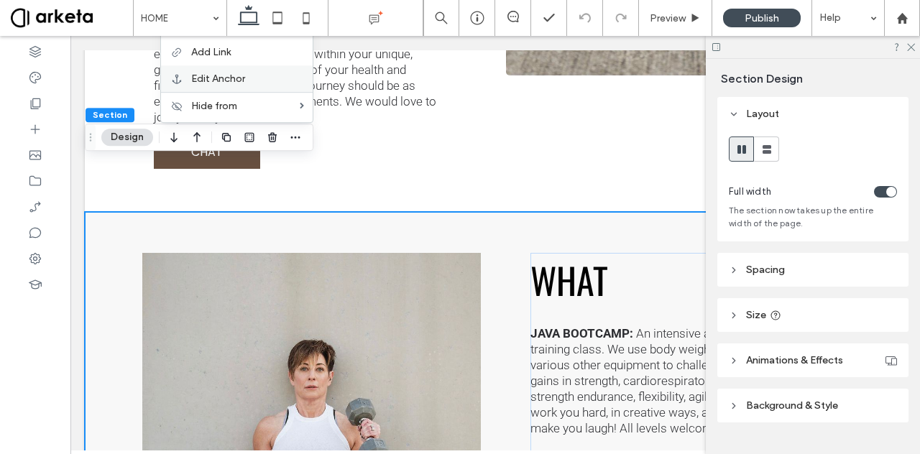
click at [223, 83] on span "Edit Anchor" at bounding box center [218, 79] width 54 height 12
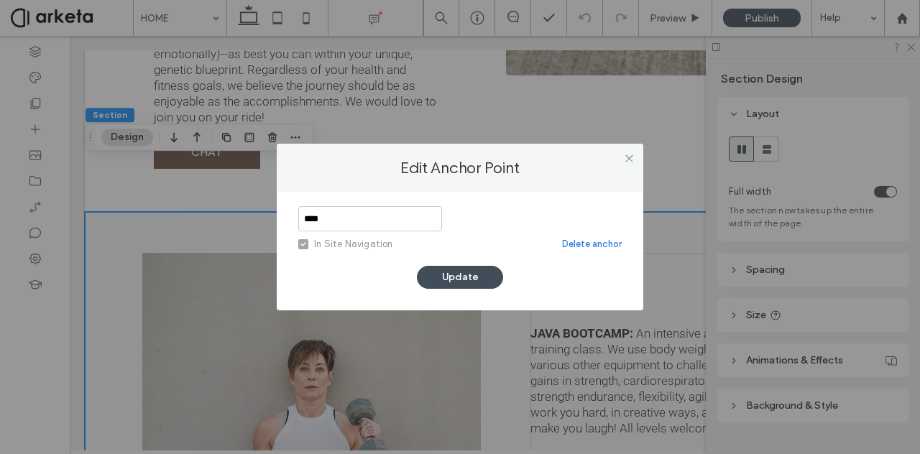
click at [582, 244] on link "Delete anchor" at bounding box center [592, 244] width 60 height 14
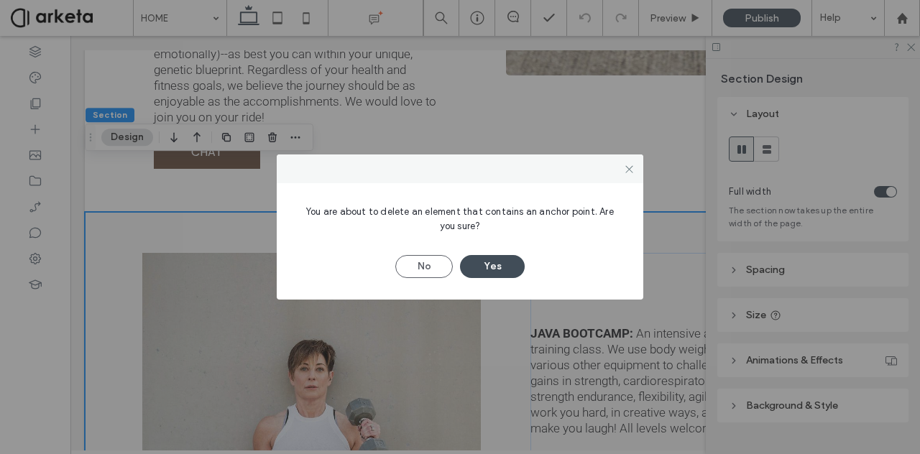
click at [495, 252] on div "No Yes" at bounding box center [460, 259] width 324 height 37
click at [496, 259] on button "Yes" at bounding box center [492, 266] width 65 height 23
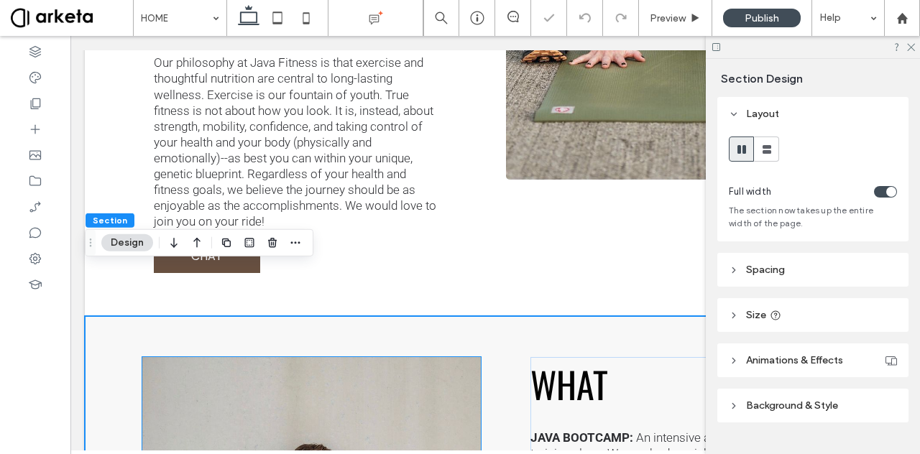
scroll to position [1686, 0]
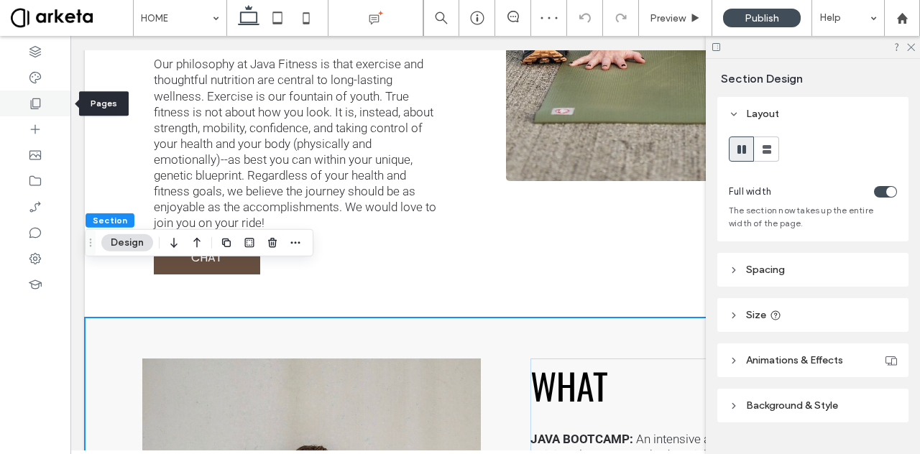
click at [33, 105] on use at bounding box center [36, 104] width 10 height 11
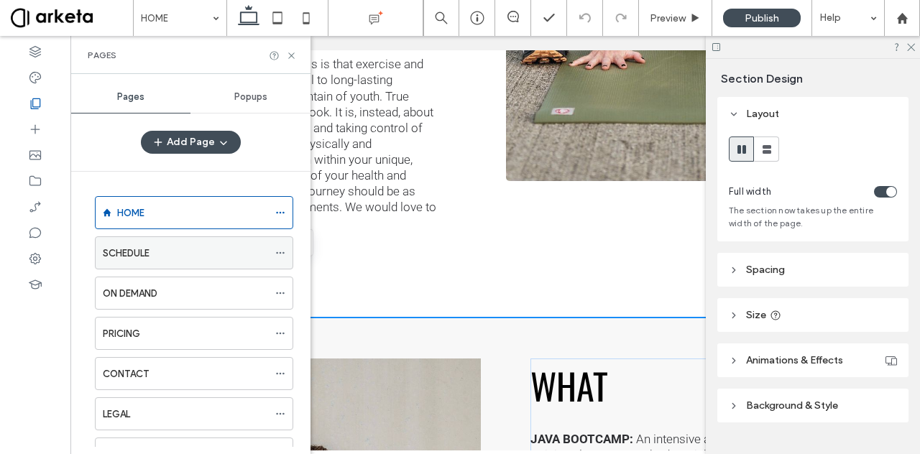
scroll to position [95, 0]
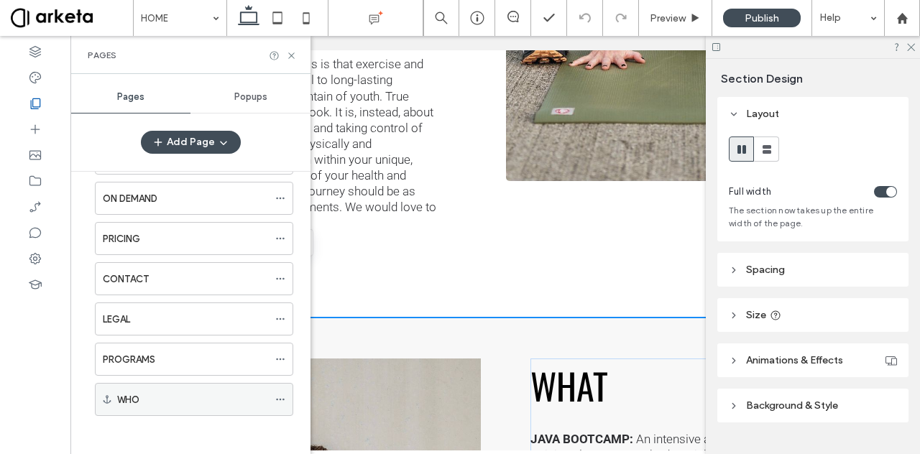
click at [279, 395] on icon at bounding box center [280, 400] width 10 height 10
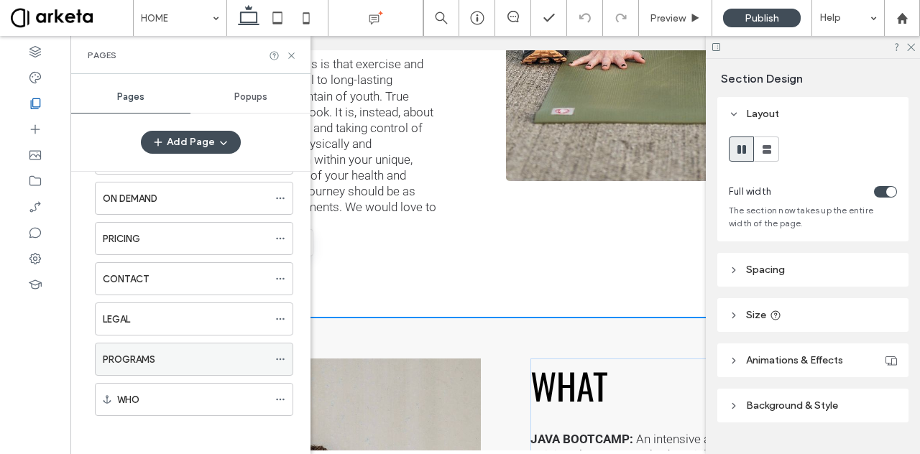
click at [280, 354] on icon at bounding box center [280, 359] width 10 height 10
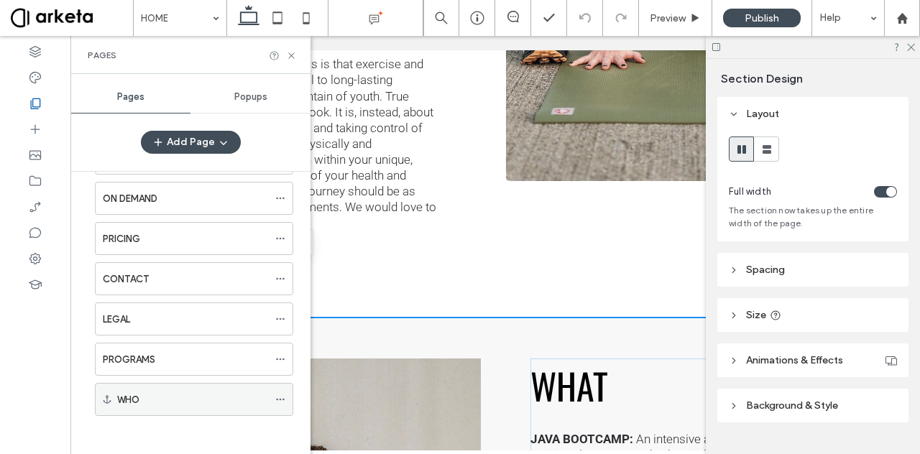
click at [286, 394] on div at bounding box center [283, 400] width 17 height 22
click at [283, 395] on icon at bounding box center [280, 400] width 10 height 10
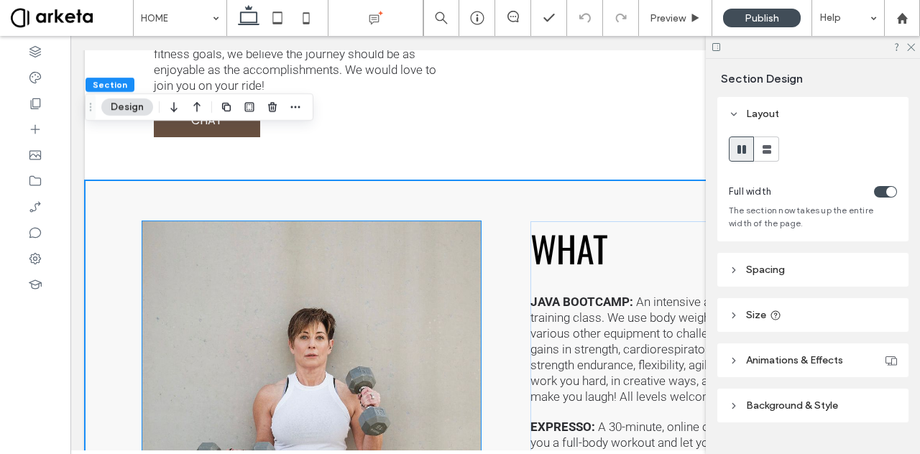
scroll to position [1821, 0]
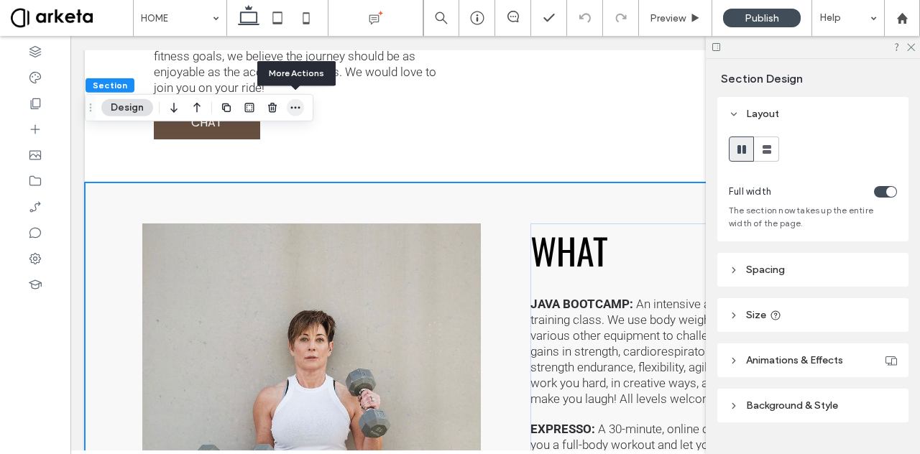
click at [290, 104] on icon "button" at bounding box center [296, 108] width 12 height 12
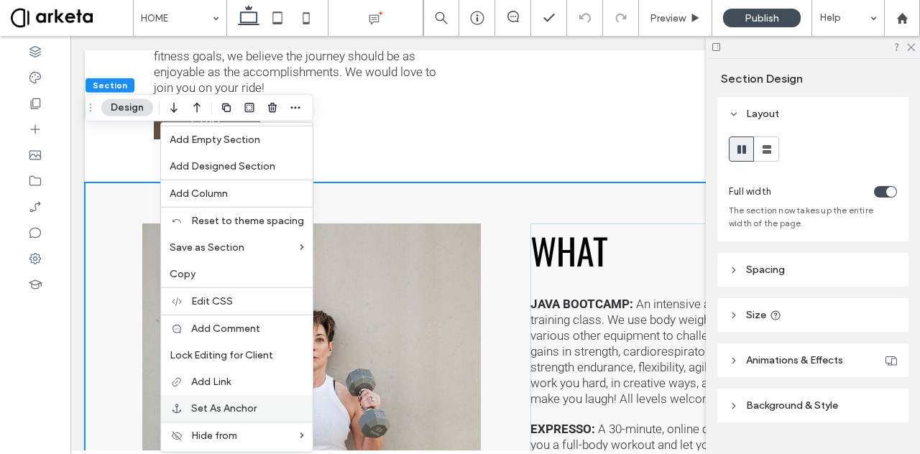
click at [255, 398] on div "Set As Anchor" at bounding box center [237, 408] width 152 height 27
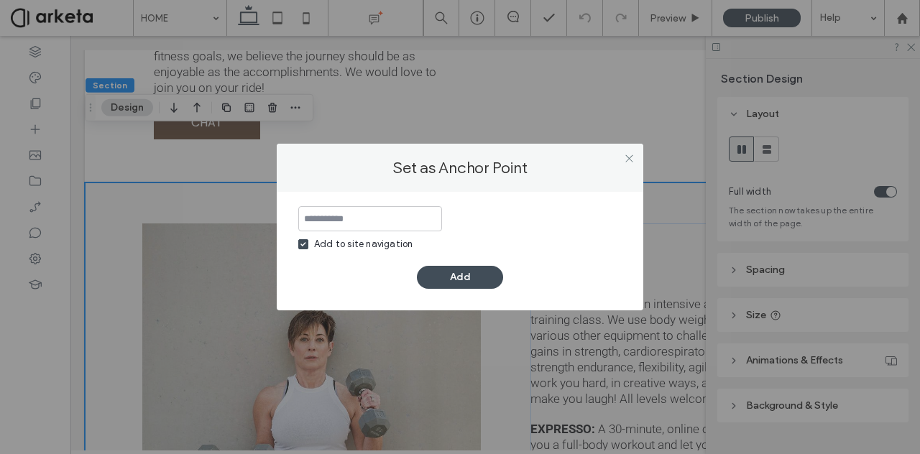
type input "*"
type input "****"
click at [472, 271] on button "Add" at bounding box center [460, 277] width 86 height 23
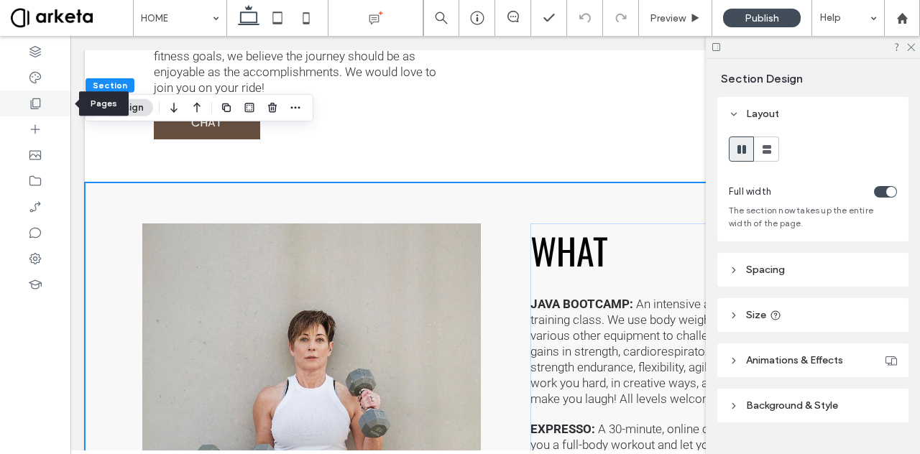
click at [29, 96] on icon at bounding box center [35, 103] width 14 height 14
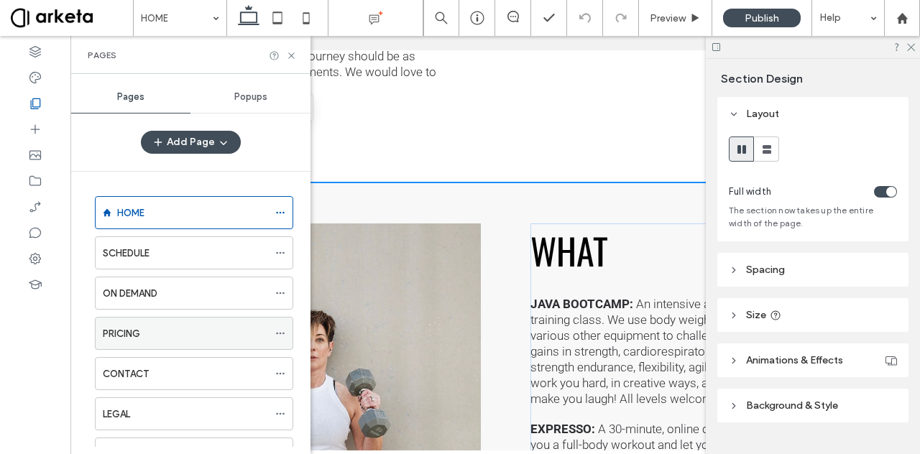
scroll to position [135, 0]
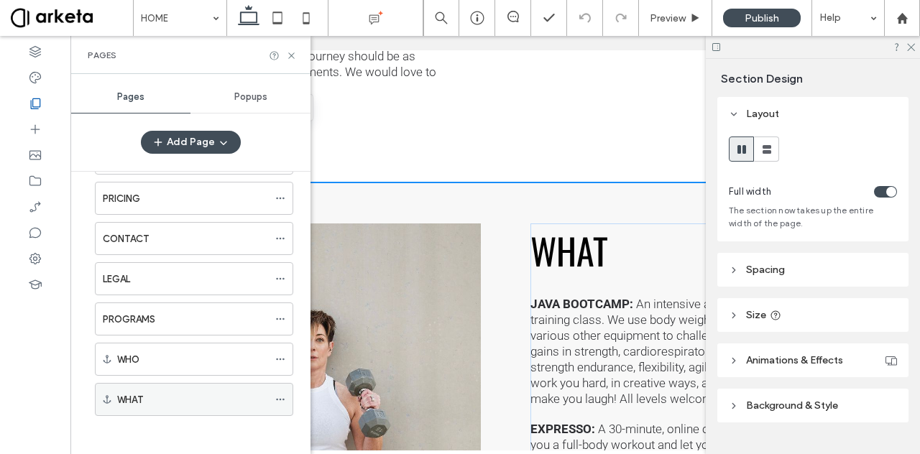
click at [283, 399] on use at bounding box center [280, 400] width 8 height 2
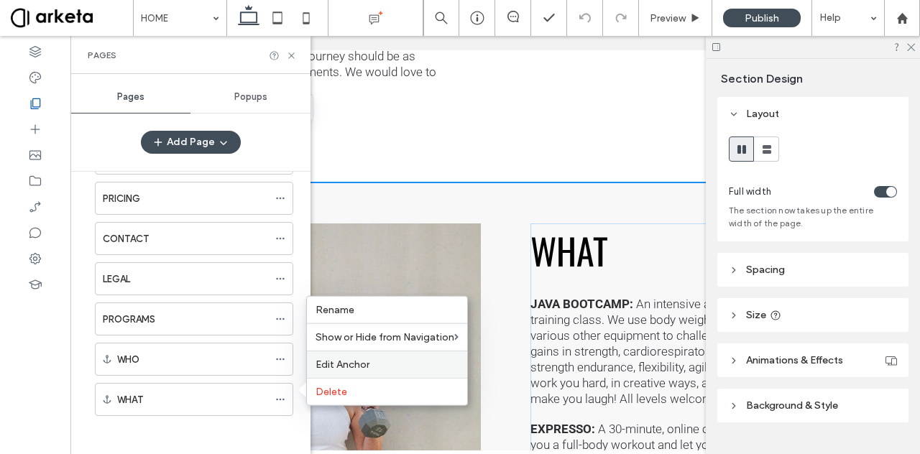
click at [351, 355] on div "Edit Anchor" at bounding box center [387, 364] width 160 height 27
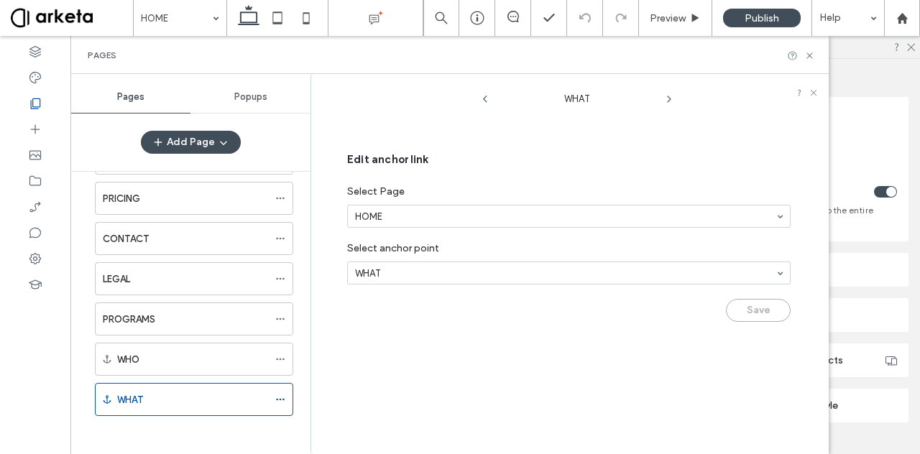
click at [687, 367] on div "WHAT Edit anchor link Select Page HOME Select anchor point WHAT Save" at bounding box center [577, 267] width 503 height 373
click at [761, 303] on div "Save" at bounding box center [569, 307] width 444 height 30
click at [844, 84] on div "Section Design" at bounding box center [815, 79] width 188 height 14
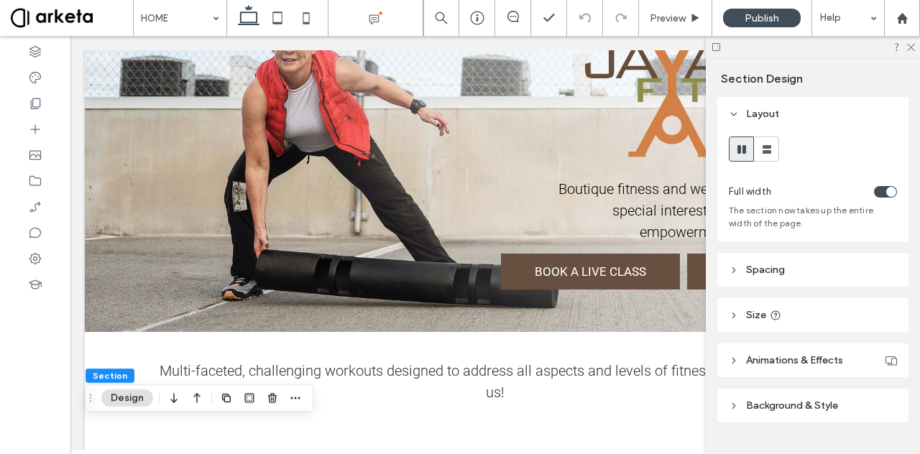
scroll to position [0, 0]
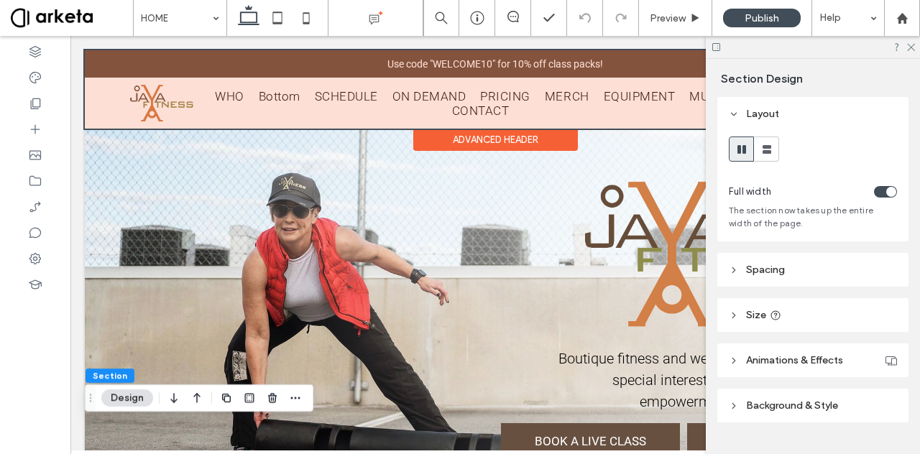
click at [314, 100] on div at bounding box center [495, 89] width 821 height 78
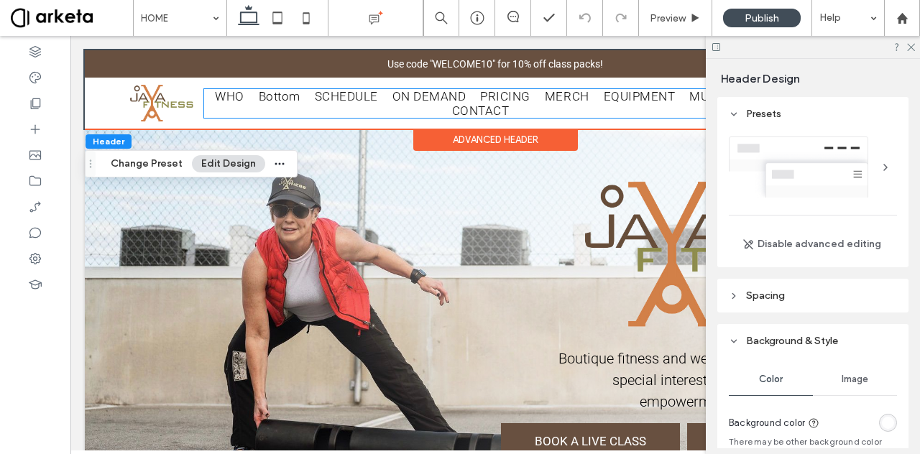
click at [315, 100] on span "SCHEDULE" at bounding box center [346, 96] width 63 height 14
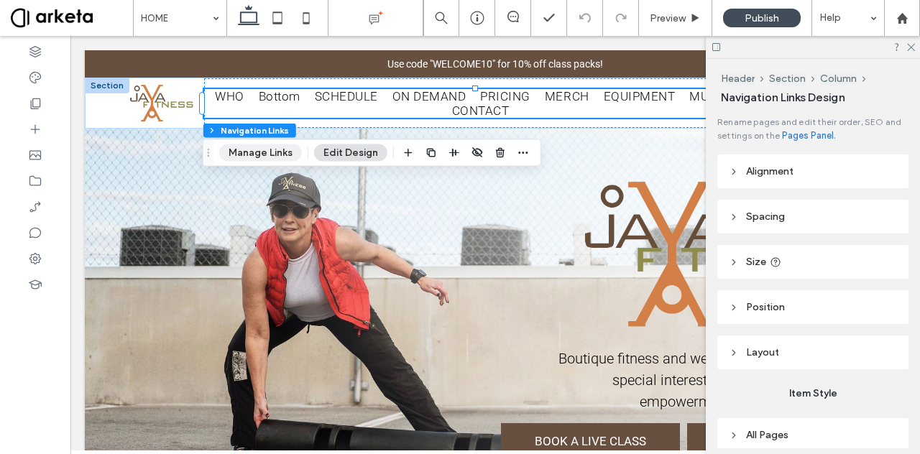
click at [250, 152] on button "Manage Links" at bounding box center [260, 153] width 83 height 17
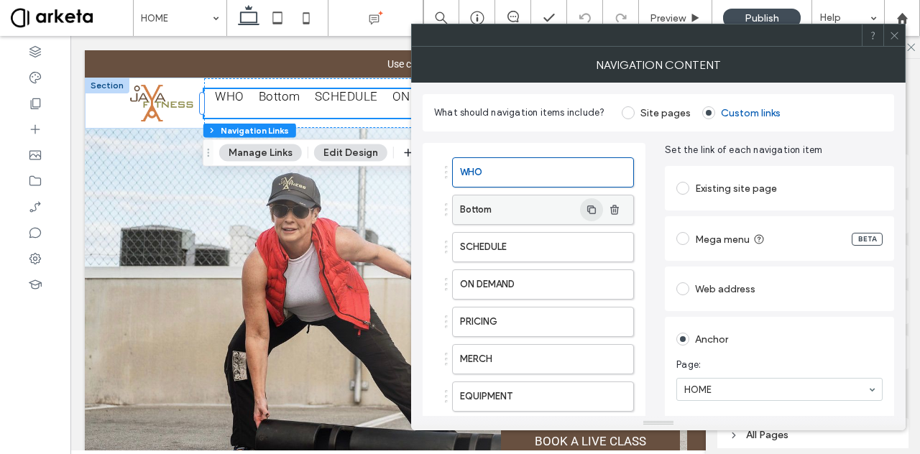
click at [584, 206] on span "button" at bounding box center [591, 209] width 23 height 23
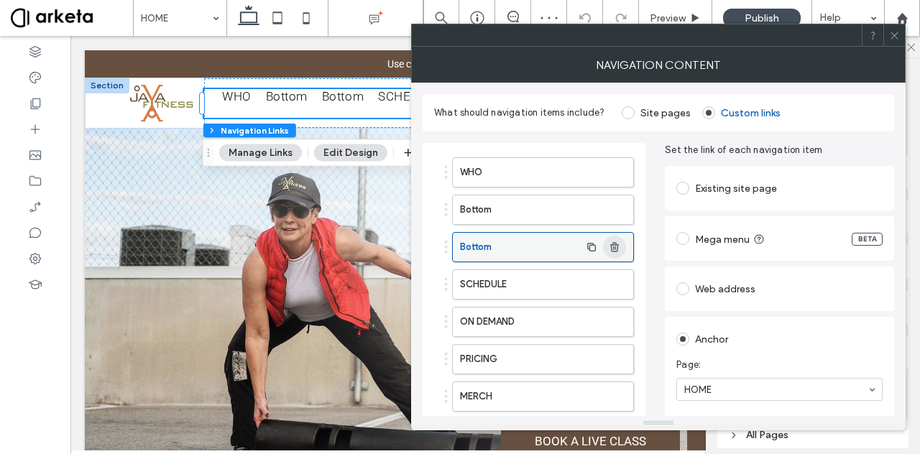
click at [620, 245] on icon "button" at bounding box center [615, 248] width 12 height 12
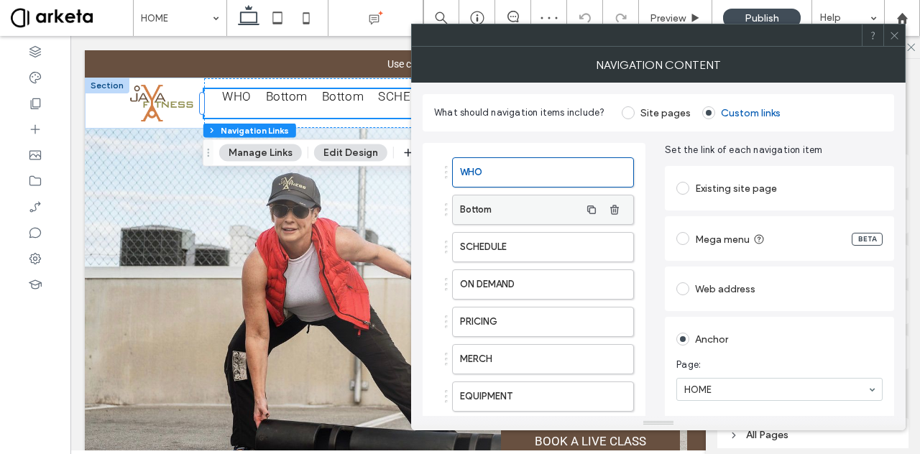
click at [562, 206] on label "Bottom" at bounding box center [520, 210] width 120 height 29
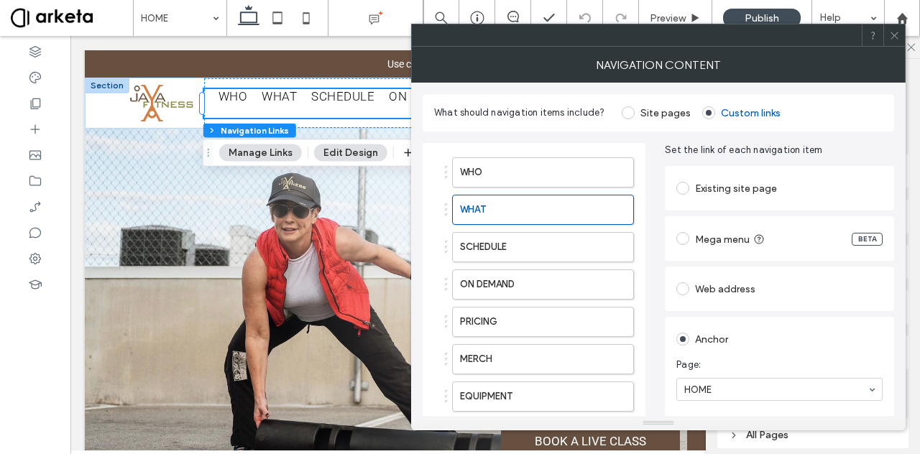
click at [892, 31] on icon at bounding box center [894, 35] width 11 height 11
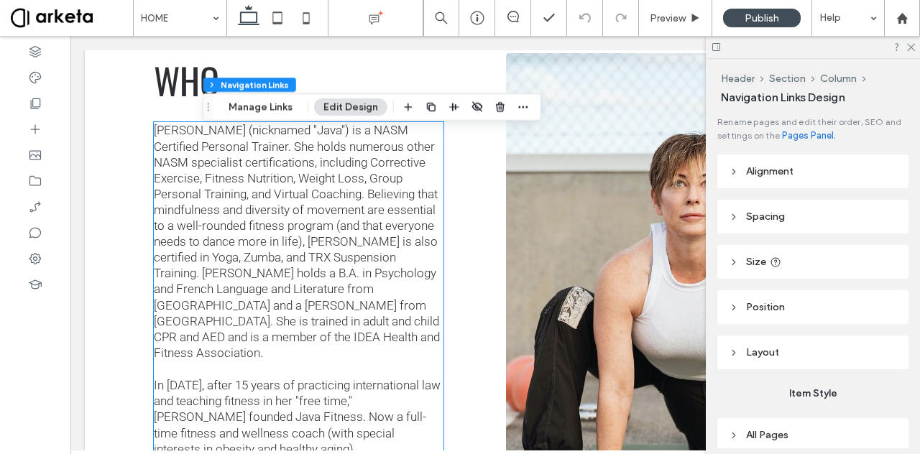
scroll to position [1236, 0]
click at [283, 244] on span "Randi (nicknamed "Java") is a NASM Certified Personal Trainer. She holds numero…" at bounding box center [297, 242] width 286 height 237
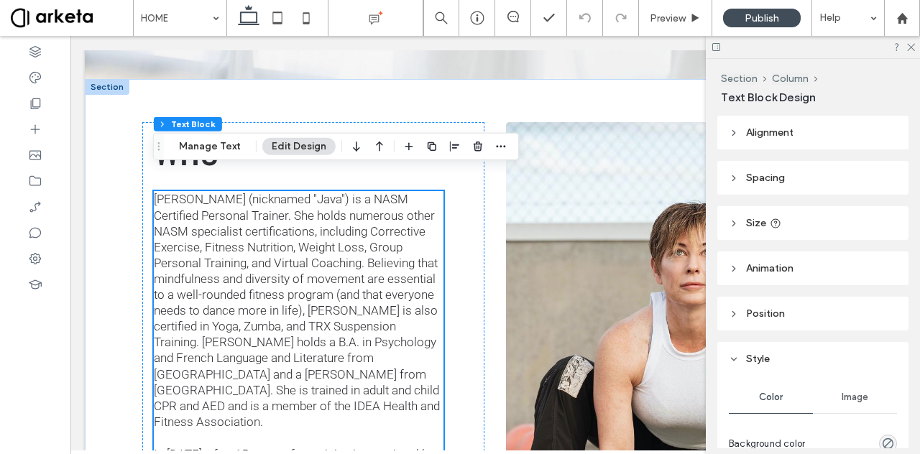
scroll to position [1167, 0]
click at [283, 244] on span "Randi (nicknamed "Java") is a NASM Certified Personal Trainer. She holds numero…" at bounding box center [297, 311] width 286 height 237
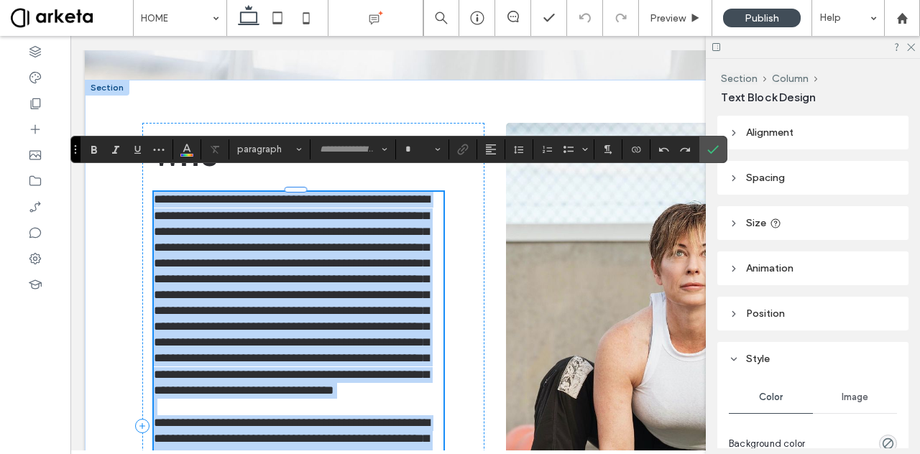
type input "******"
type input "**"
click at [243, 201] on span "**********" at bounding box center [292, 294] width 276 height 203
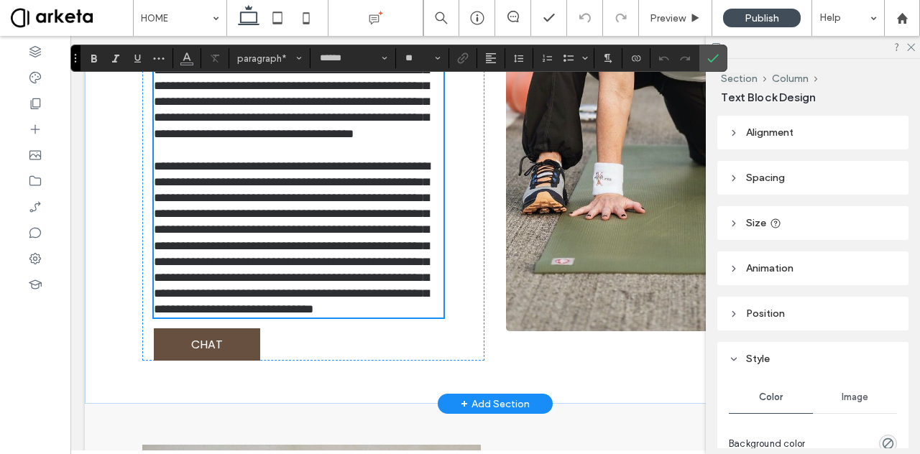
scroll to position [1536, 0]
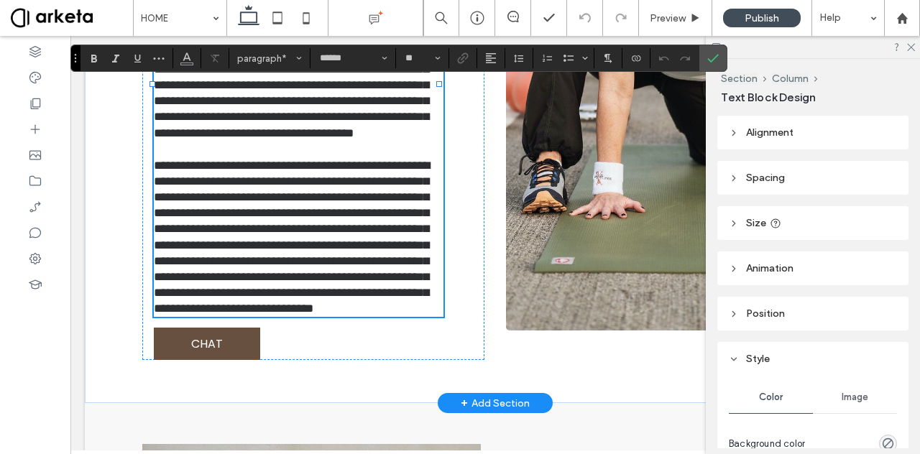
click at [274, 317] on p "**********" at bounding box center [299, 237] width 290 height 159
click at [276, 317] on p "**********" at bounding box center [299, 237] width 290 height 159
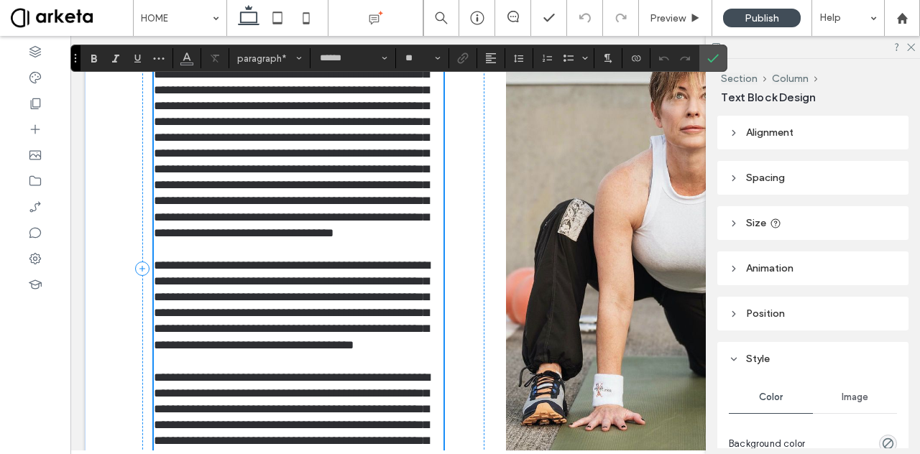
scroll to position [1327, 0]
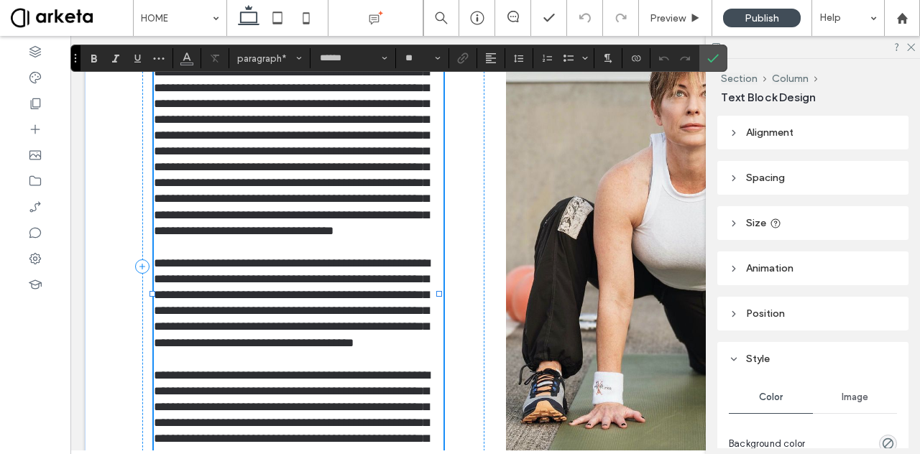
click at [361, 229] on p "**********" at bounding box center [299, 135] width 290 height 206
type input "*******"
type input "**"
type input "******"
type input "**"
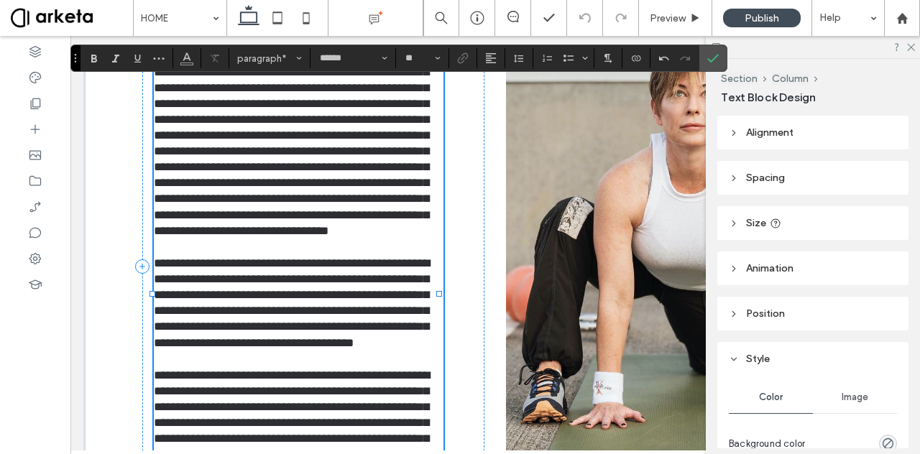
click at [342, 197] on span "**********" at bounding box center [292, 135] width 276 height 203
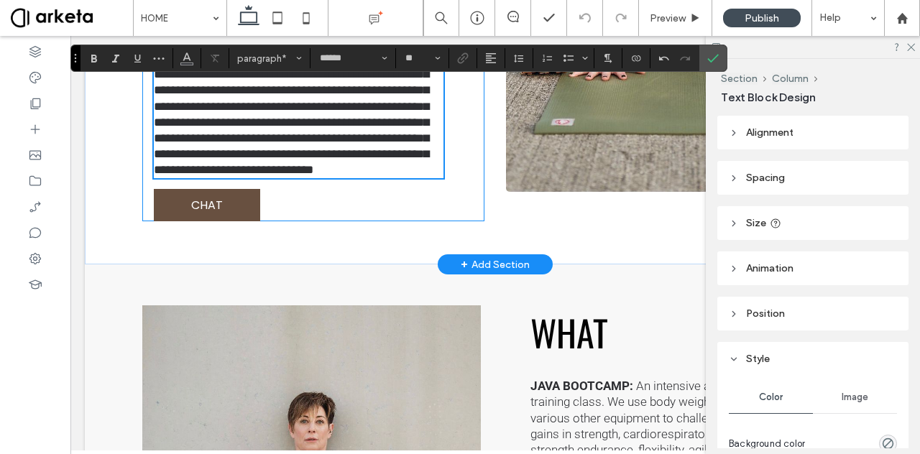
scroll to position [1664, 0]
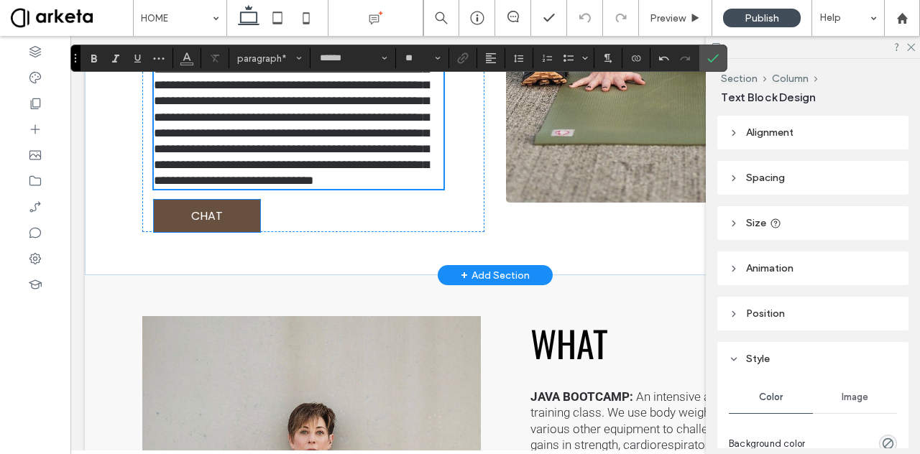
click at [235, 226] on link "CHAT" at bounding box center [207, 216] width 106 height 32
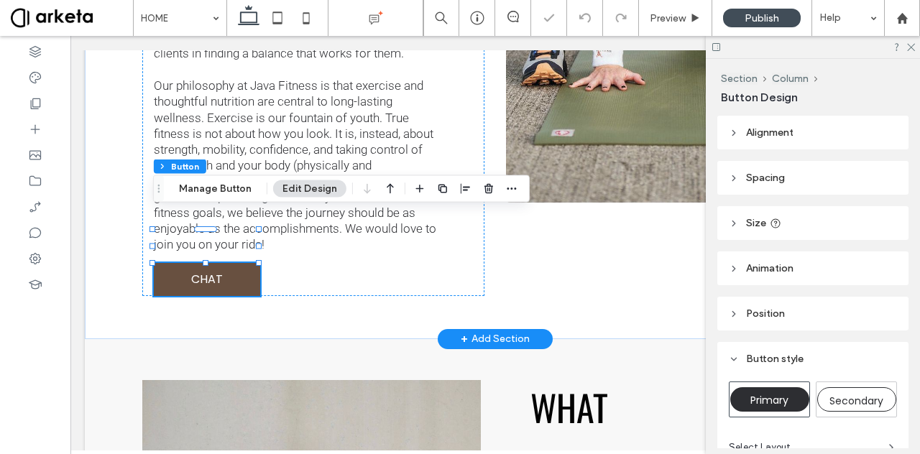
type input "**"
click at [785, 178] on header "Spacing" at bounding box center [813, 178] width 191 height 34
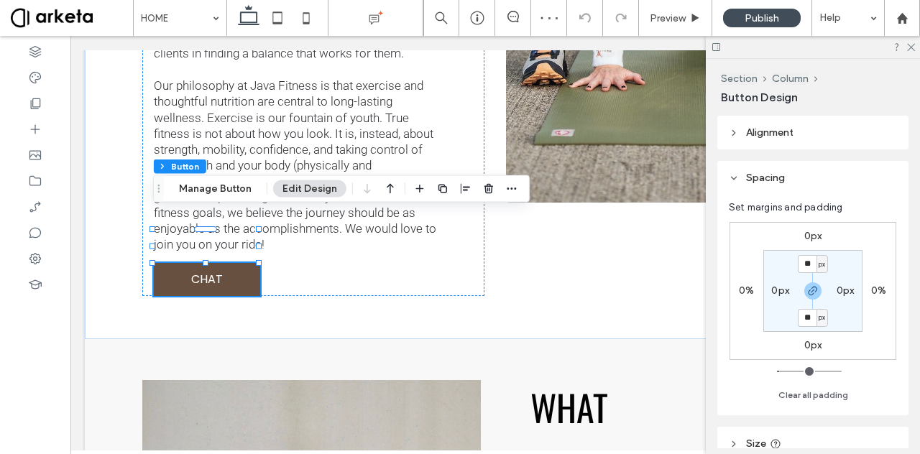
scroll to position [93, 0]
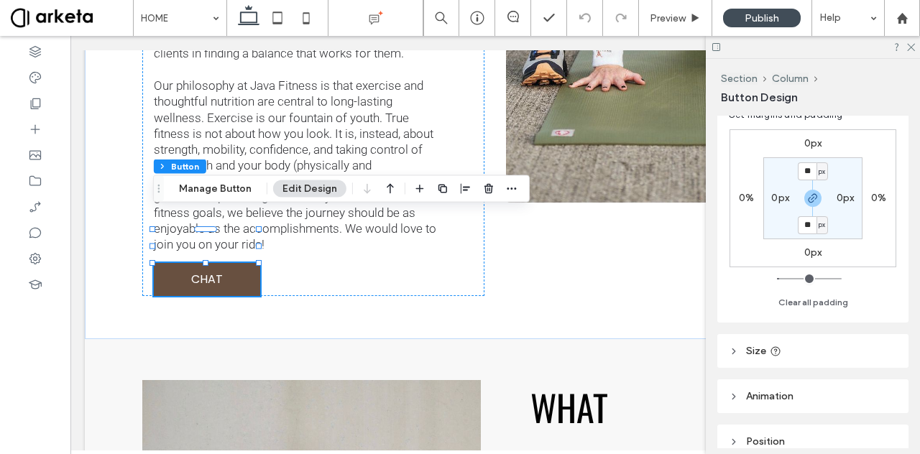
click at [797, 362] on header "Size" at bounding box center [813, 351] width 191 height 34
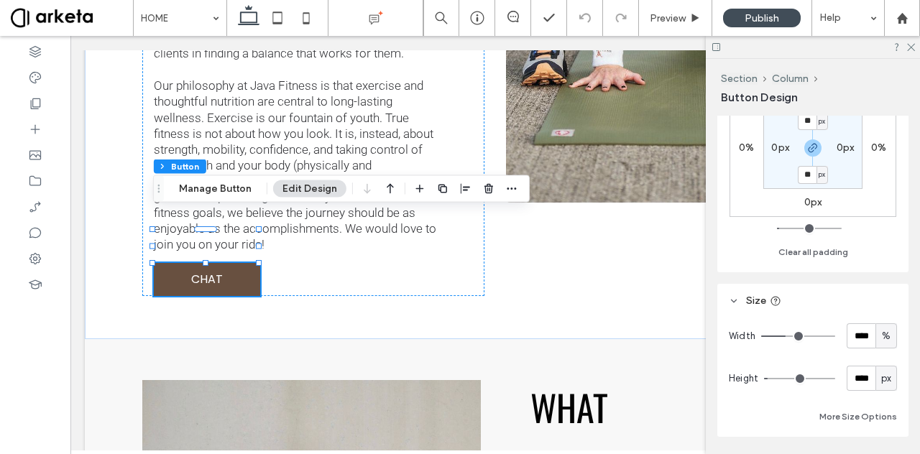
scroll to position [151, 0]
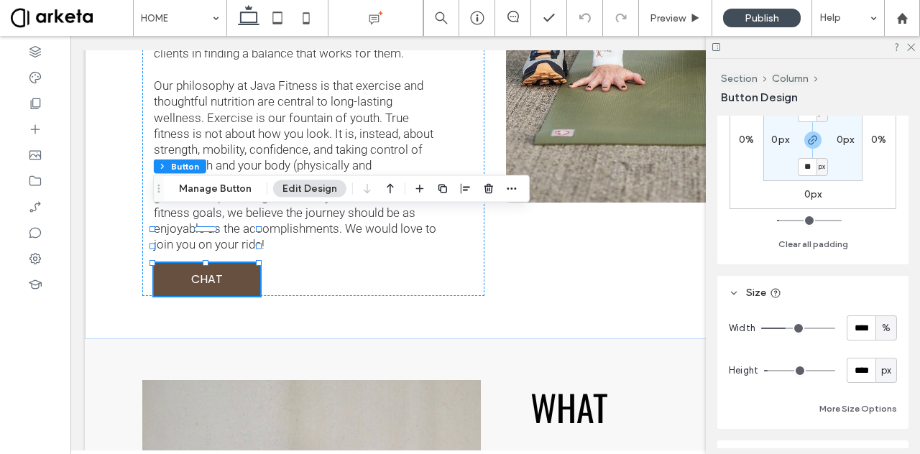
click at [882, 329] on span "%" at bounding box center [886, 328] width 9 height 14
click at [877, 203] on span "px" at bounding box center [879, 202] width 10 height 14
type input "***"
click at [861, 324] on input "***" at bounding box center [861, 328] width 29 height 25
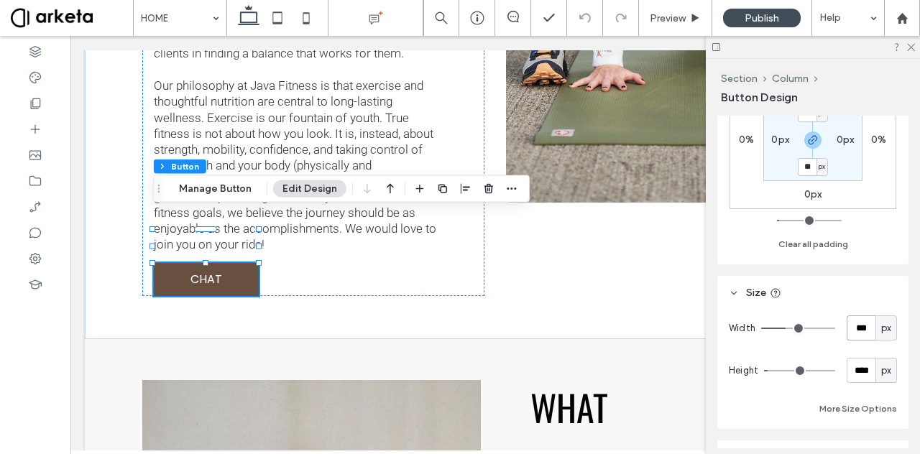
type input "***"
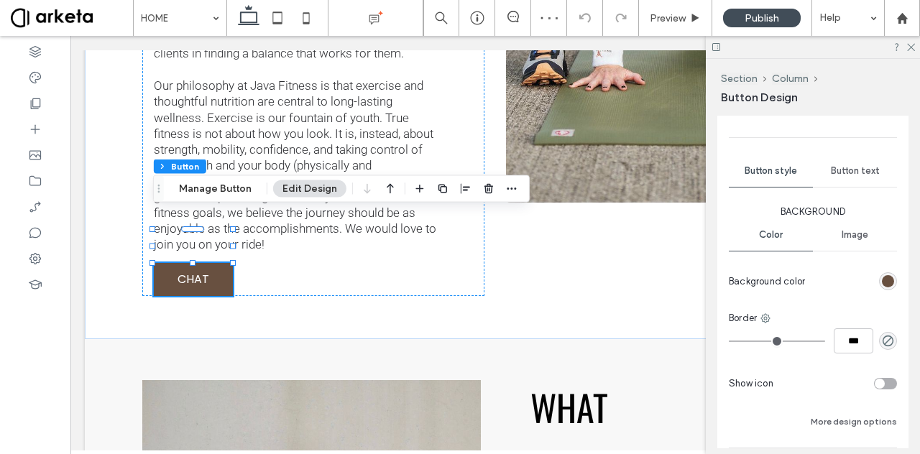
scroll to position [676, 0]
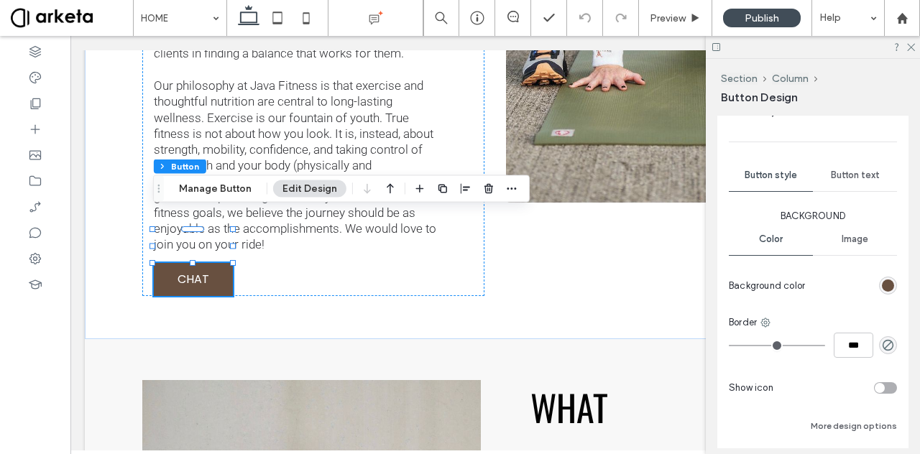
click at [843, 176] on span "Button text" at bounding box center [855, 176] width 49 height 12
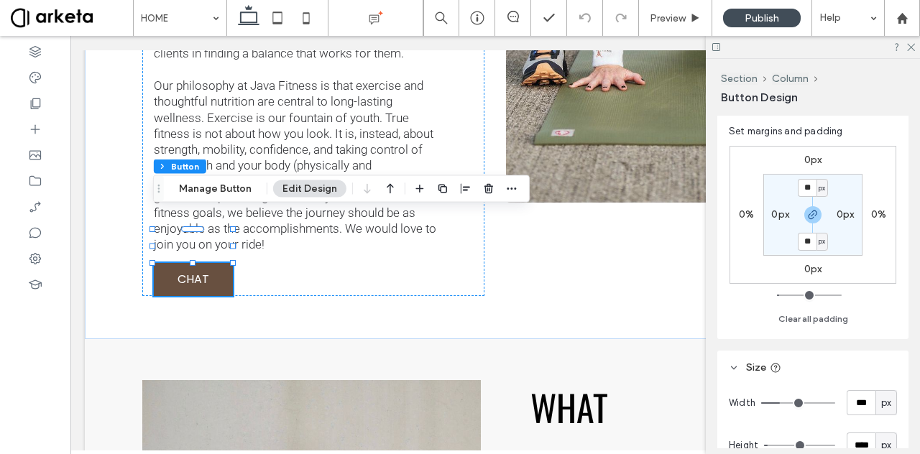
scroll to position [223, 0]
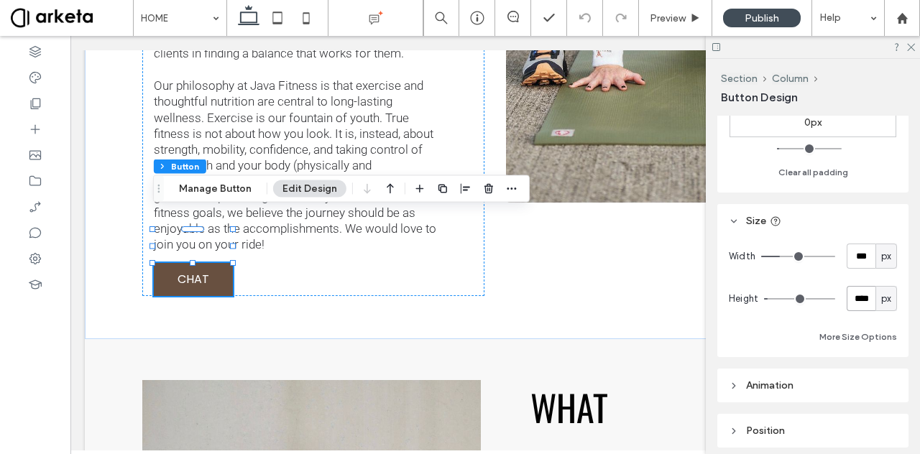
click at [863, 298] on input "****" at bounding box center [861, 298] width 29 height 25
type input "**"
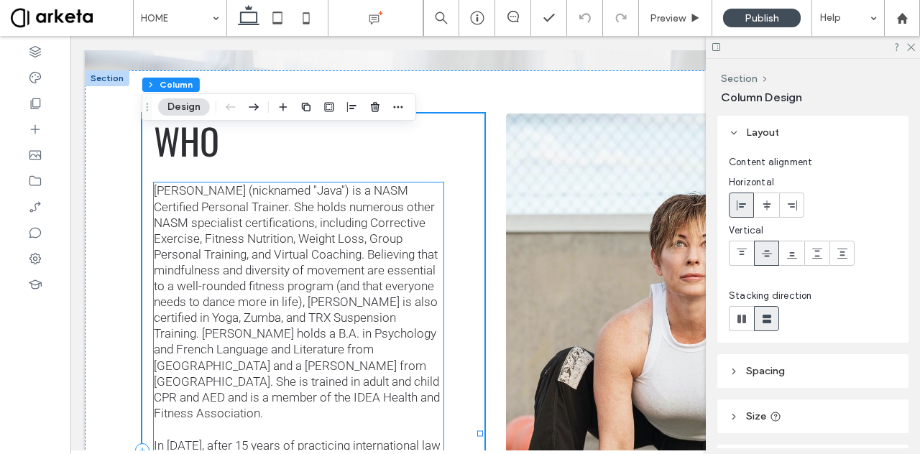
scroll to position [1177, 0]
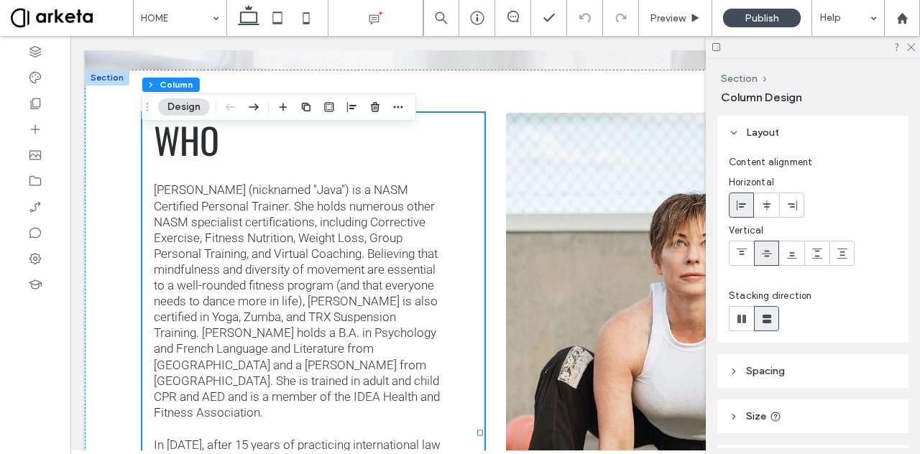
click at [754, 367] on span "Spacing" at bounding box center [765, 371] width 39 height 12
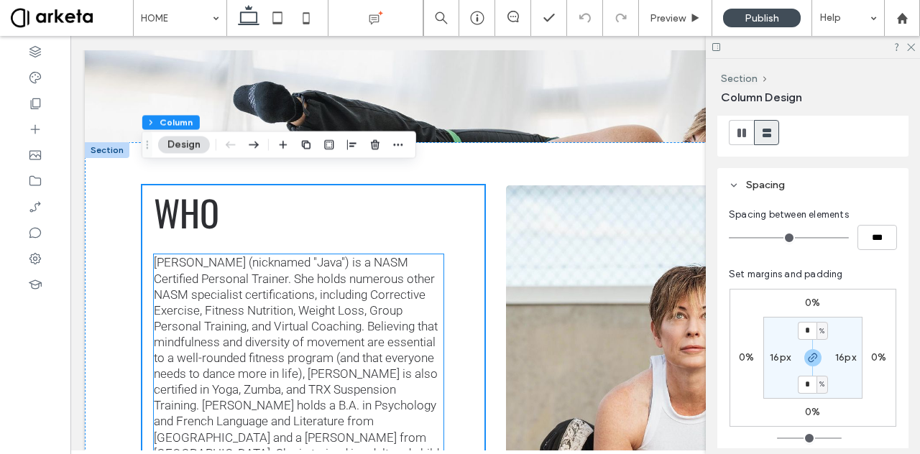
scroll to position [1103, 0]
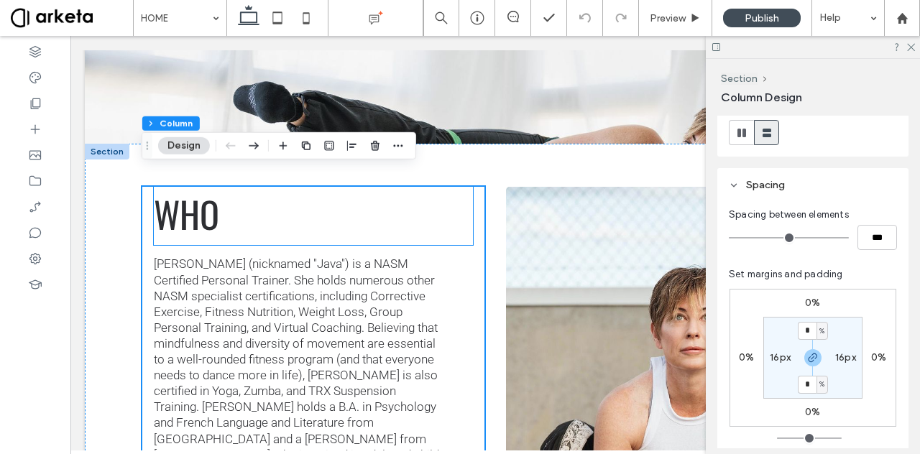
click at [223, 192] on p "WHO" at bounding box center [313, 216] width 319 height 58
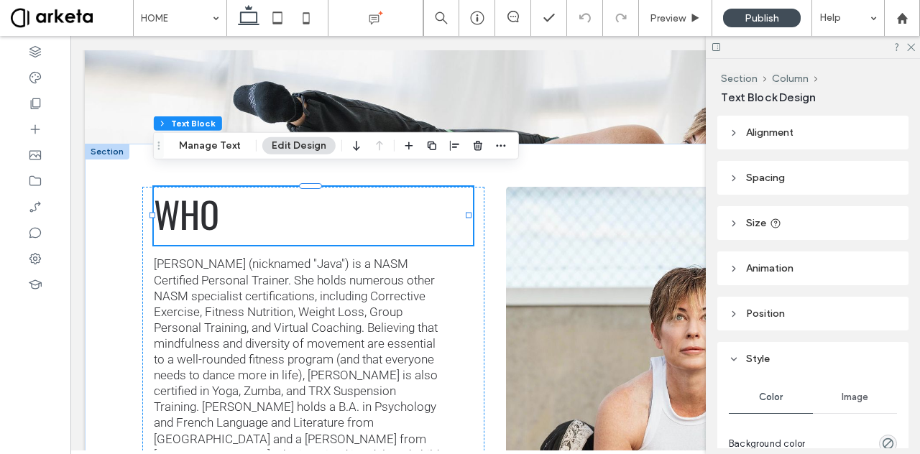
click at [732, 173] on icon at bounding box center [734, 178] width 10 height 10
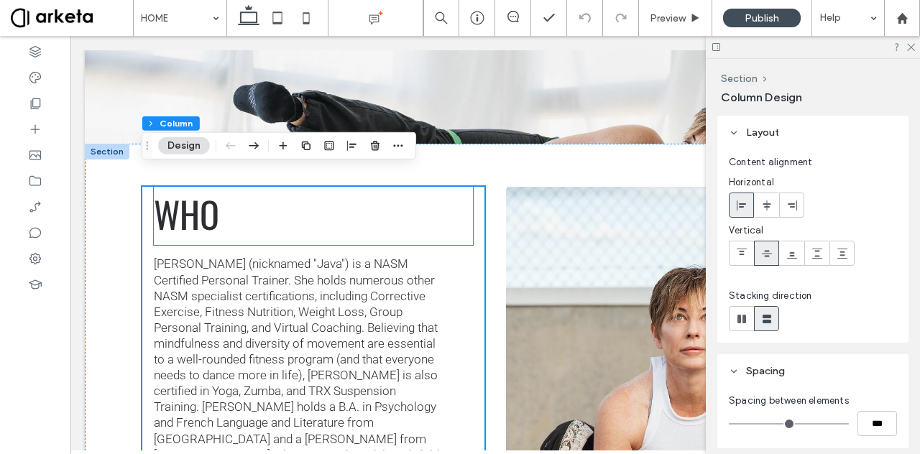
click at [333, 201] on p "WHO" at bounding box center [313, 216] width 319 height 58
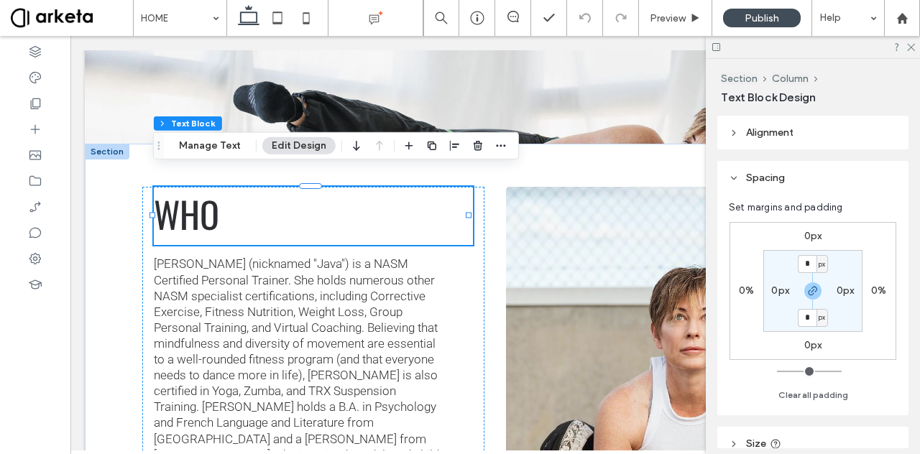
click at [763, 143] on header "Alignment" at bounding box center [813, 133] width 191 height 34
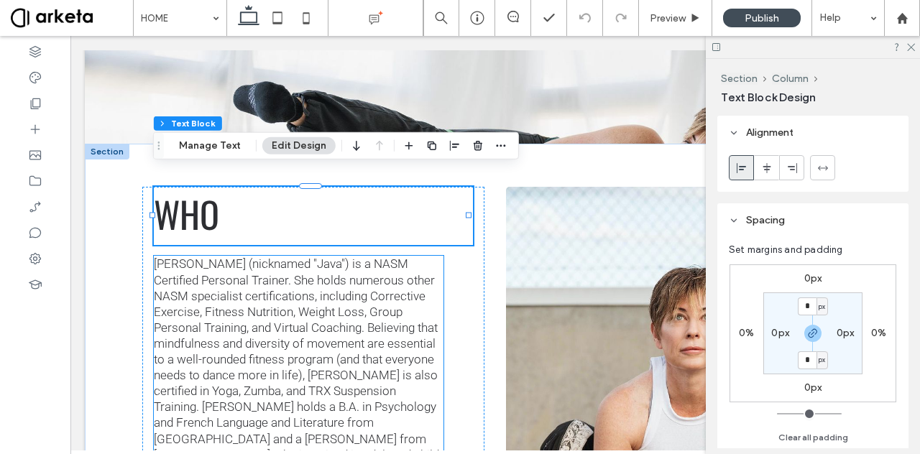
click at [429, 274] on span "Randi (nicknamed "Java") is a NASM Certified Personal Trainer. She holds numero…" at bounding box center [297, 375] width 286 height 237
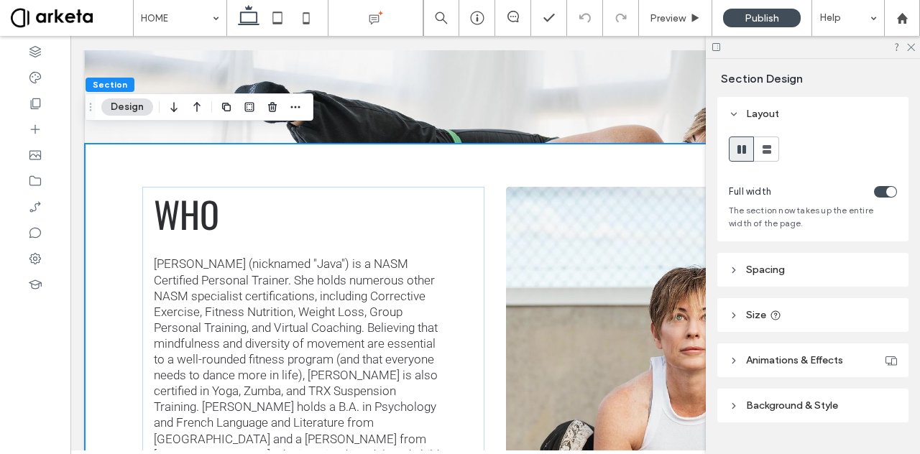
scroll to position [31, 0]
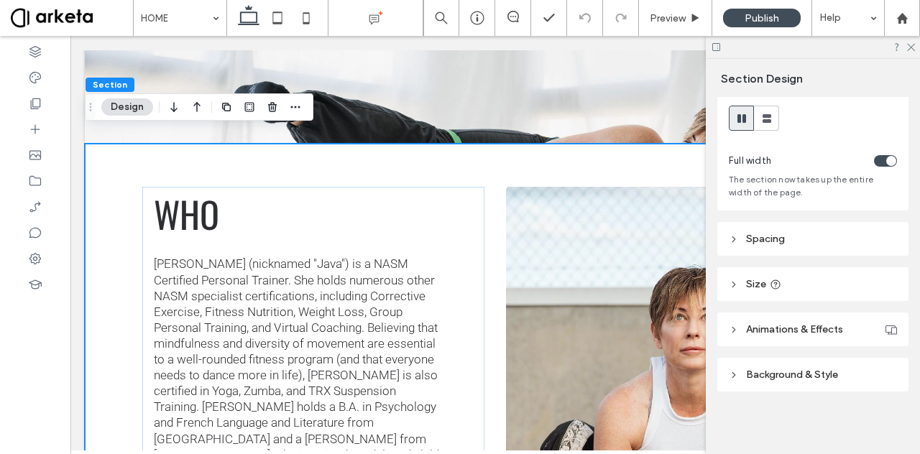
click at [831, 285] on header "Size" at bounding box center [813, 284] width 191 height 34
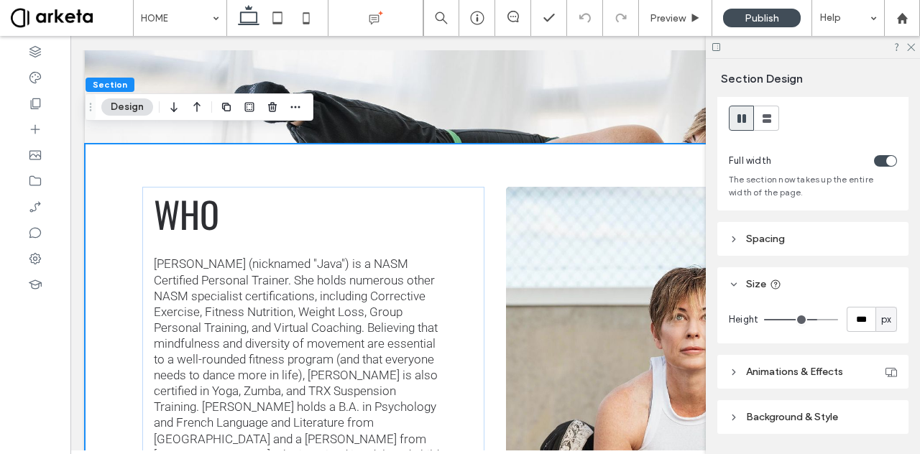
click at [883, 323] on span "px" at bounding box center [886, 320] width 10 height 14
click at [881, 294] on span "A" at bounding box center [879, 295] width 6 height 14
type input "*"
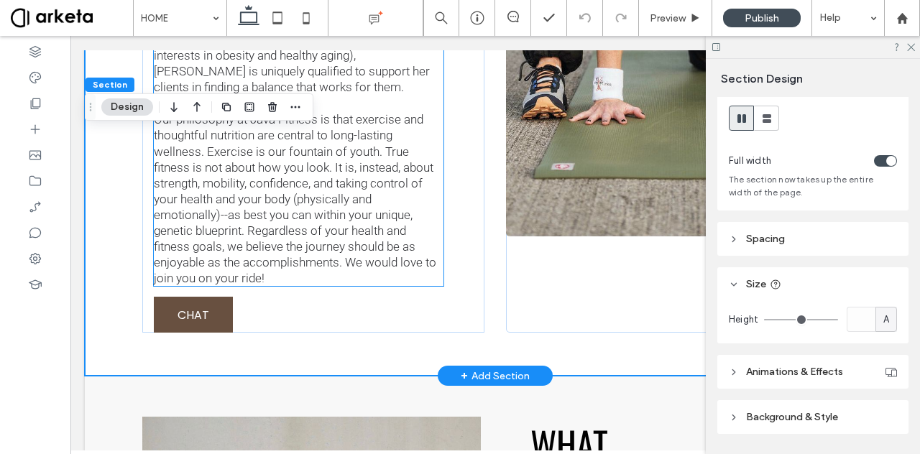
scroll to position [1636, 0]
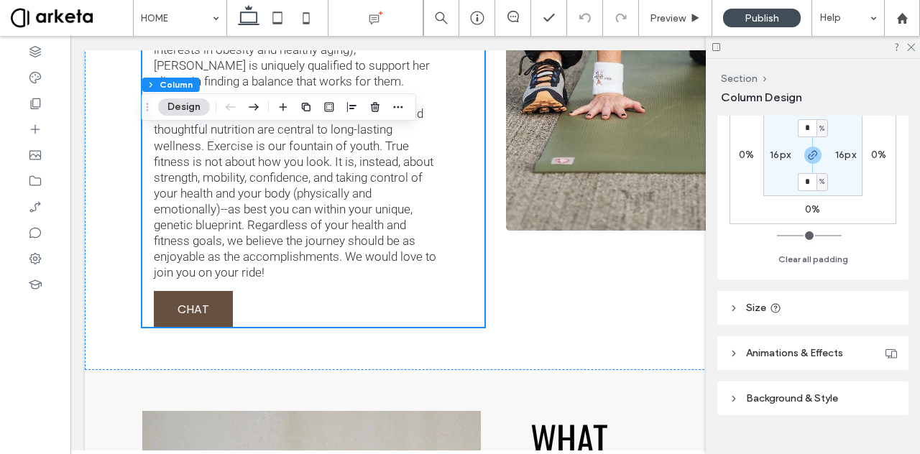
scroll to position [412, 0]
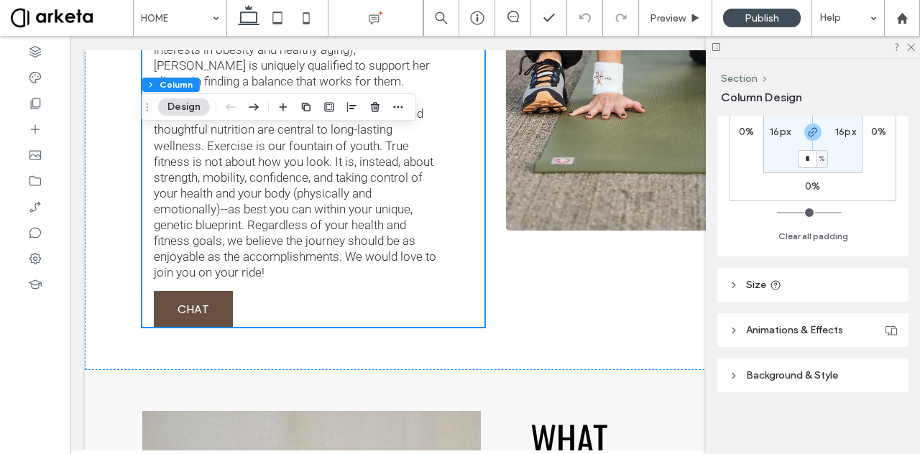
click at [830, 278] on header "Size" at bounding box center [813, 285] width 191 height 34
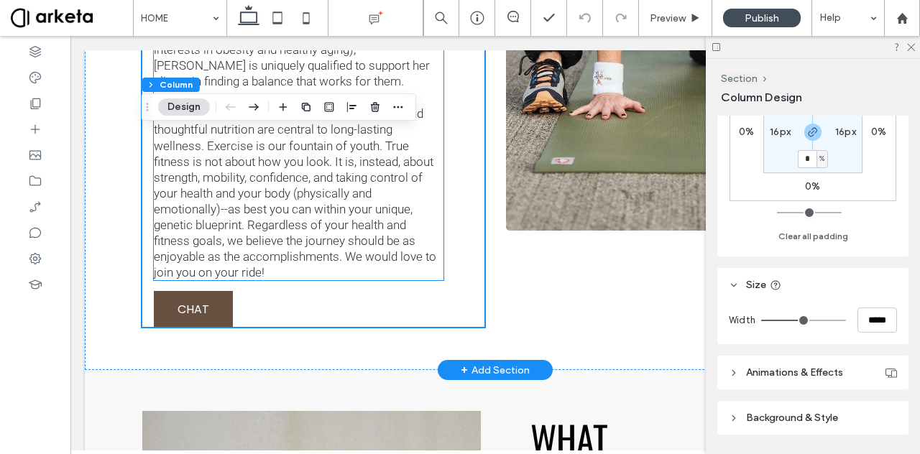
click at [291, 206] on span "Our philosophy at Java Fitness is that exercise and thoughtful nutrition are ce…" at bounding box center [295, 192] width 283 height 173
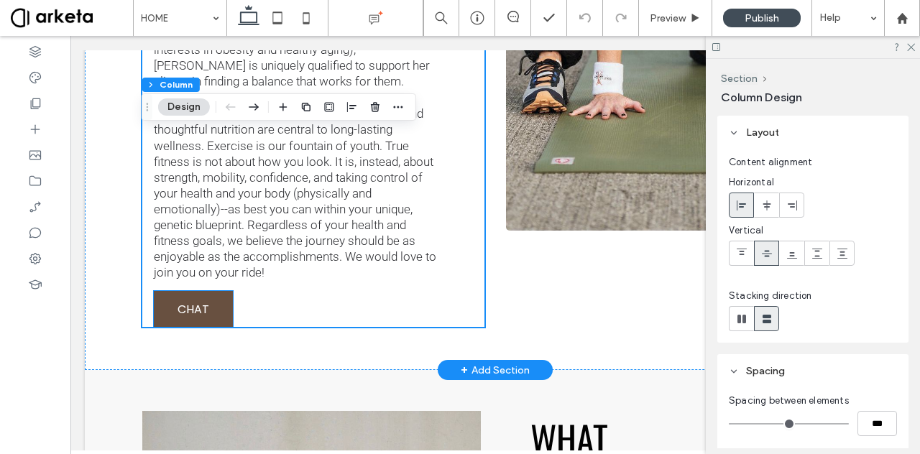
click at [221, 291] on link "CHAT" at bounding box center [193, 309] width 79 height 36
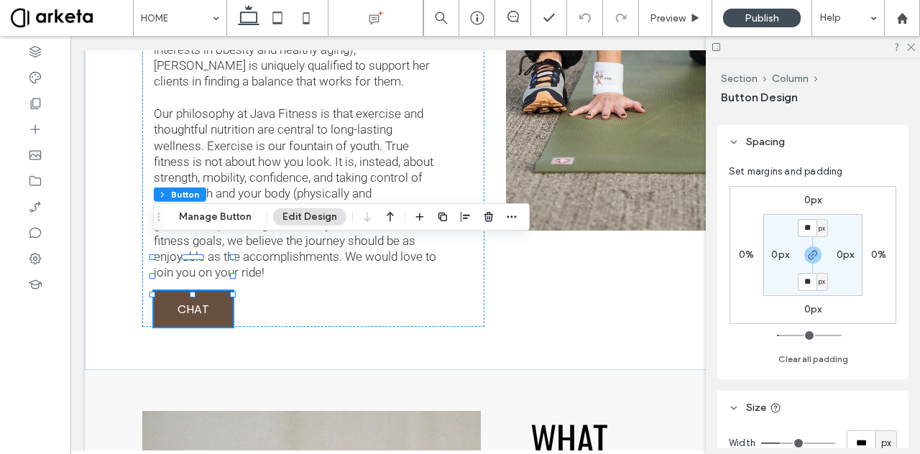
scroll to position [0, 0]
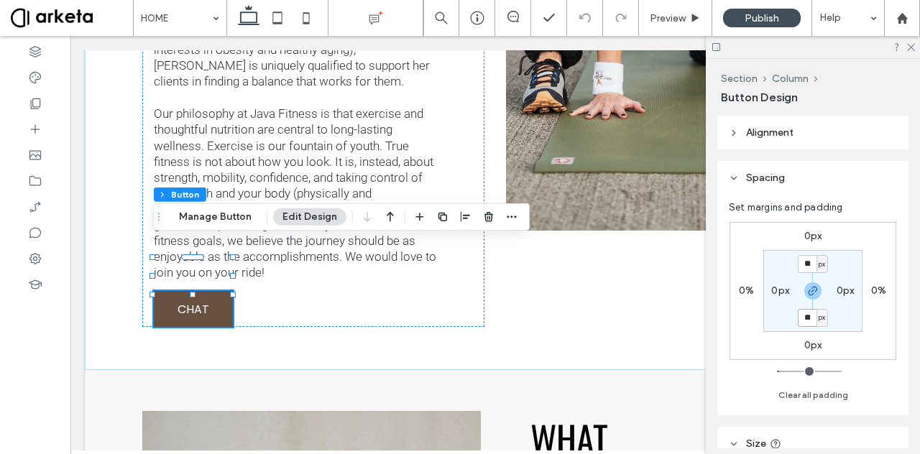
click at [813, 317] on input "**" at bounding box center [807, 318] width 19 height 18
type input "*"
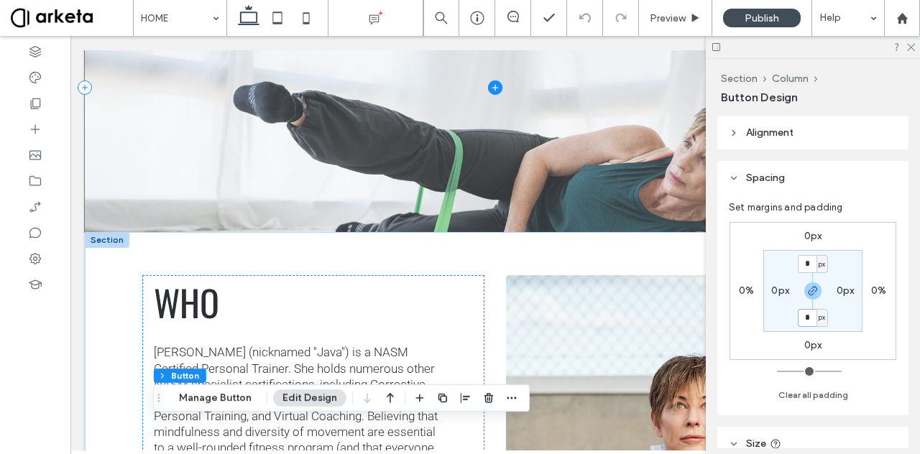
scroll to position [1014, 0]
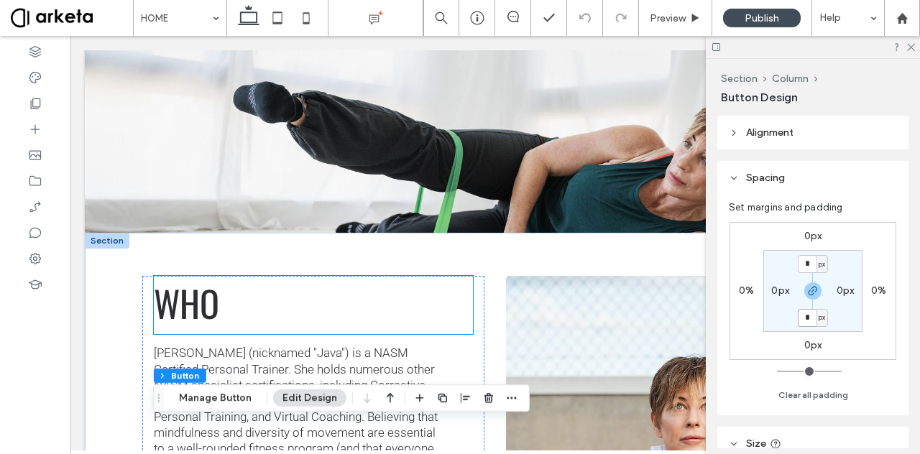
click at [183, 285] on span "WHO" at bounding box center [186, 302] width 65 height 53
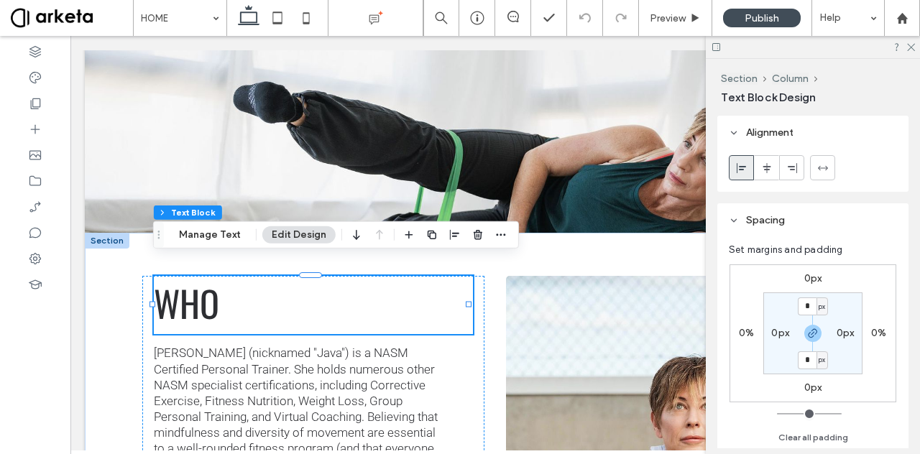
click at [183, 285] on span "WHO" at bounding box center [186, 302] width 65 height 53
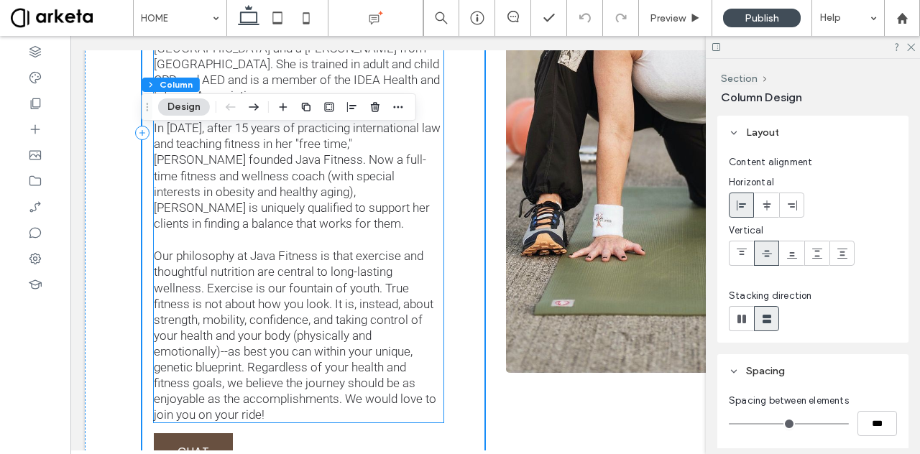
scroll to position [1573, 0]
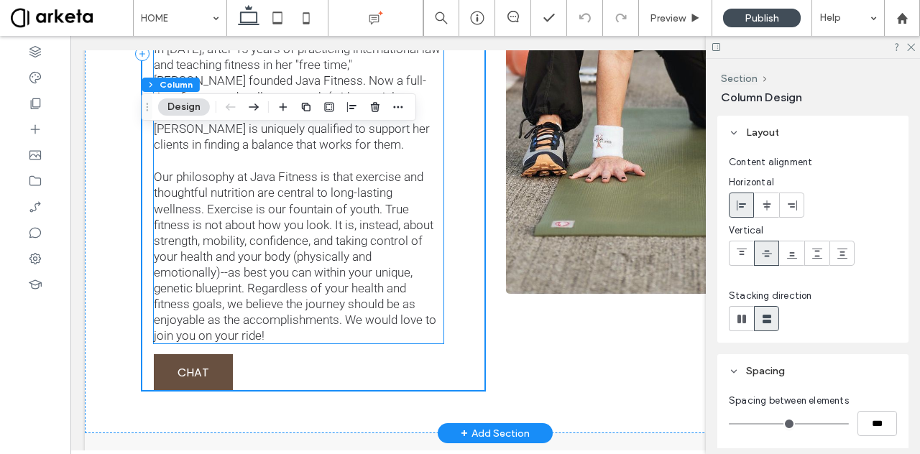
click at [342, 218] on span "Our philosophy at Java Fitness is that exercise and thoughtful nutrition are ce…" at bounding box center [295, 256] width 283 height 173
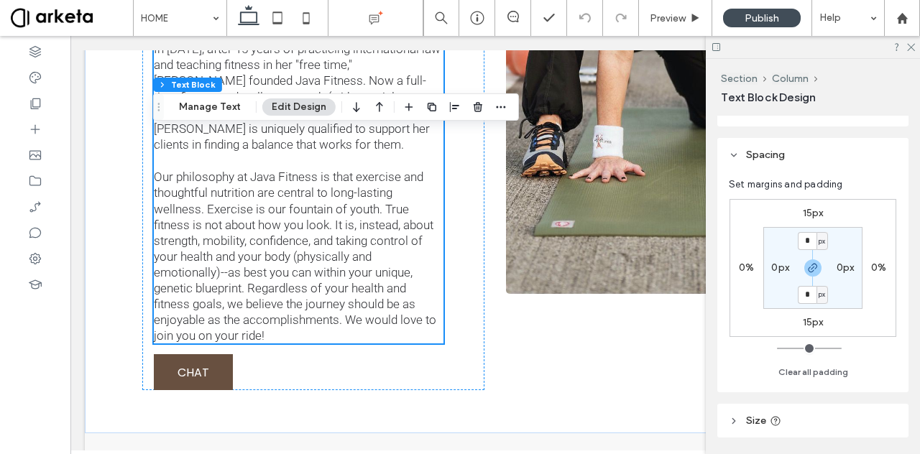
scroll to position [65, 0]
click at [814, 211] on label "15px" at bounding box center [813, 214] width 21 height 12
type input "**"
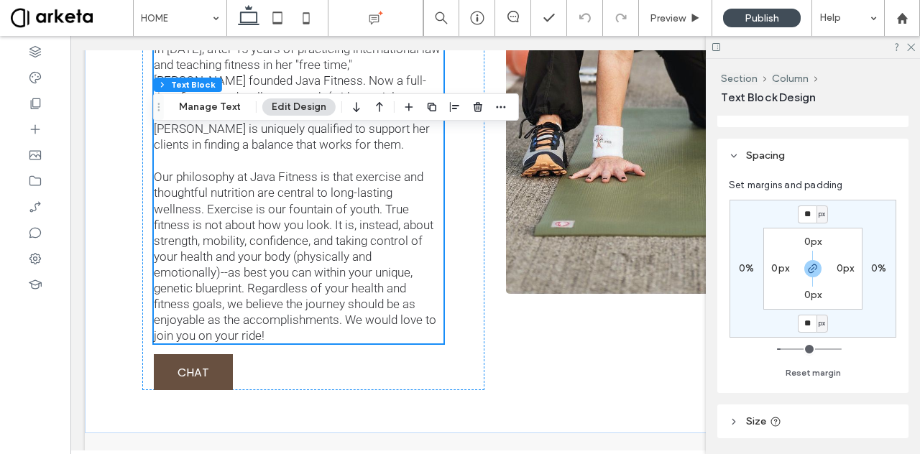
click at [817, 321] on div "px" at bounding box center [823, 324] width 12 height 18
click at [813, 267] on use "button" at bounding box center [813, 269] width 9 height 9
click at [812, 326] on label "15px" at bounding box center [813, 323] width 21 height 12
type input "**"
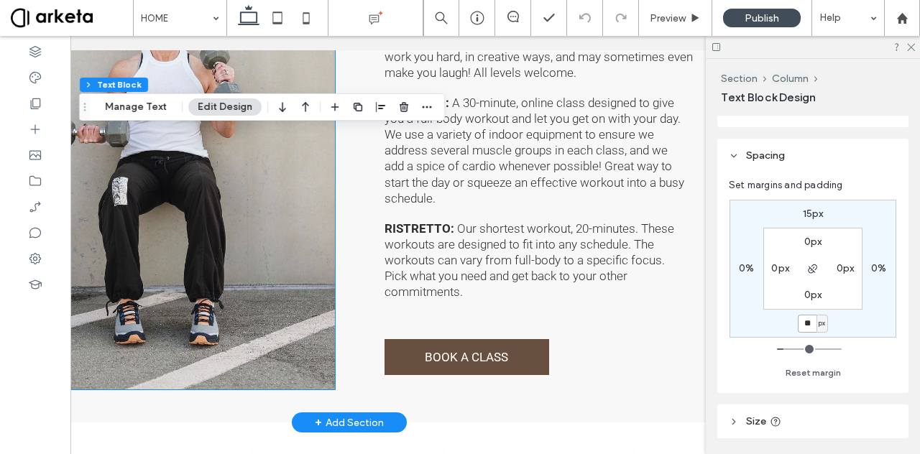
scroll to position [0, 149]
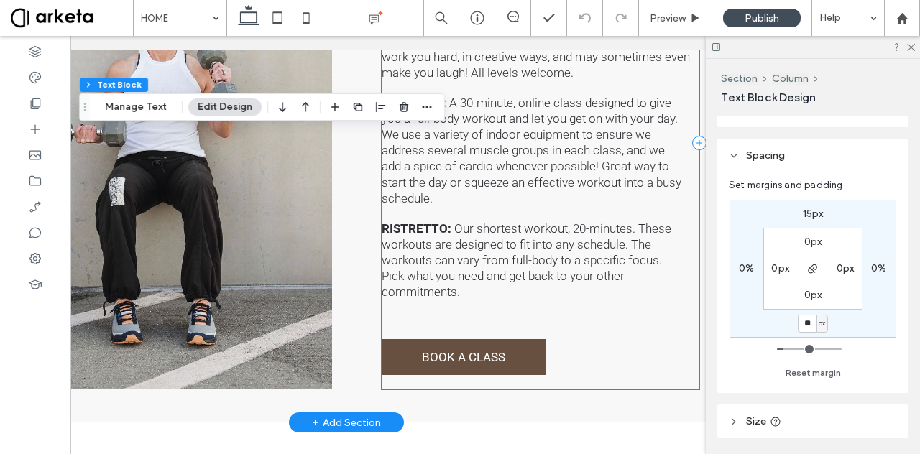
click at [580, 265] on div "WHAT JAVA BOOTCAMP: An intensive and effective interval training class. We use …" at bounding box center [541, 142] width 318 height 493
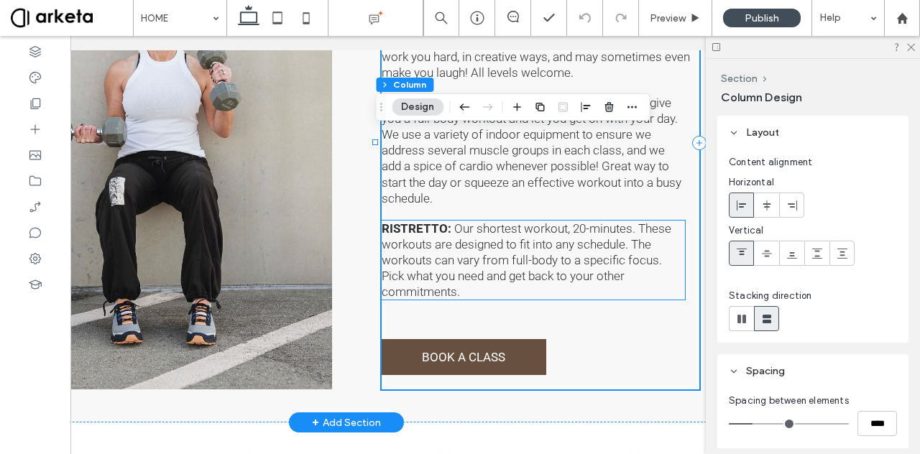
click at [513, 221] on span "Our shortest workout, 20-minutes. These workouts are designed to fit into any s…" at bounding box center [527, 260] width 290 height 78
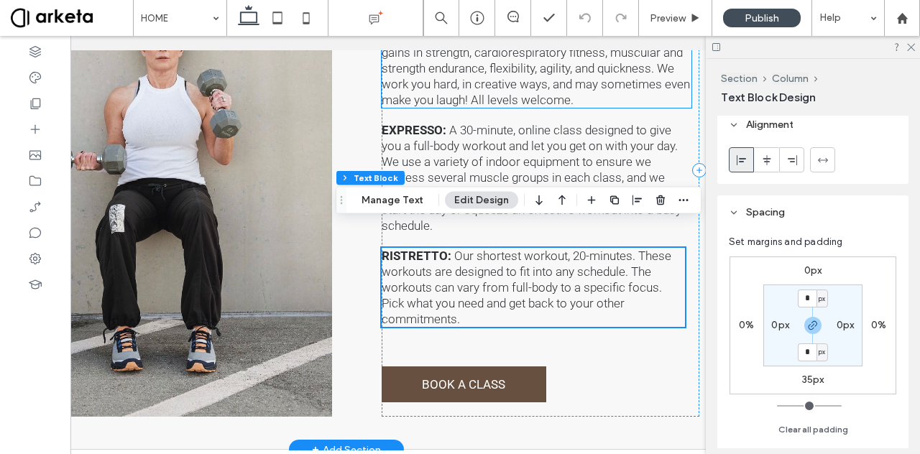
scroll to position [2142, 0]
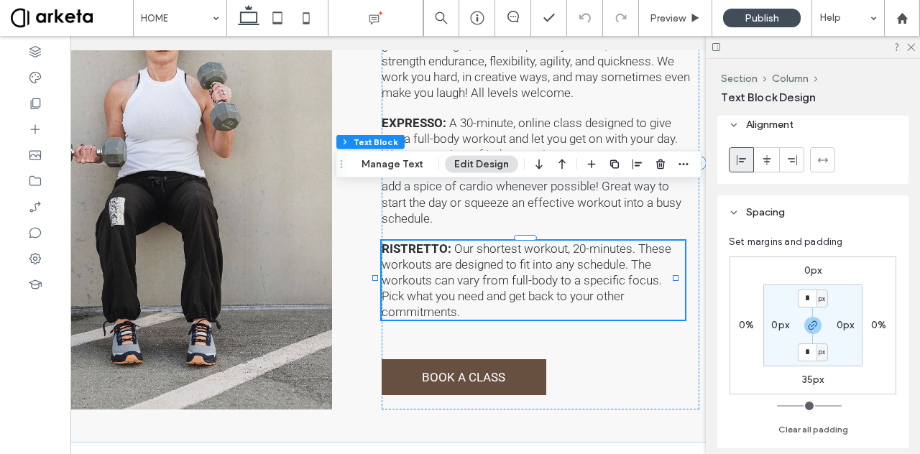
click at [818, 387] on div "0px 0% 35px 0% * px 0px * px 0px" at bounding box center [813, 326] width 167 height 138
click at [814, 375] on label "35px" at bounding box center [813, 380] width 22 height 12
type input "**"
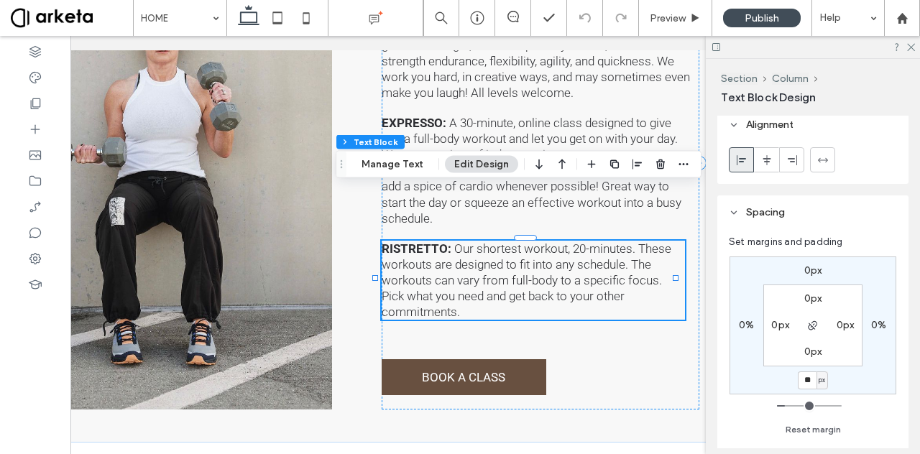
type input "**"
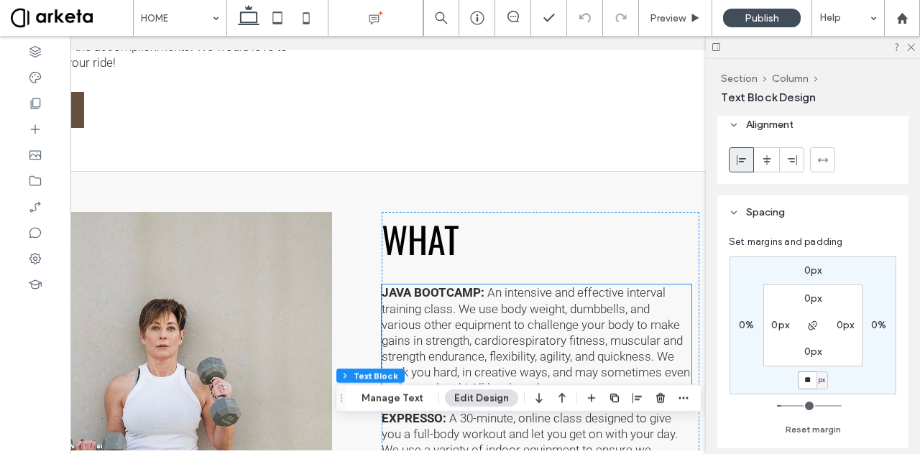
scroll to position [1846, 0]
click at [686, 237] on div "WHAT JAVA BOOTCAMP: An intensive and effective interval training class. We use …" at bounding box center [541, 459] width 318 height 493
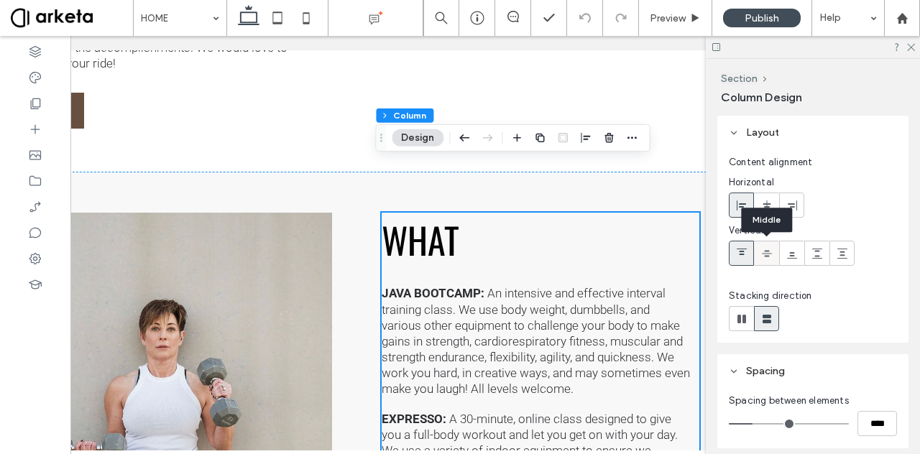
click at [769, 255] on icon at bounding box center [767, 254] width 12 height 12
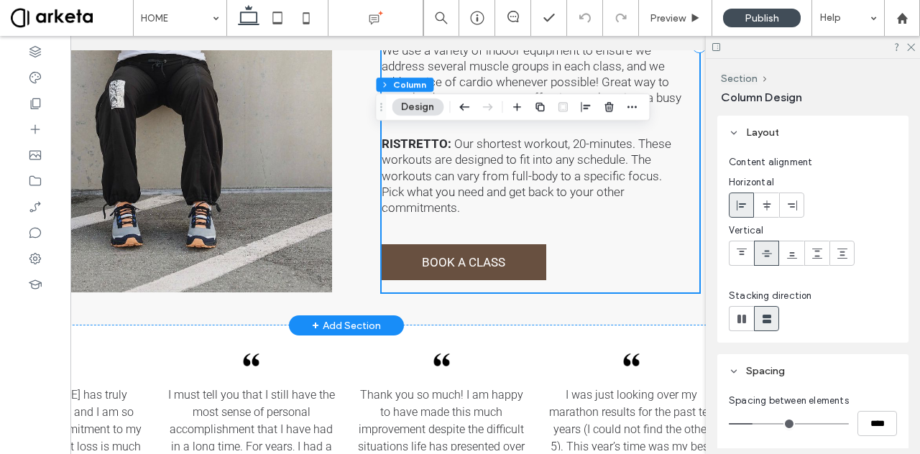
scroll to position [2227, 0]
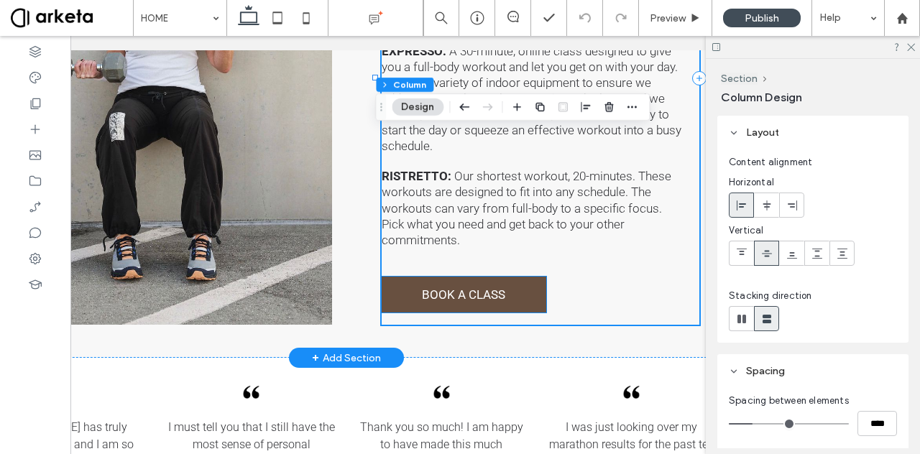
click at [487, 288] on span "BOOK A CLASS" at bounding box center [463, 295] width 83 height 14
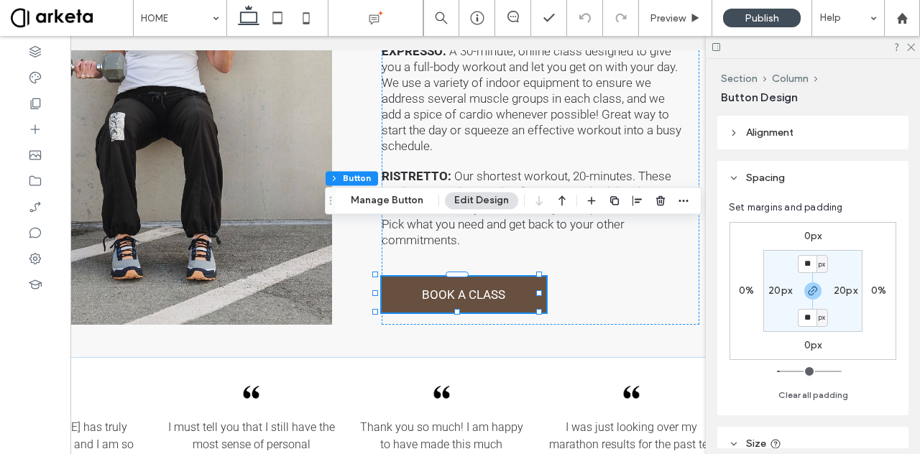
click at [764, 139] on header "Alignment" at bounding box center [813, 133] width 191 height 34
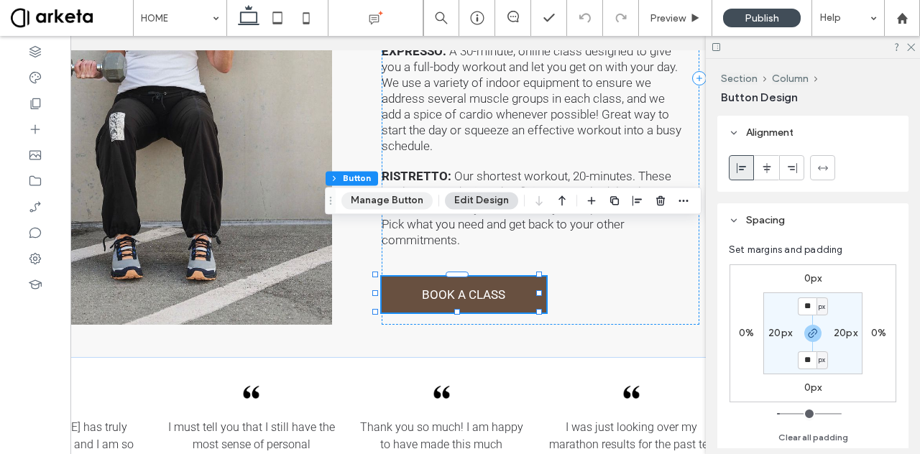
click at [395, 206] on button "Manage Button" at bounding box center [387, 200] width 91 height 17
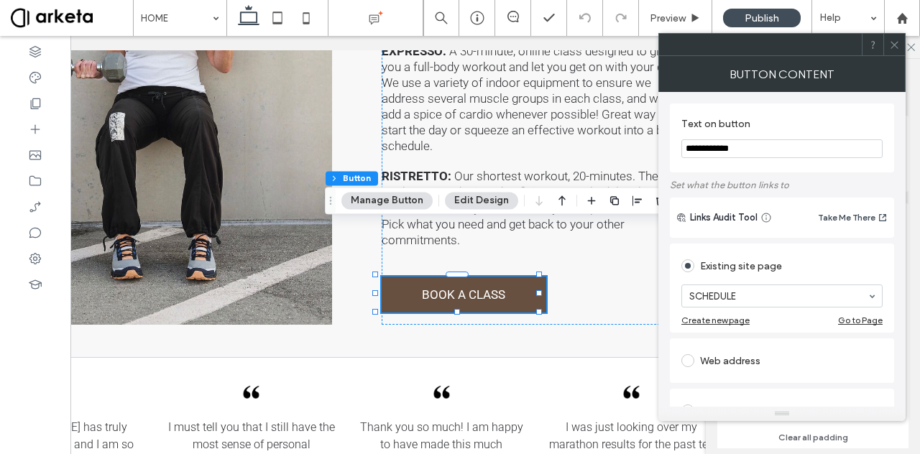
click at [477, 195] on button "Edit Design" at bounding box center [481, 200] width 73 height 17
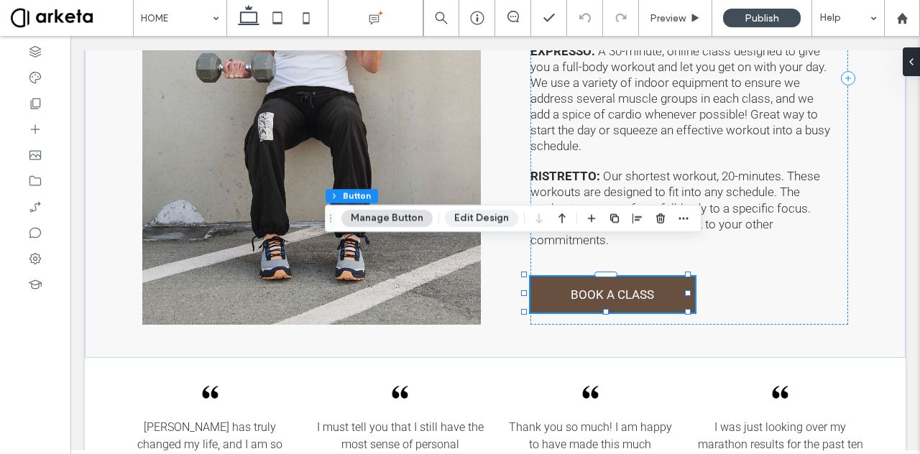
scroll to position [0, 0]
click at [466, 215] on button "Edit Design" at bounding box center [481, 218] width 73 height 17
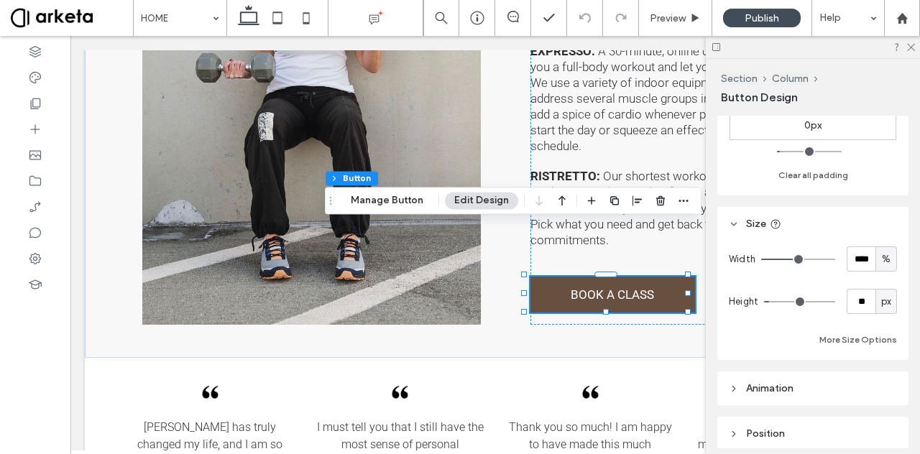
scroll to position [265, 0]
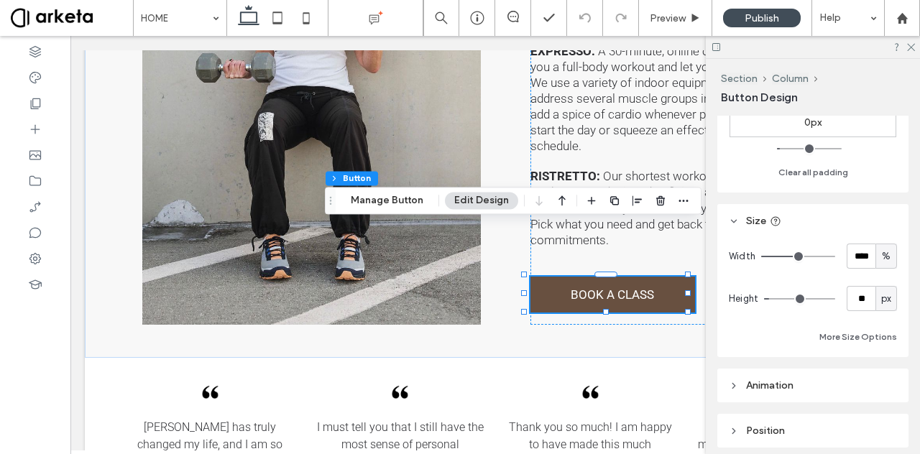
click at [882, 252] on span "%" at bounding box center [886, 256] width 9 height 14
click at [877, 275] on span "px" at bounding box center [879, 281] width 10 height 14
type input "***"
type input "*****"
click at [864, 256] on input "*****" at bounding box center [861, 256] width 29 height 25
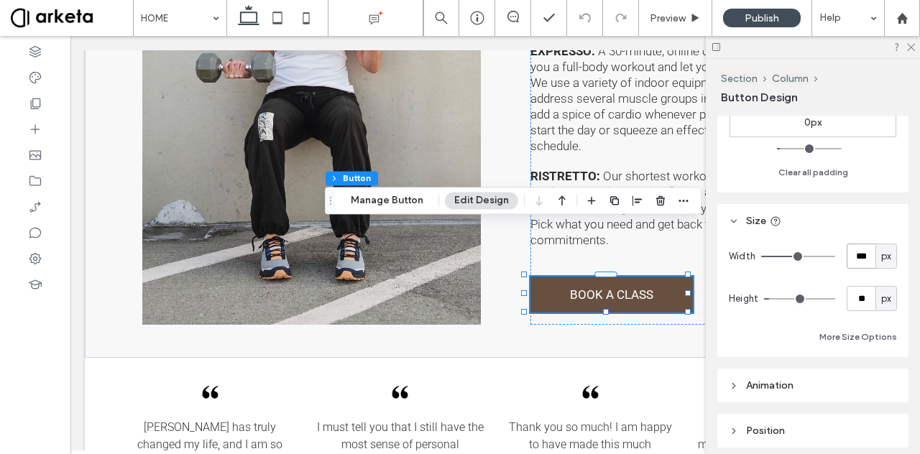
type input "***"
type input "*"
type input "***"
